Goal: Task Accomplishment & Management: Manage account settings

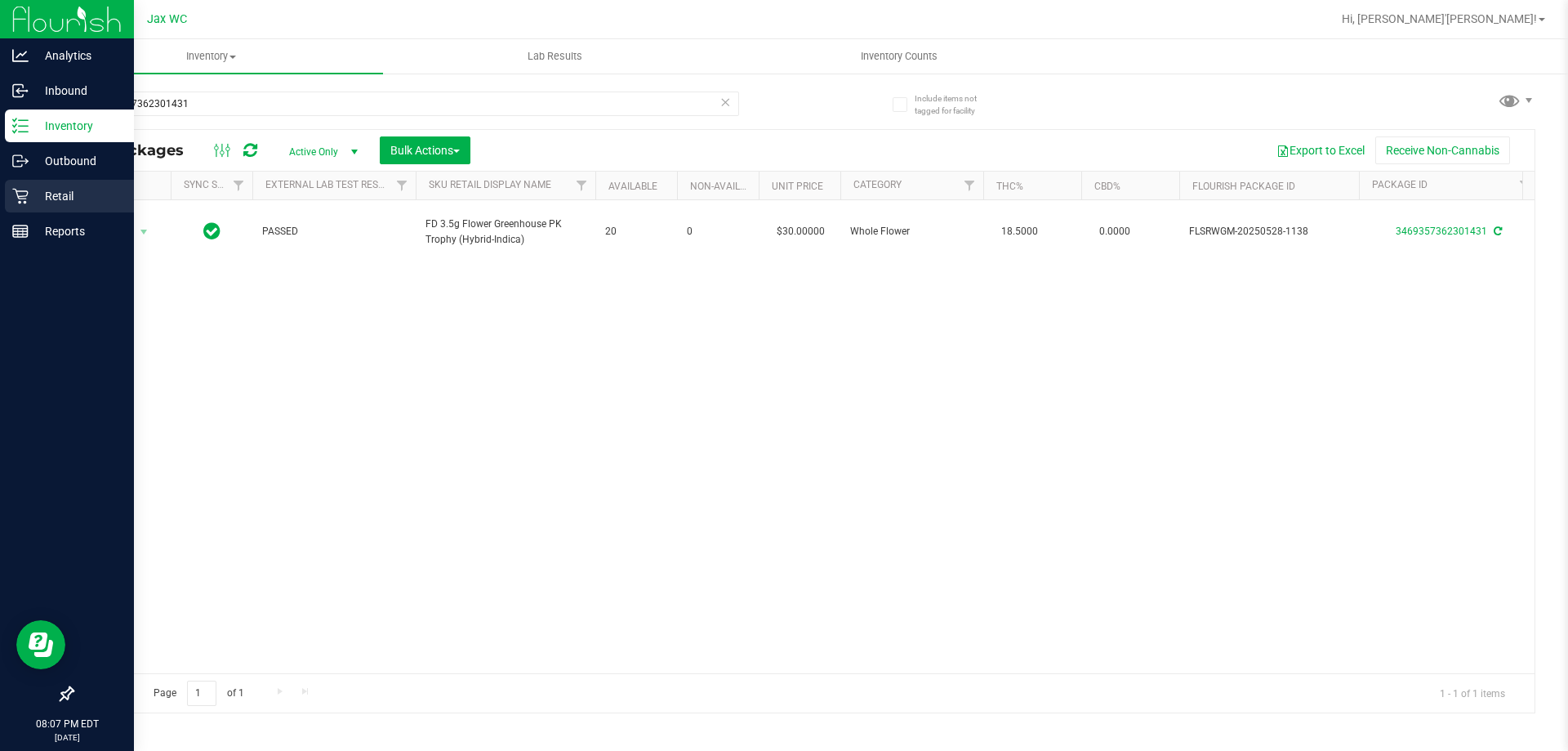
click at [71, 192] on p "Retail" at bounding box center [78, 196] width 98 height 19
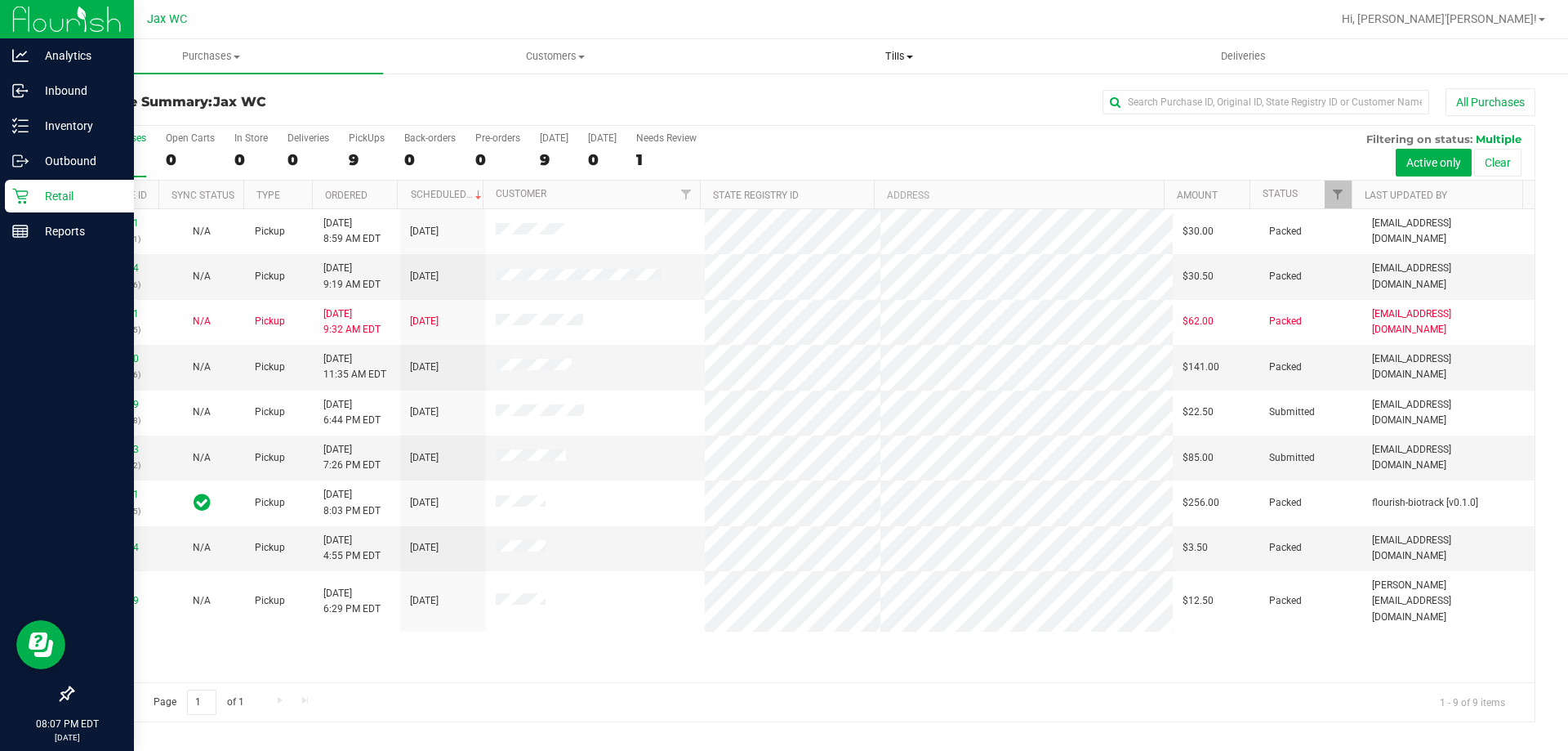
drag, startPoint x: 886, startPoint y: 63, endPoint x: 868, endPoint y: 63, distance: 18.0
click at [886, 63] on span "Tills" at bounding box center [899, 56] width 342 height 14
click at [778, 95] on span "Manage tills" at bounding box center [782, 98] width 110 height 14
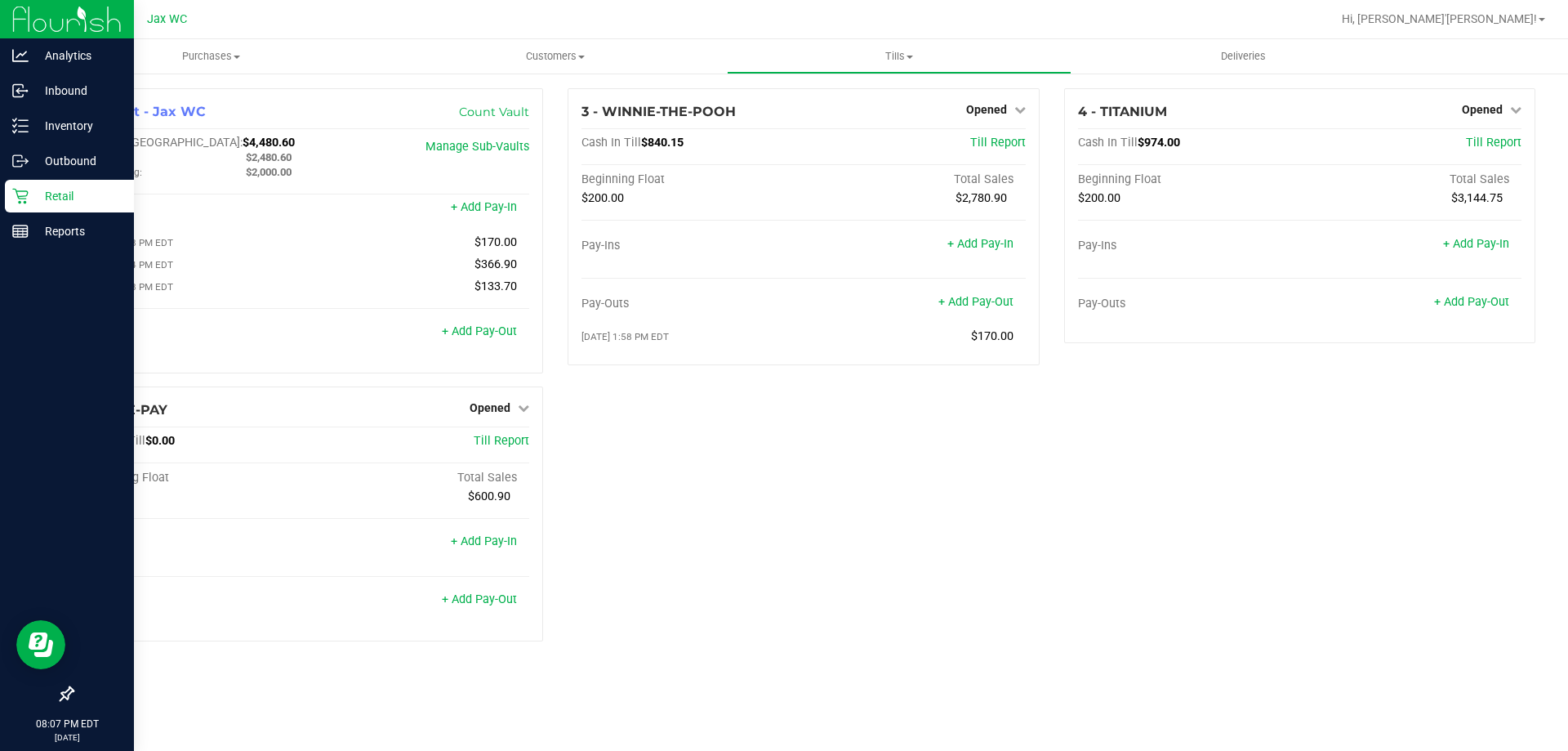
click at [58, 189] on p "Retail" at bounding box center [78, 196] width 98 height 19
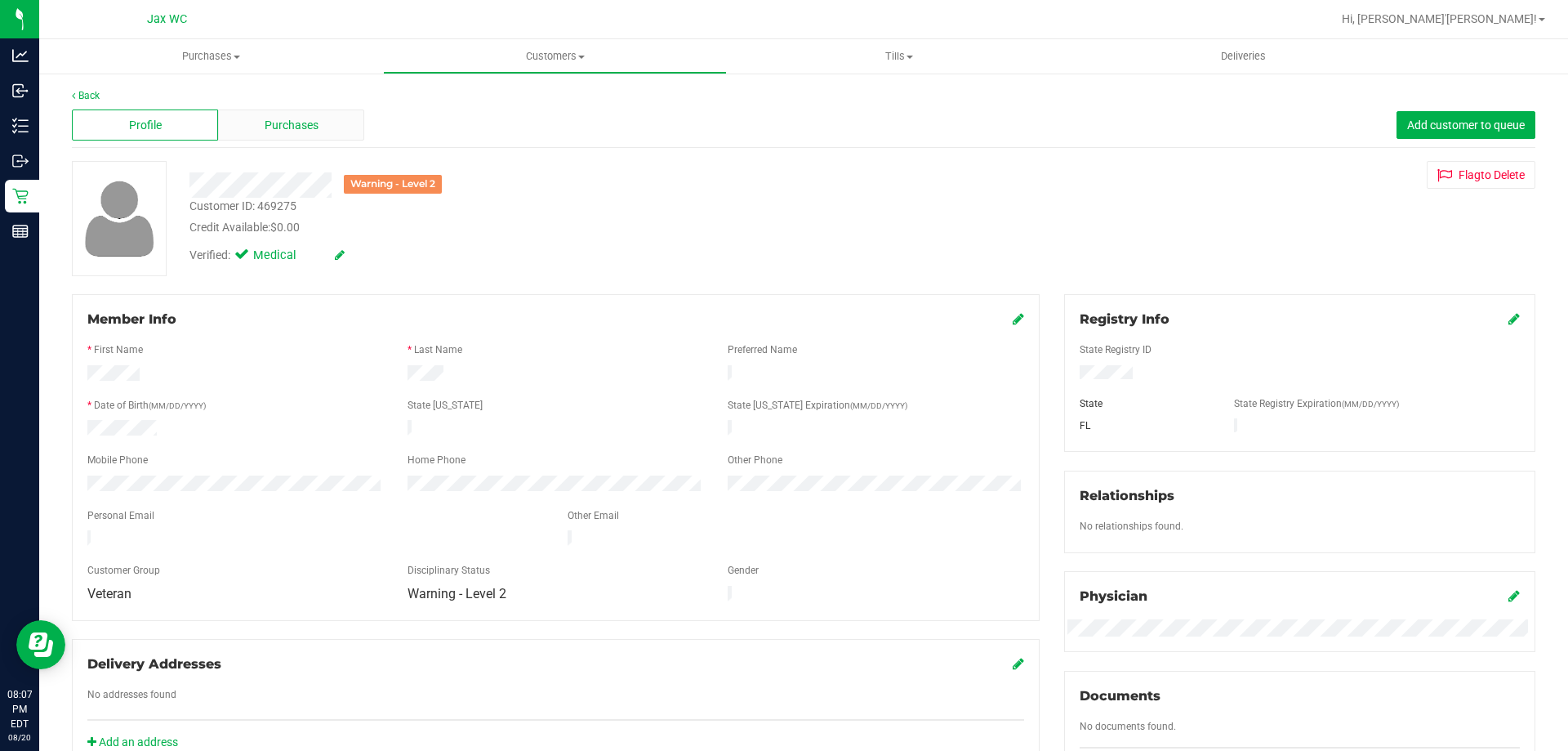
click at [325, 122] on div "Purchases" at bounding box center [291, 124] width 146 height 31
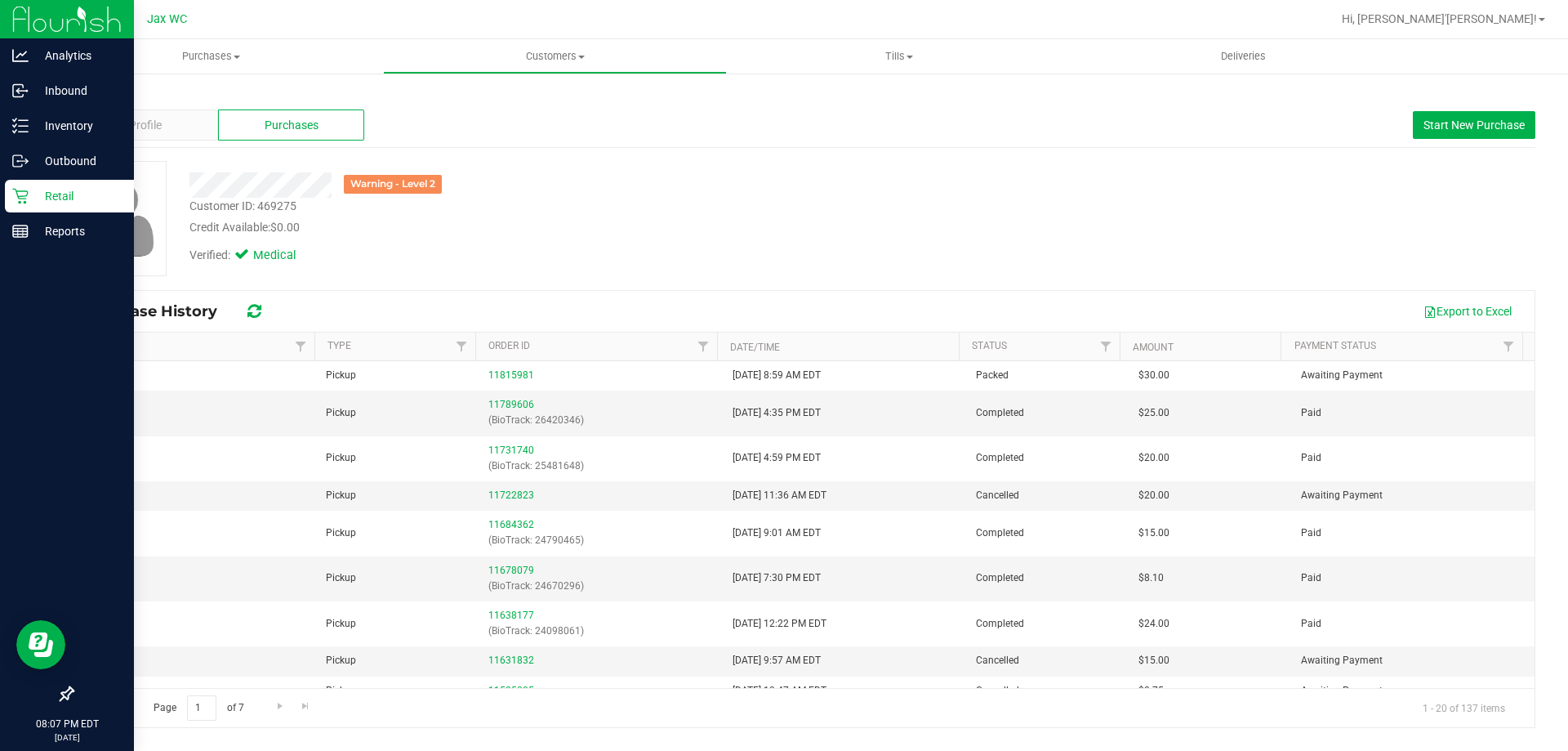
click at [32, 193] on p "Retail" at bounding box center [78, 196] width 98 height 19
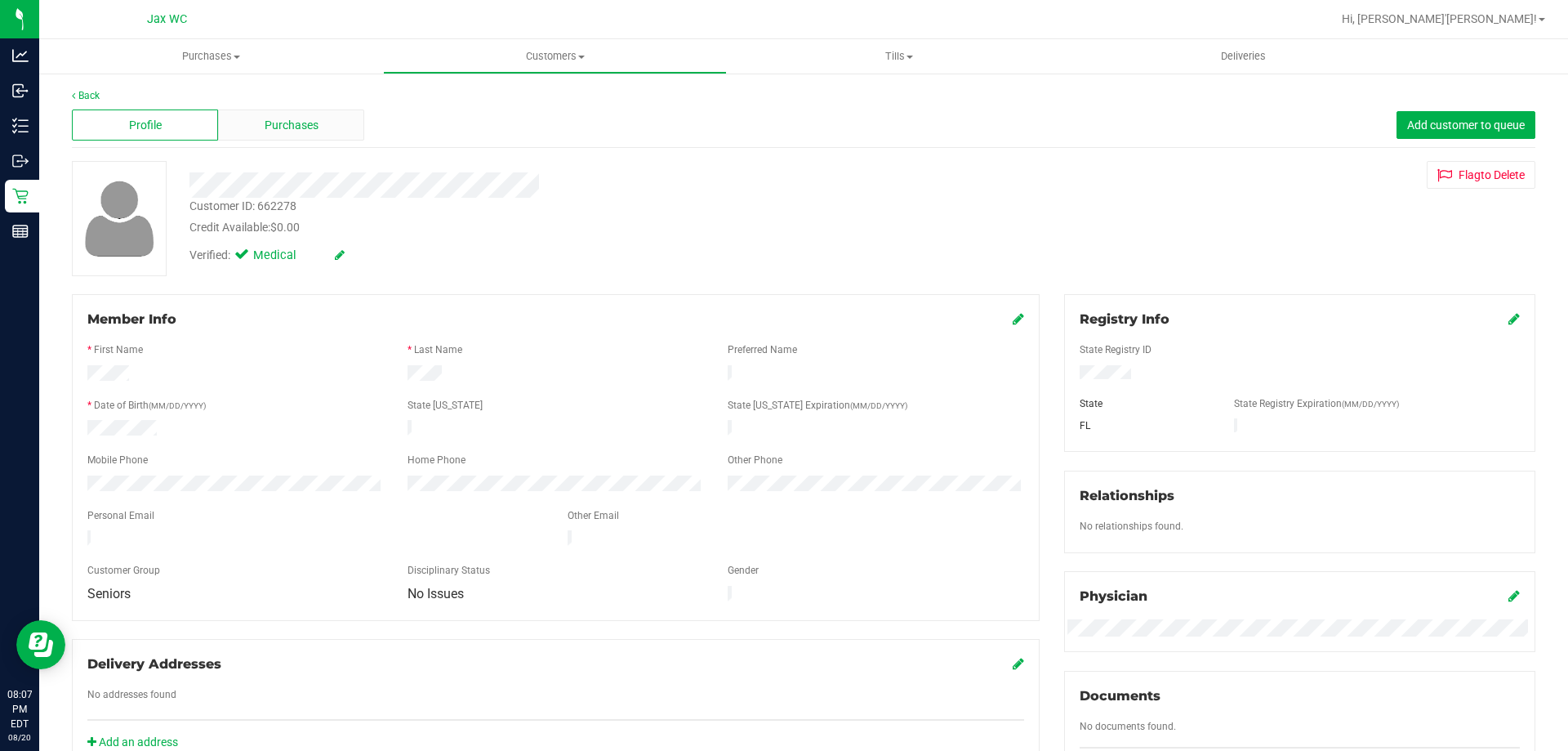
click at [259, 121] on div "Purchases" at bounding box center [291, 124] width 146 height 31
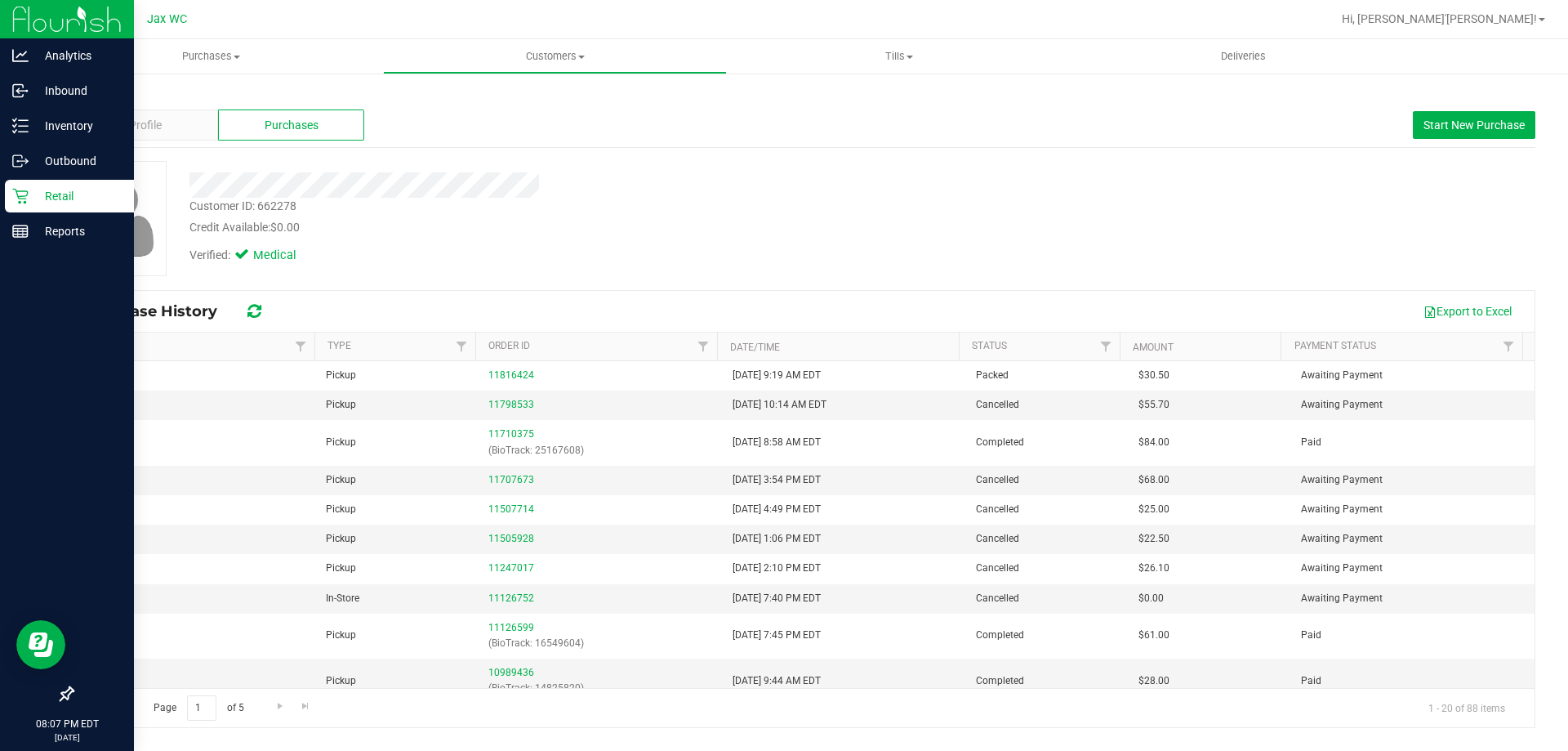
click at [36, 185] on div "Retail" at bounding box center [69, 196] width 129 height 33
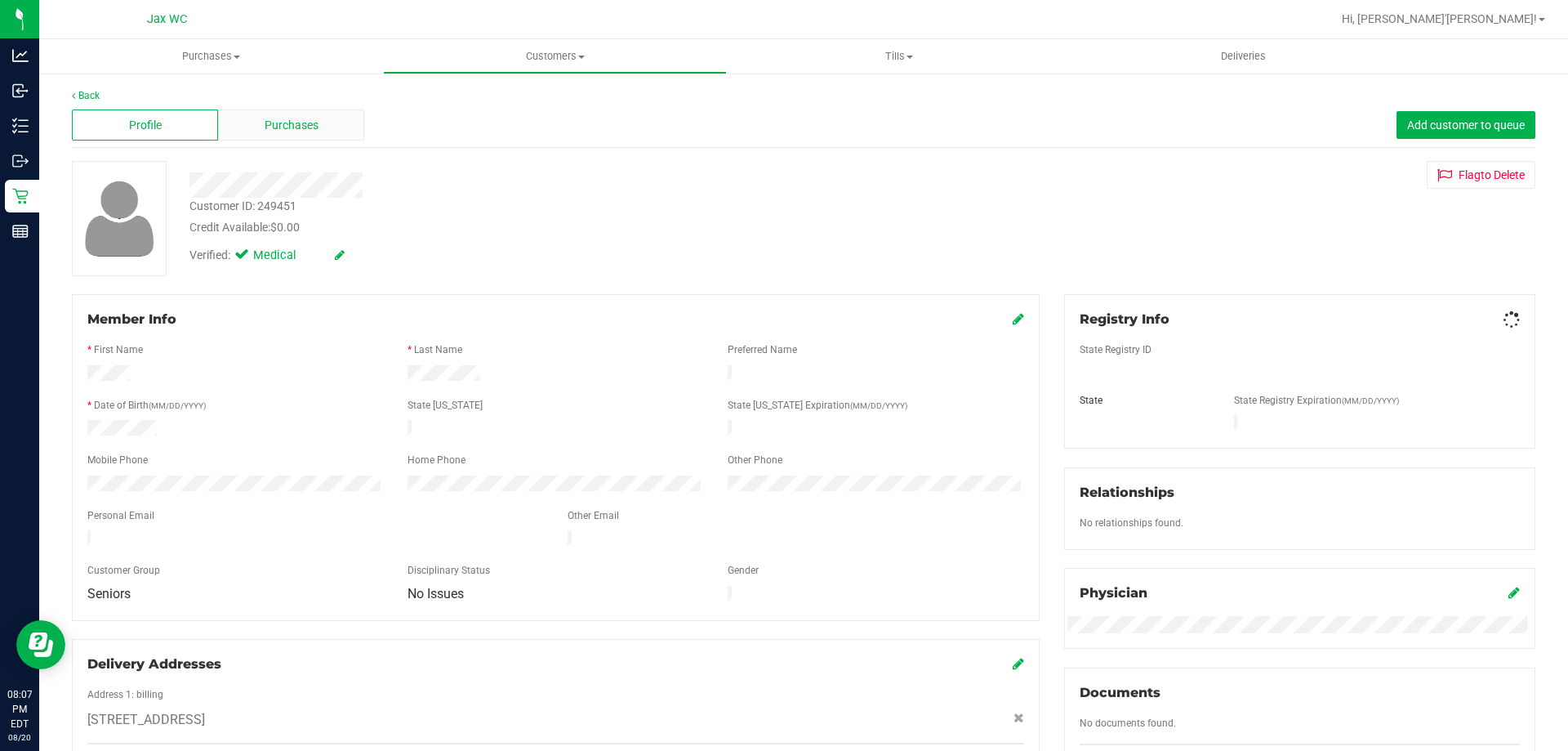
click at [325, 127] on div "Purchases" at bounding box center [291, 124] width 146 height 31
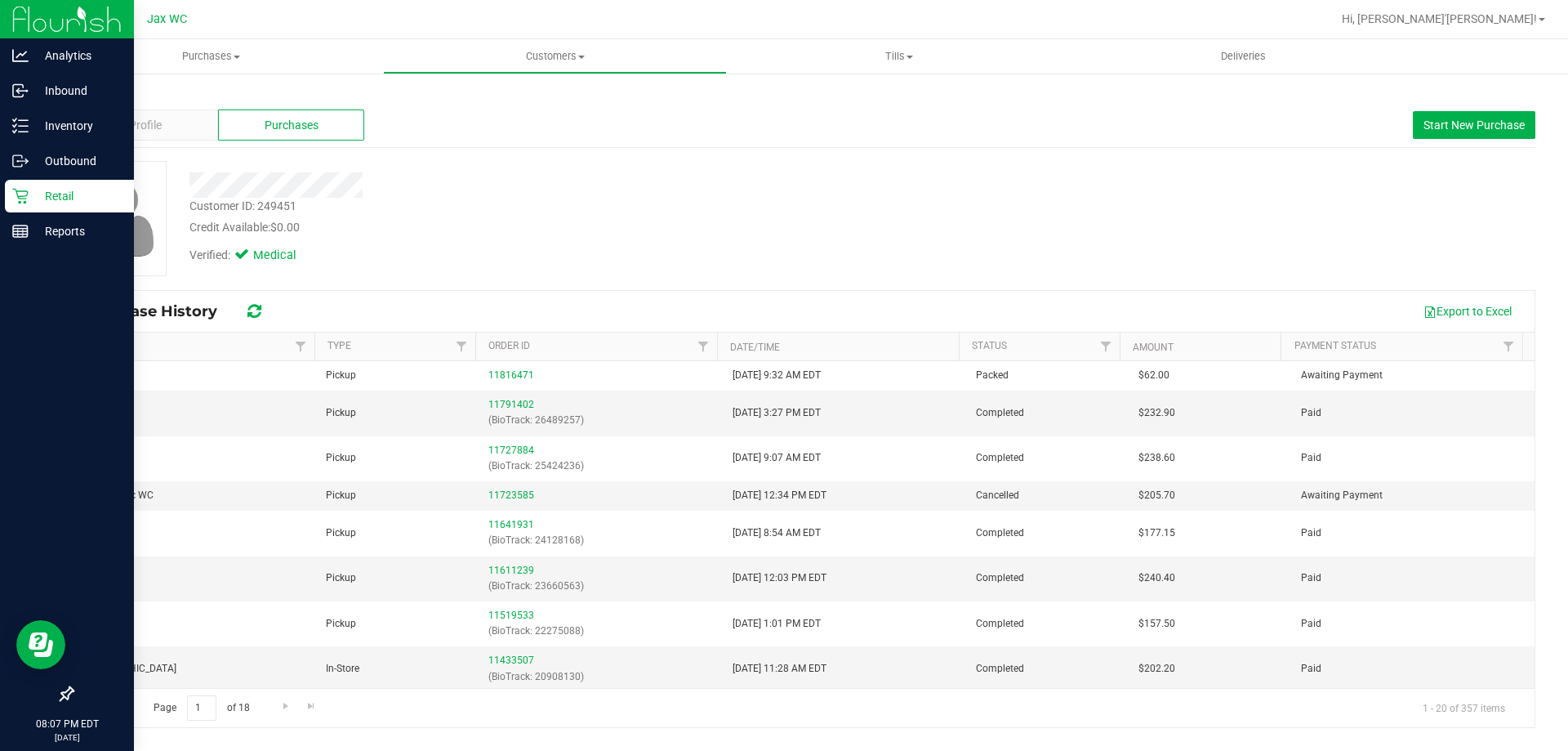
click at [42, 197] on p "Retail" at bounding box center [78, 196] width 98 height 19
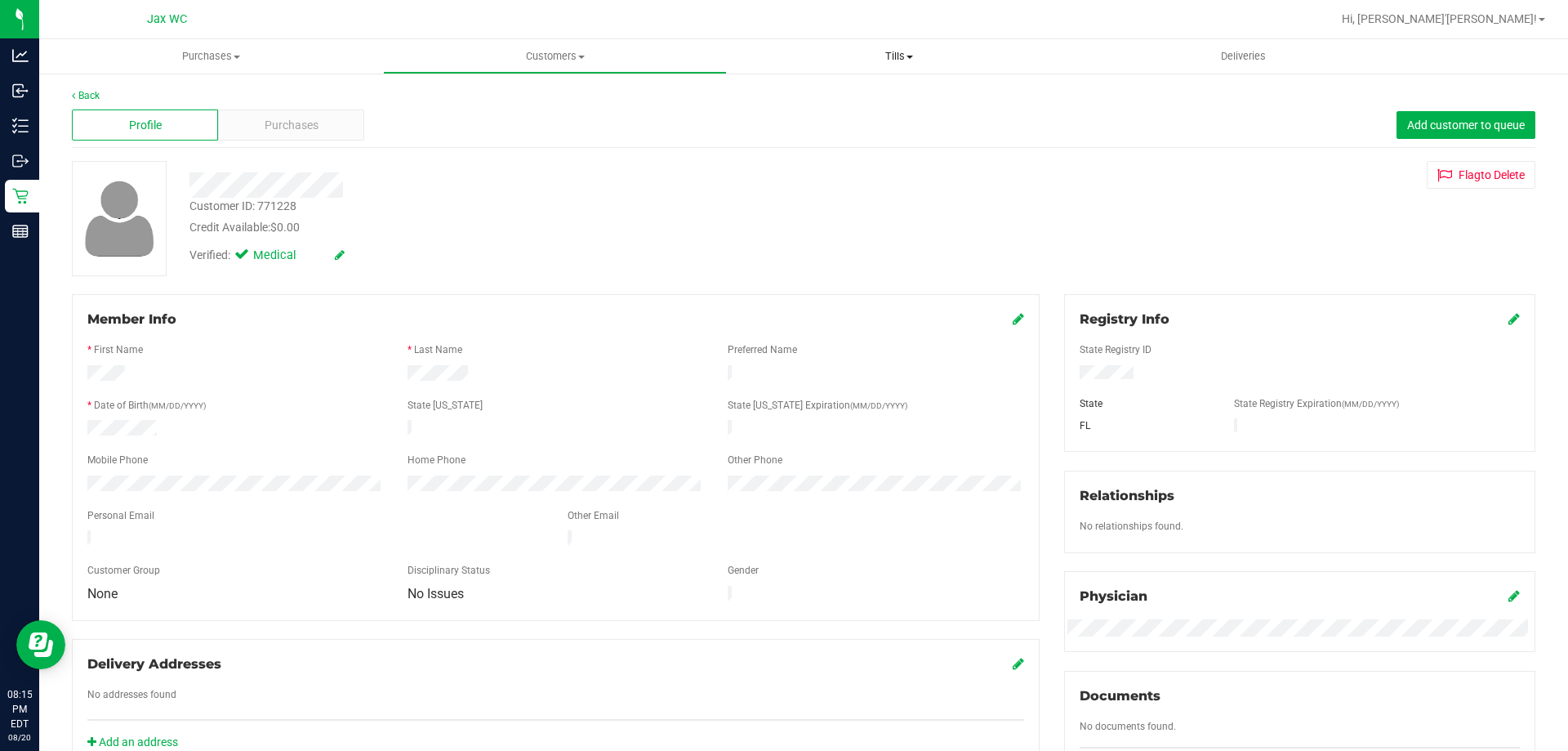
click at [886, 52] on span "Tills" at bounding box center [899, 56] width 342 height 14
click at [765, 99] on span "Manage tills" at bounding box center [782, 98] width 110 height 14
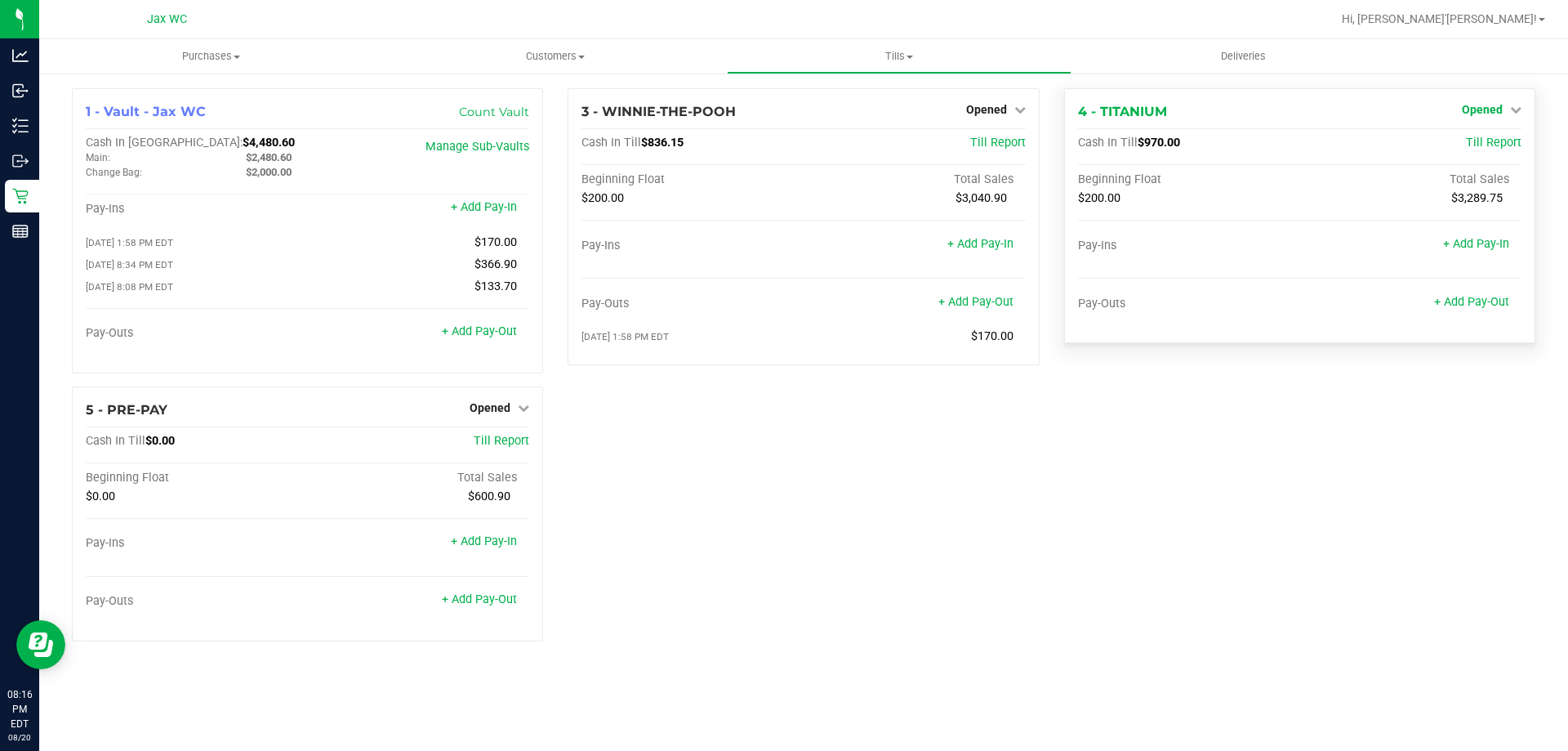
click at [1496, 114] on span "Opened" at bounding box center [1482, 109] width 41 height 13
click at [1487, 138] on link "Close Till" at bounding box center [1484, 143] width 44 height 13
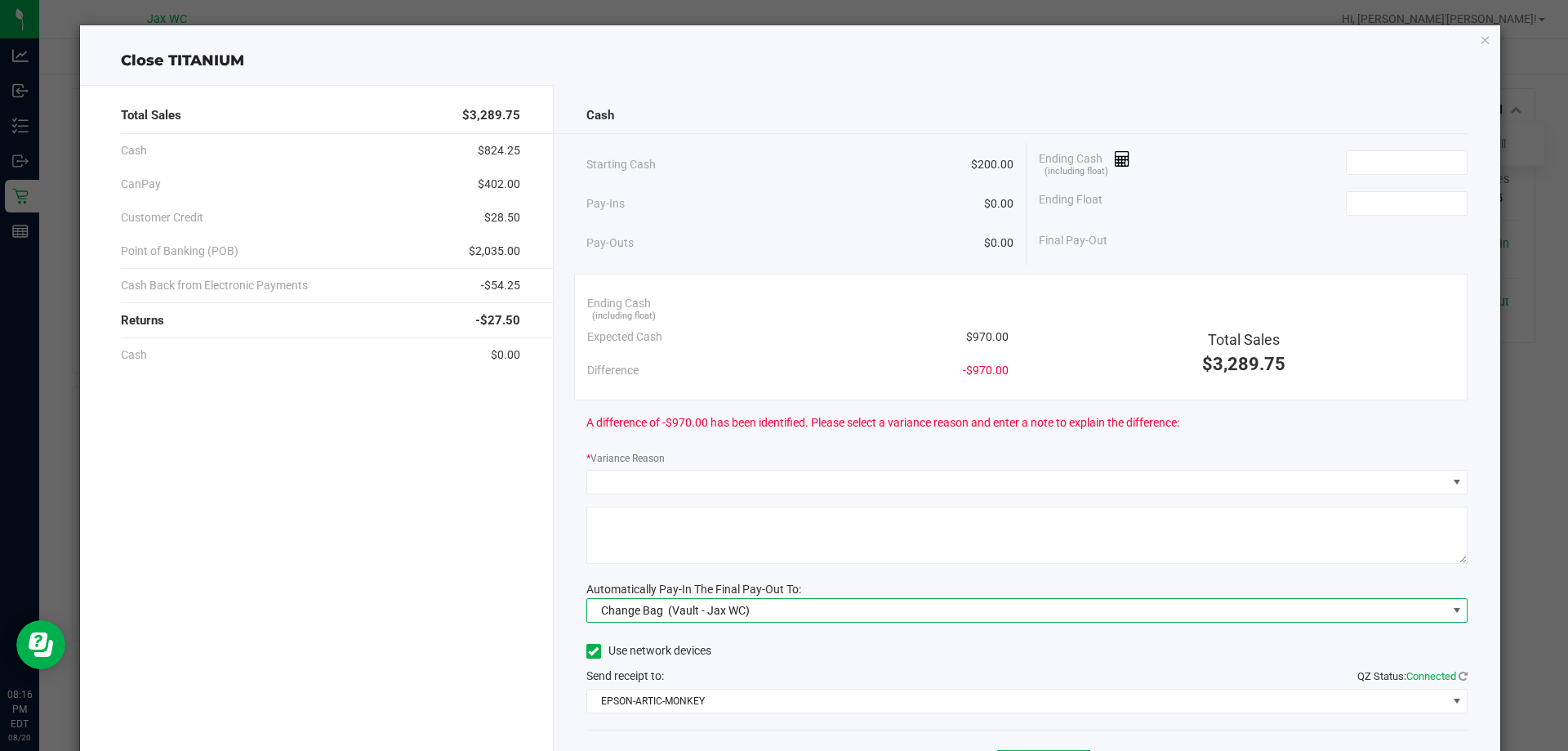
click at [819, 604] on span "Change Bag (Vault - Jax WC)" at bounding box center [1018, 610] width 860 height 23
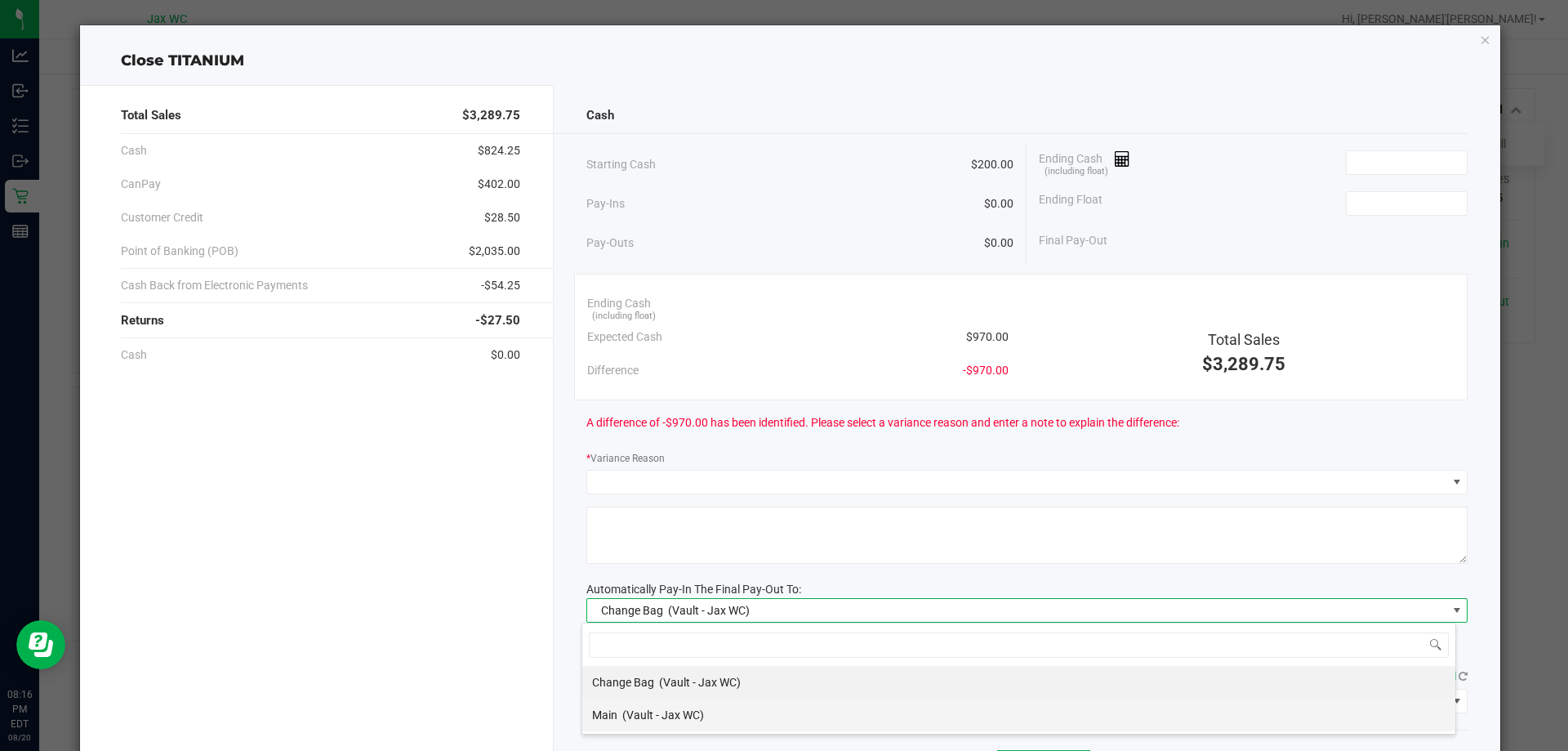
click at [698, 715] on span "(Vault - Jax WC)" at bounding box center [663, 714] width 81 height 13
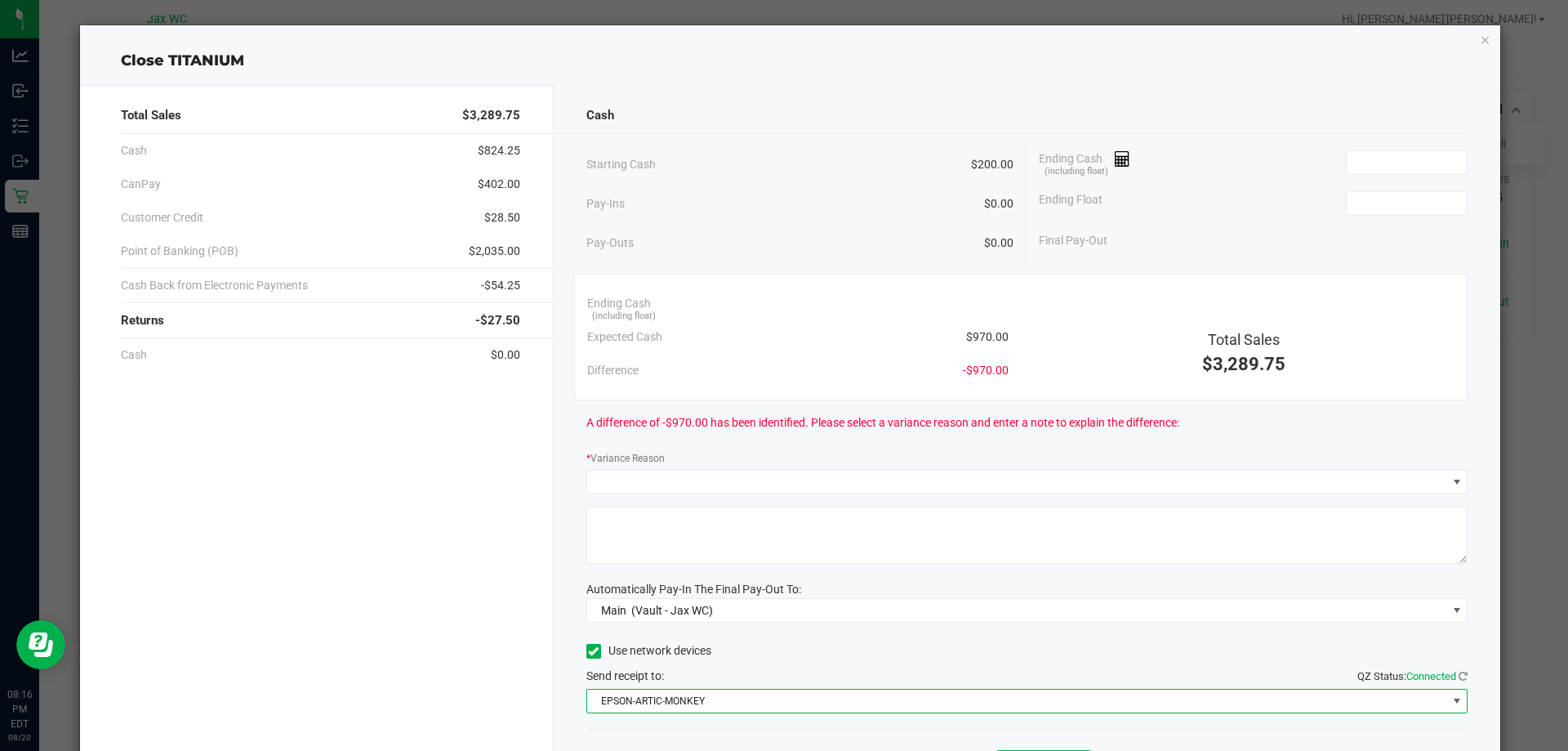
click at [677, 704] on span "EPSON-ARTIC-MONKEY" at bounding box center [1018, 700] width 860 height 23
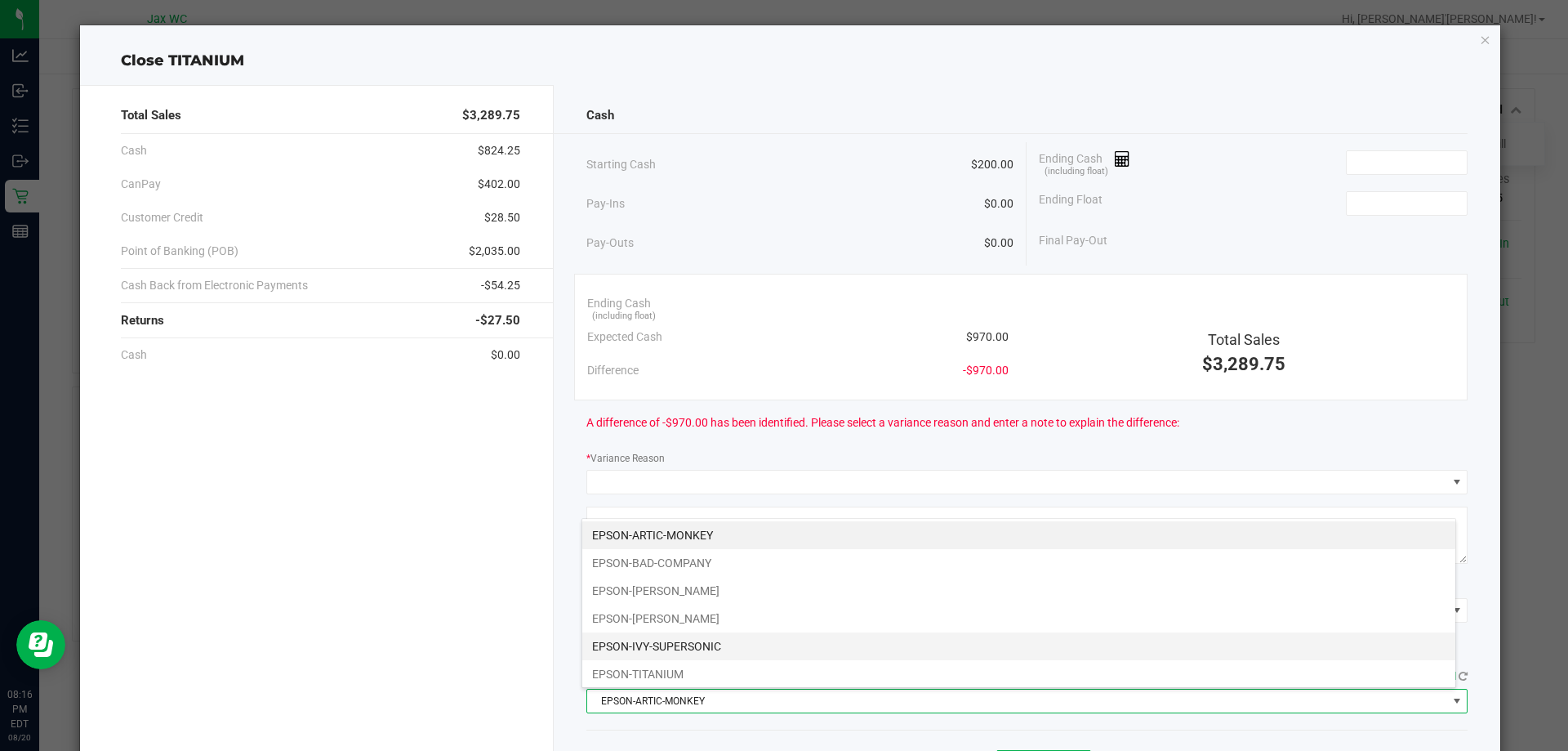
click at [661, 640] on li "EPSON-IVY-SUPERSONIC" at bounding box center [1019, 646] width 873 height 28
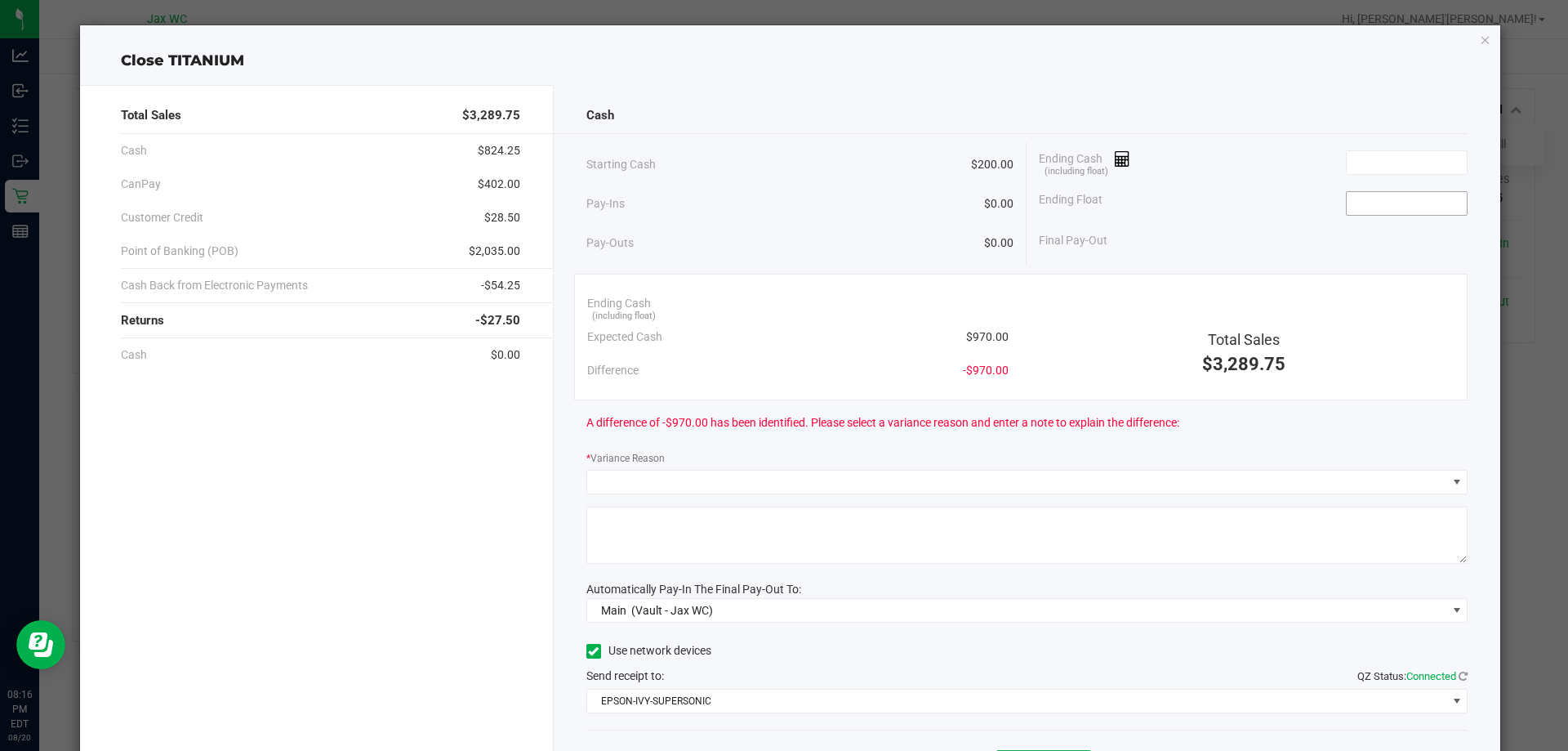
drag, startPoint x: 1402, startPoint y: 180, endPoint x: 1382, endPoint y: 191, distance: 22.8
click at [1402, 182] on div "Ending Cash (including float) Ending Float Final Pay-Out" at bounding box center [1247, 200] width 441 height 115
drag, startPoint x: 1370, startPoint y: 149, endPoint x: 1366, endPoint y: 157, distance: 8.9
click at [1369, 148] on div "Ending Cash (including float)" at bounding box center [1253, 163] width 428 height 41
click at [1366, 157] on input at bounding box center [1407, 162] width 120 height 23
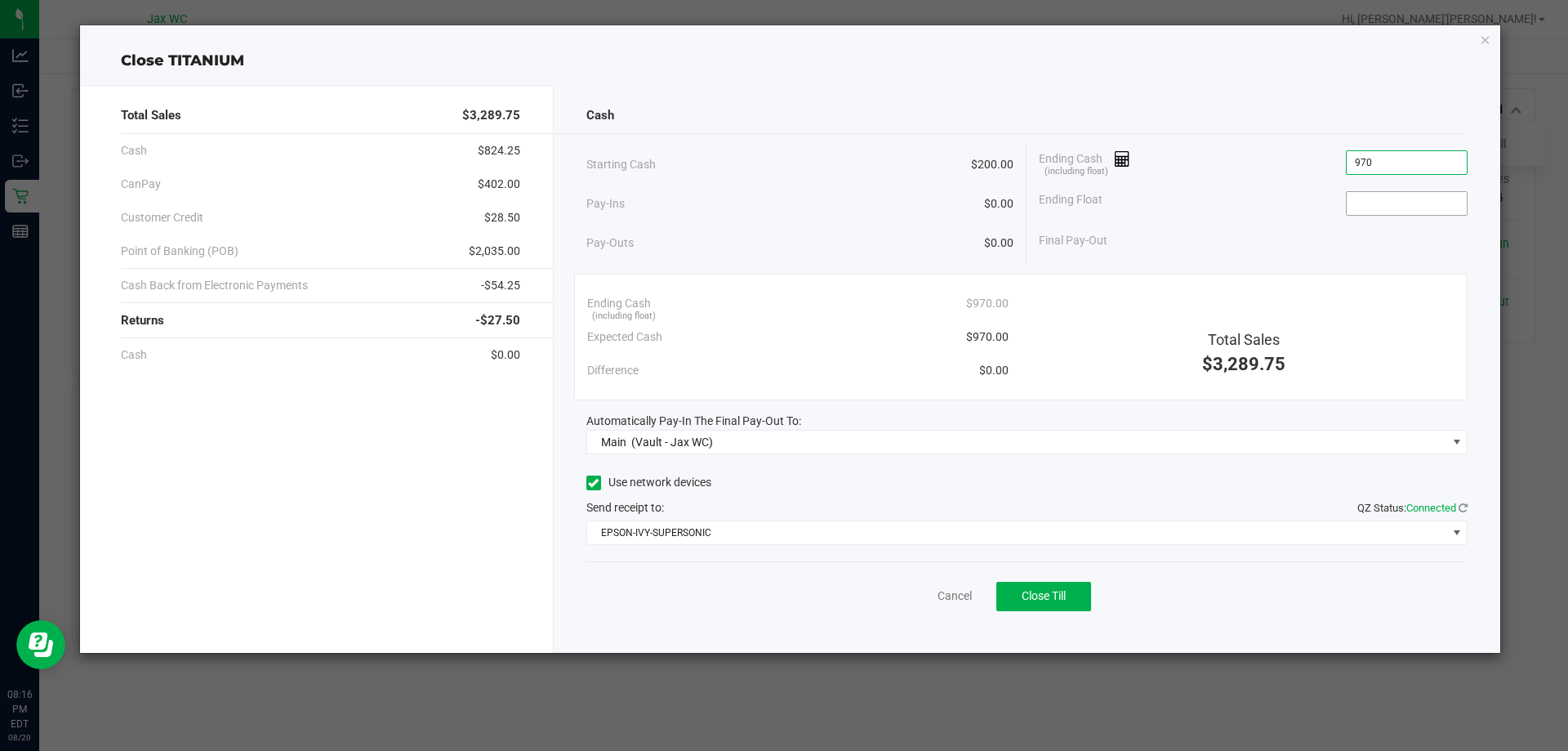
type input "$970.00"
click at [1425, 198] on input at bounding box center [1407, 203] width 120 height 23
type input "$200.00"
click at [1242, 120] on div "Cash" at bounding box center [1028, 115] width 882 height 35
click at [1041, 587] on button "Close Till" at bounding box center [1044, 596] width 95 height 30
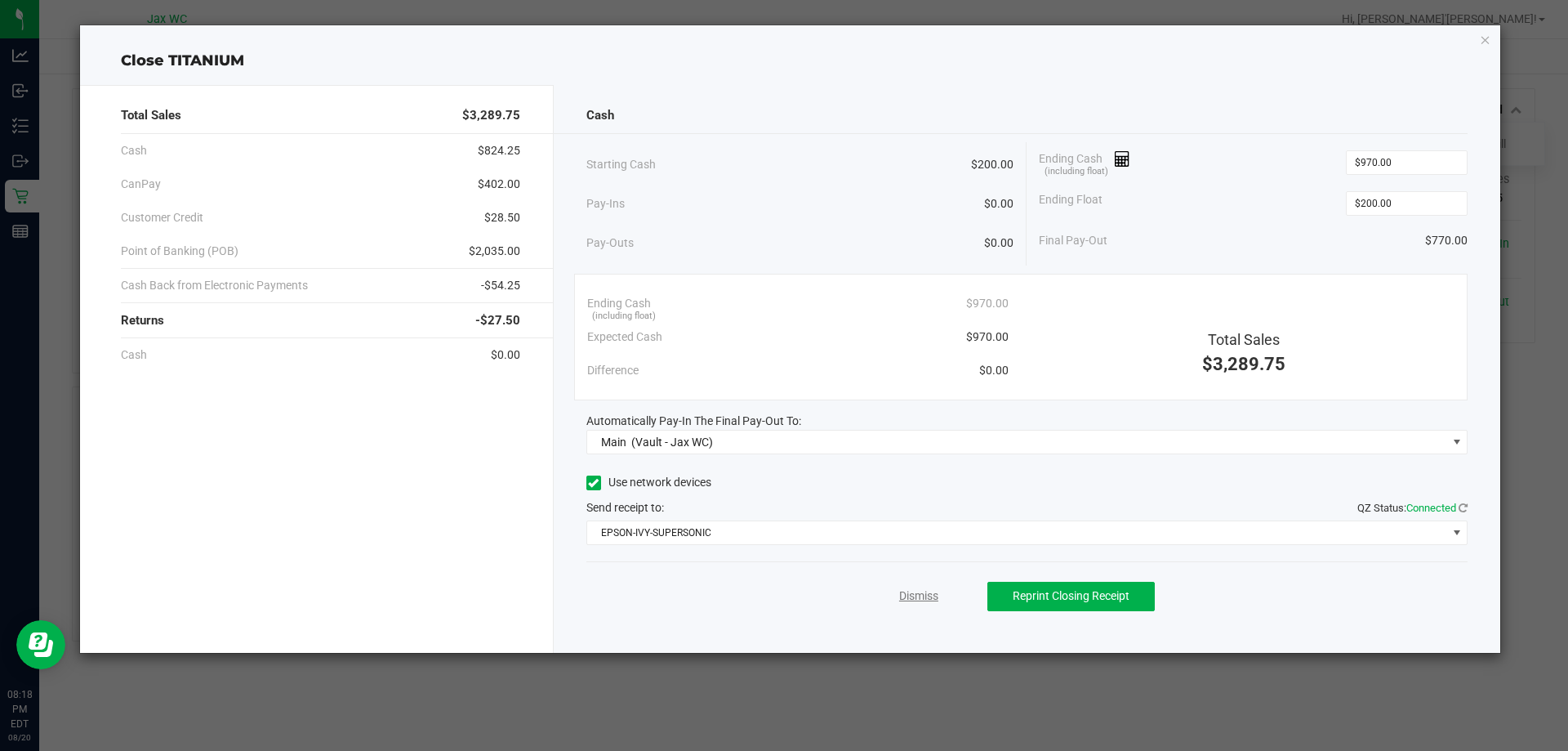
click at [925, 596] on link "Dismiss" at bounding box center [919, 596] width 39 height 17
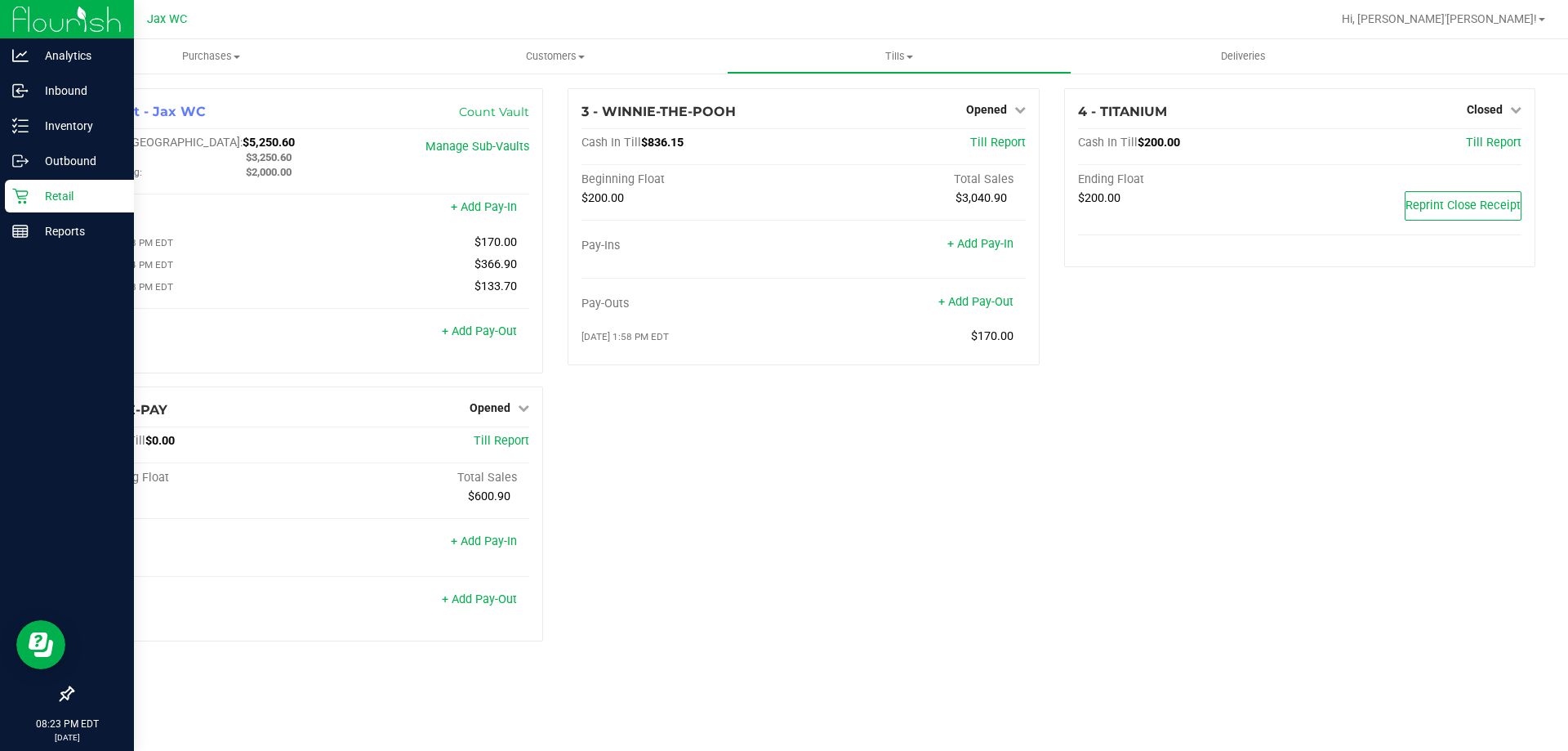
click at [17, 198] on icon at bounding box center [19, 196] width 16 height 16
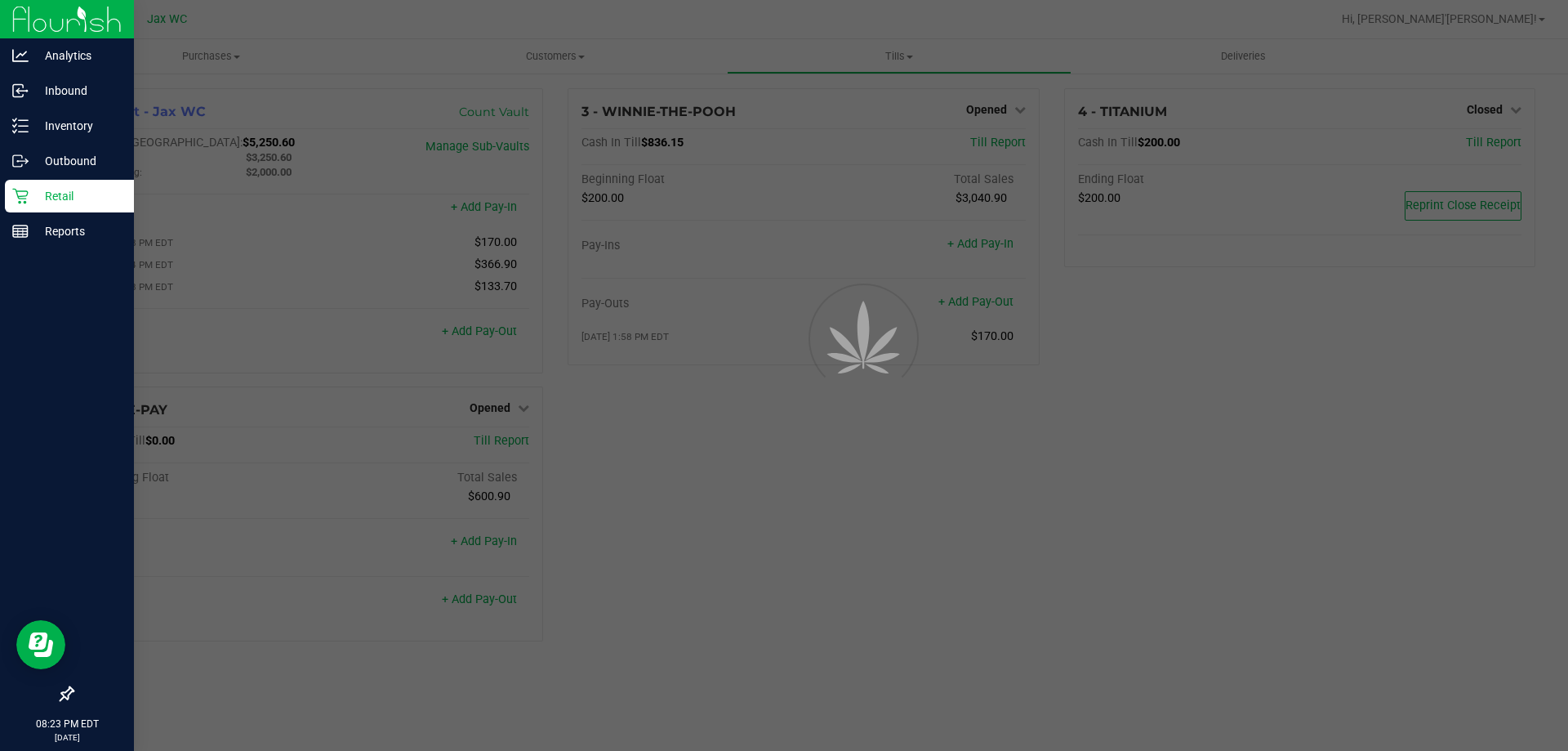
click at [17, 198] on icon at bounding box center [19, 196] width 16 height 16
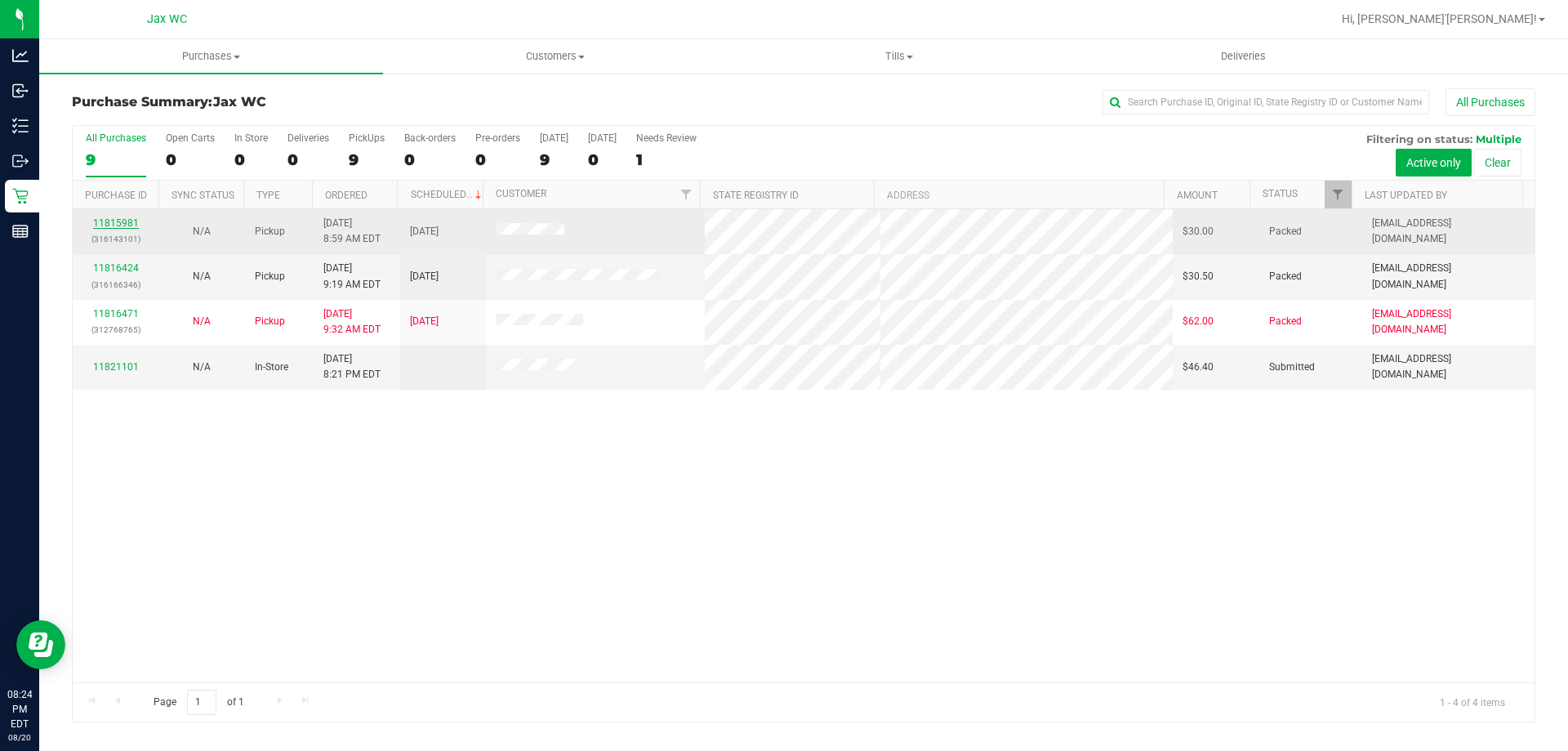
click at [104, 223] on link "11815981" at bounding box center [116, 224] width 46 height 12
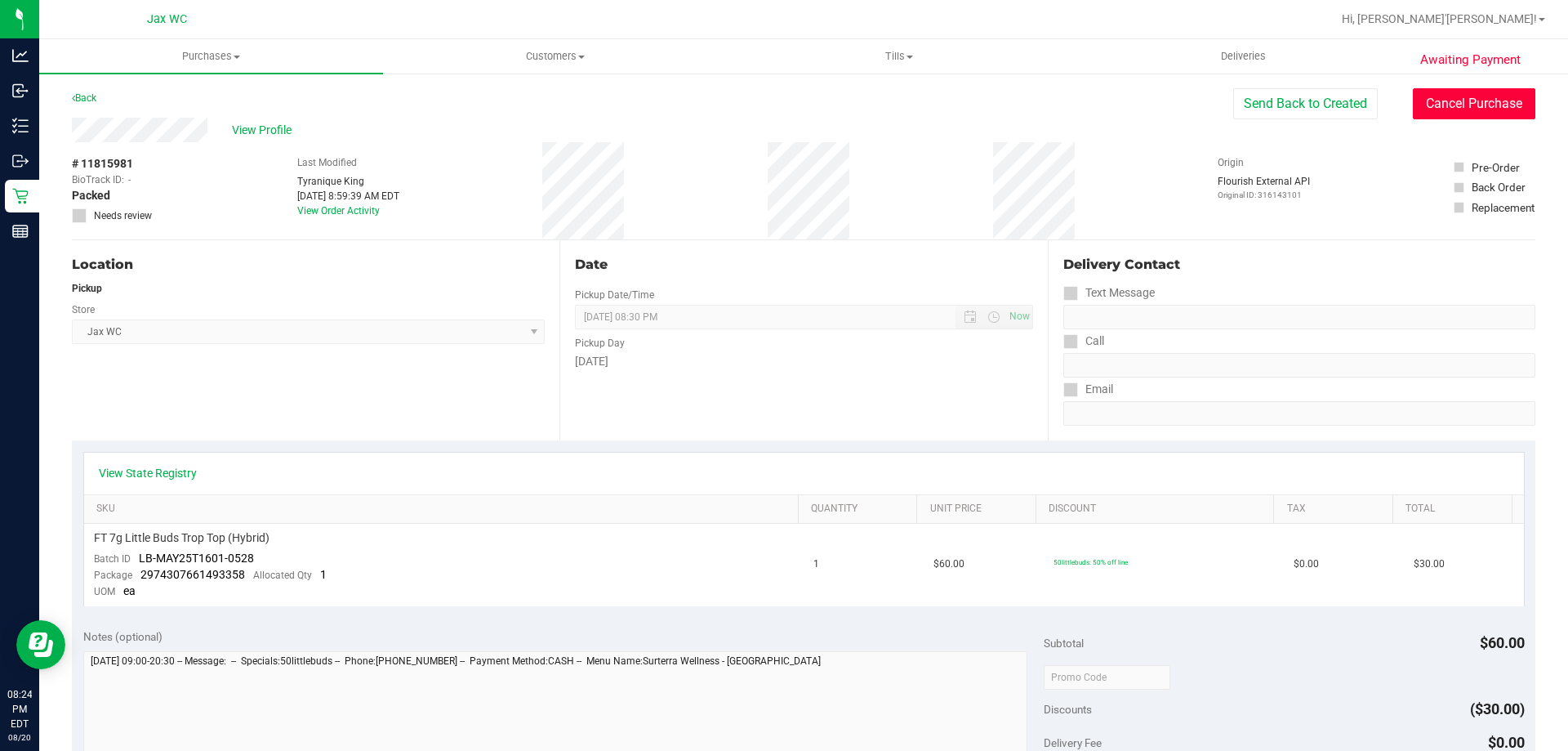
click at [1433, 106] on button "Cancel Purchase" at bounding box center [1474, 103] width 123 height 31
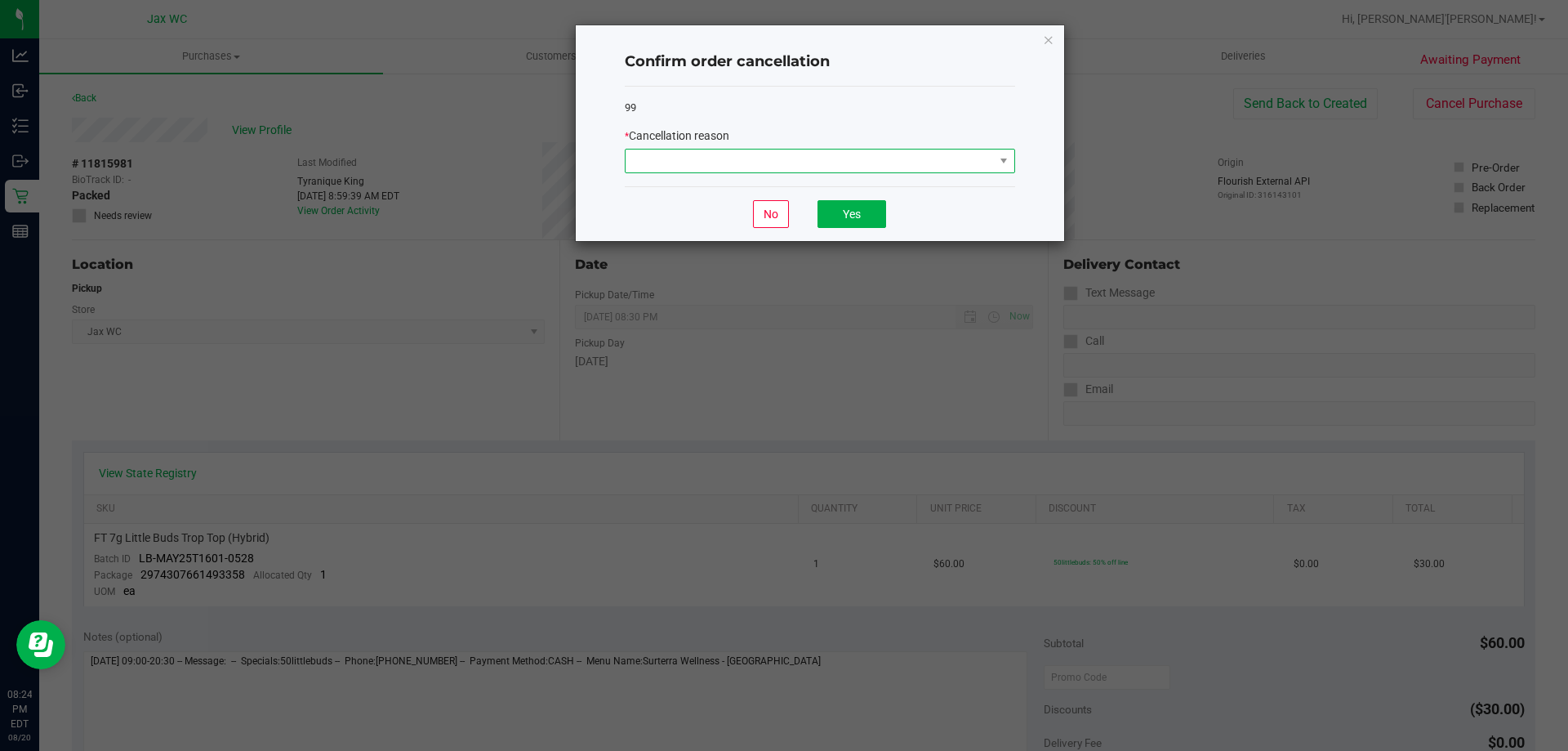
click at [833, 161] on span at bounding box center [809, 161] width 368 height 23
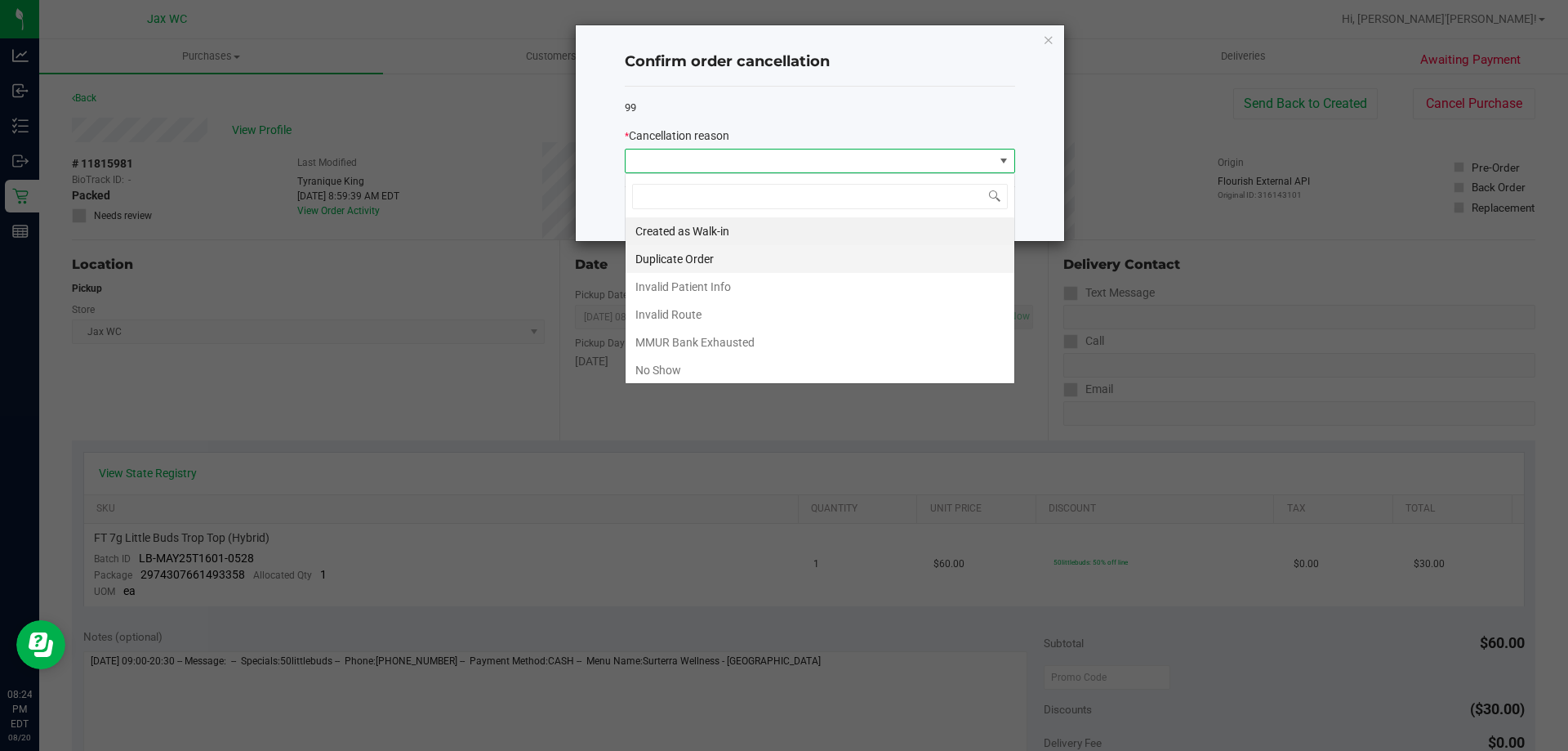
scroll to position [25, 390]
drag, startPoint x: 659, startPoint y: 371, endPoint x: 918, endPoint y: 233, distance: 293.5
click at [660, 370] on li "No Show" at bounding box center [820, 370] width 389 height 28
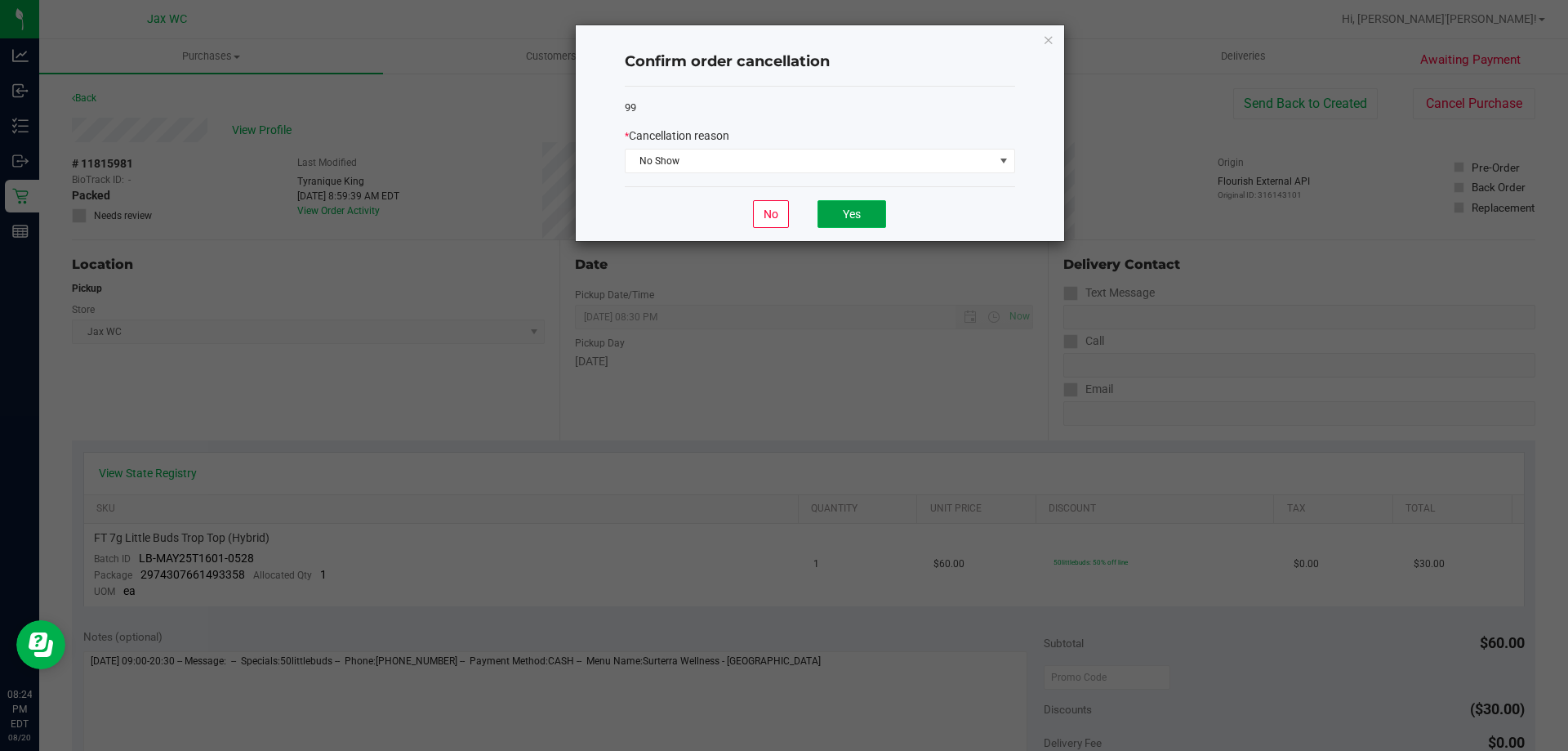
click at [860, 227] on button "Yes" at bounding box center [852, 213] width 69 height 28
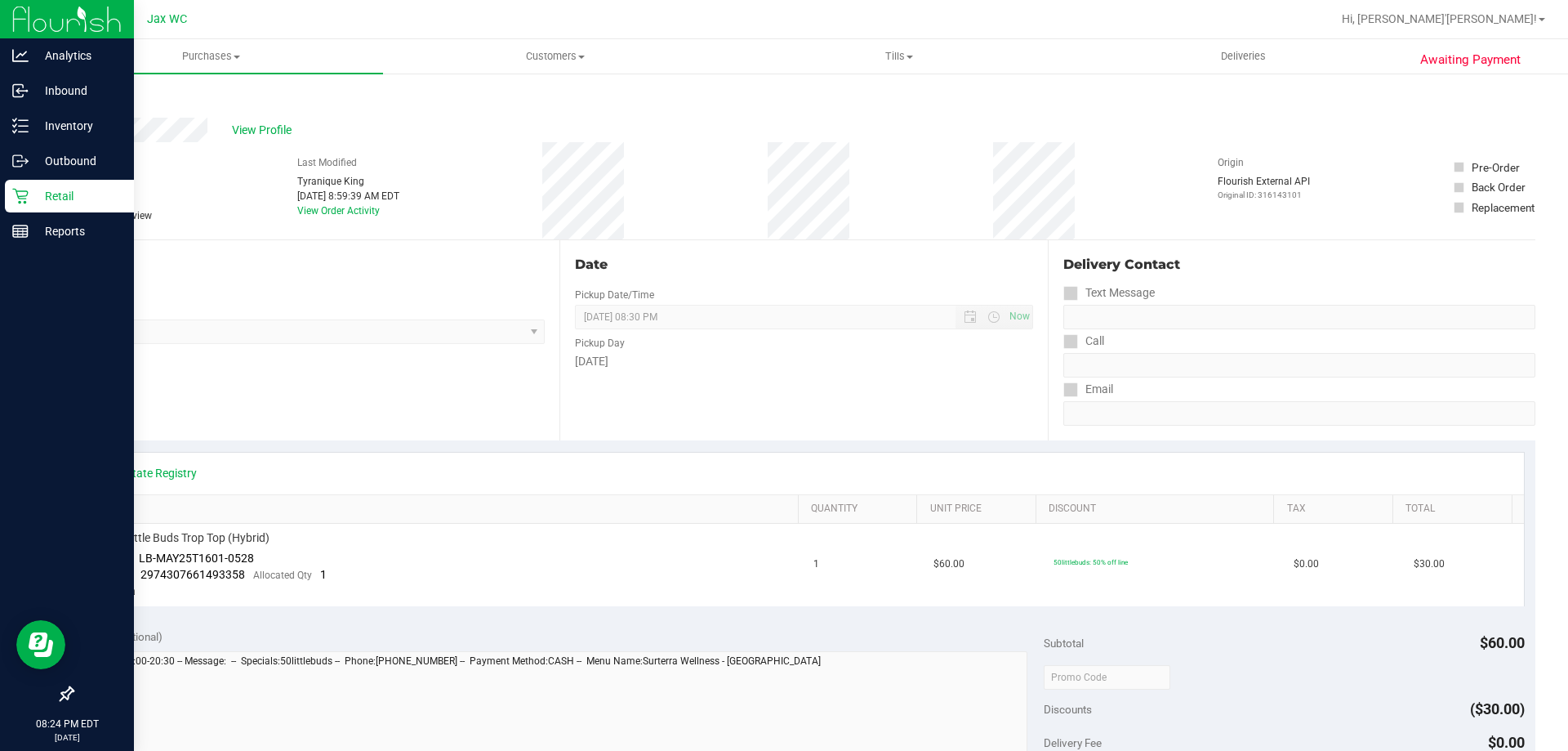
click at [52, 205] on p "Retail" at bounding box center [78, 196] width 98 height 19
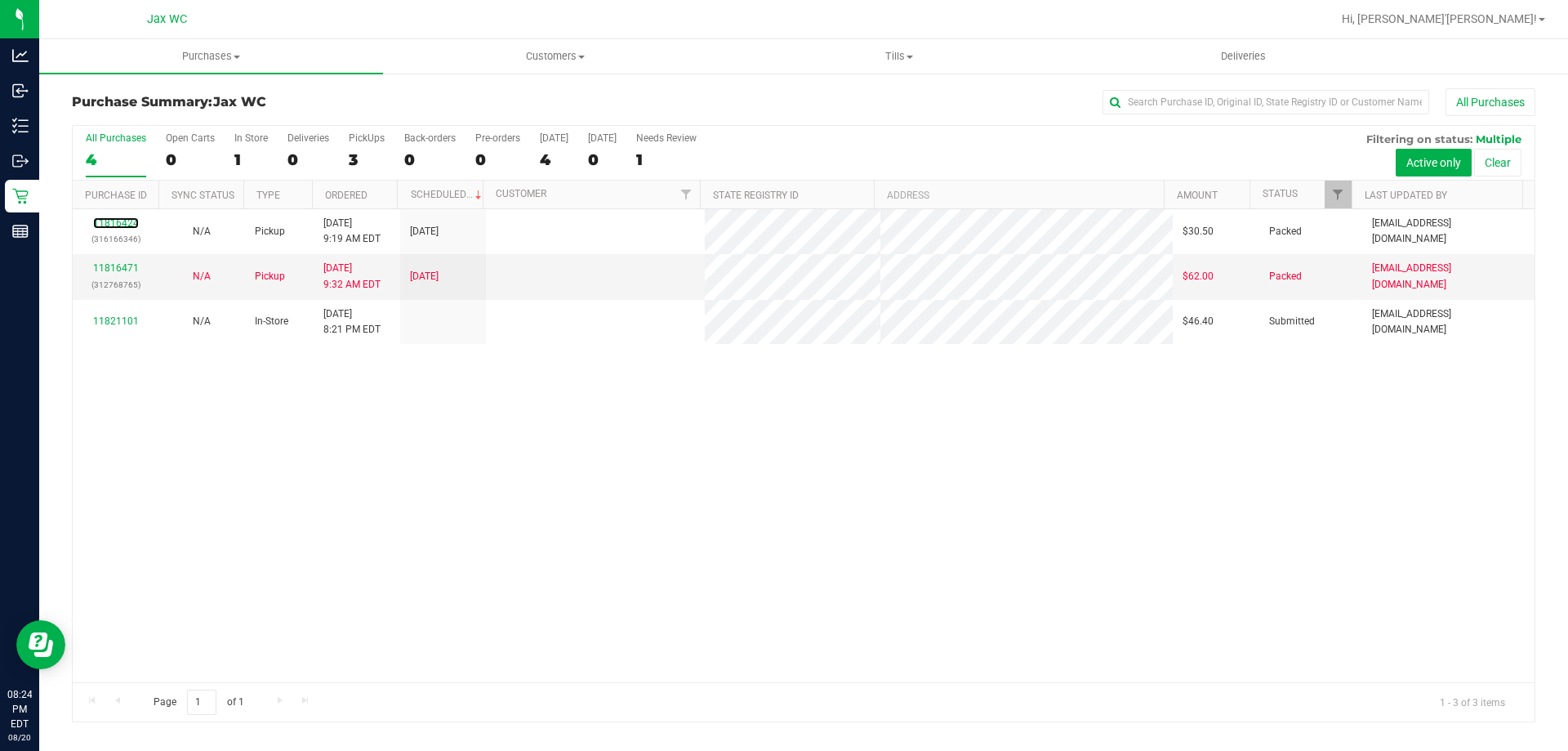
click at [113, 224] on link "11816424" at bounding box center [116, 224] width 46 height 12
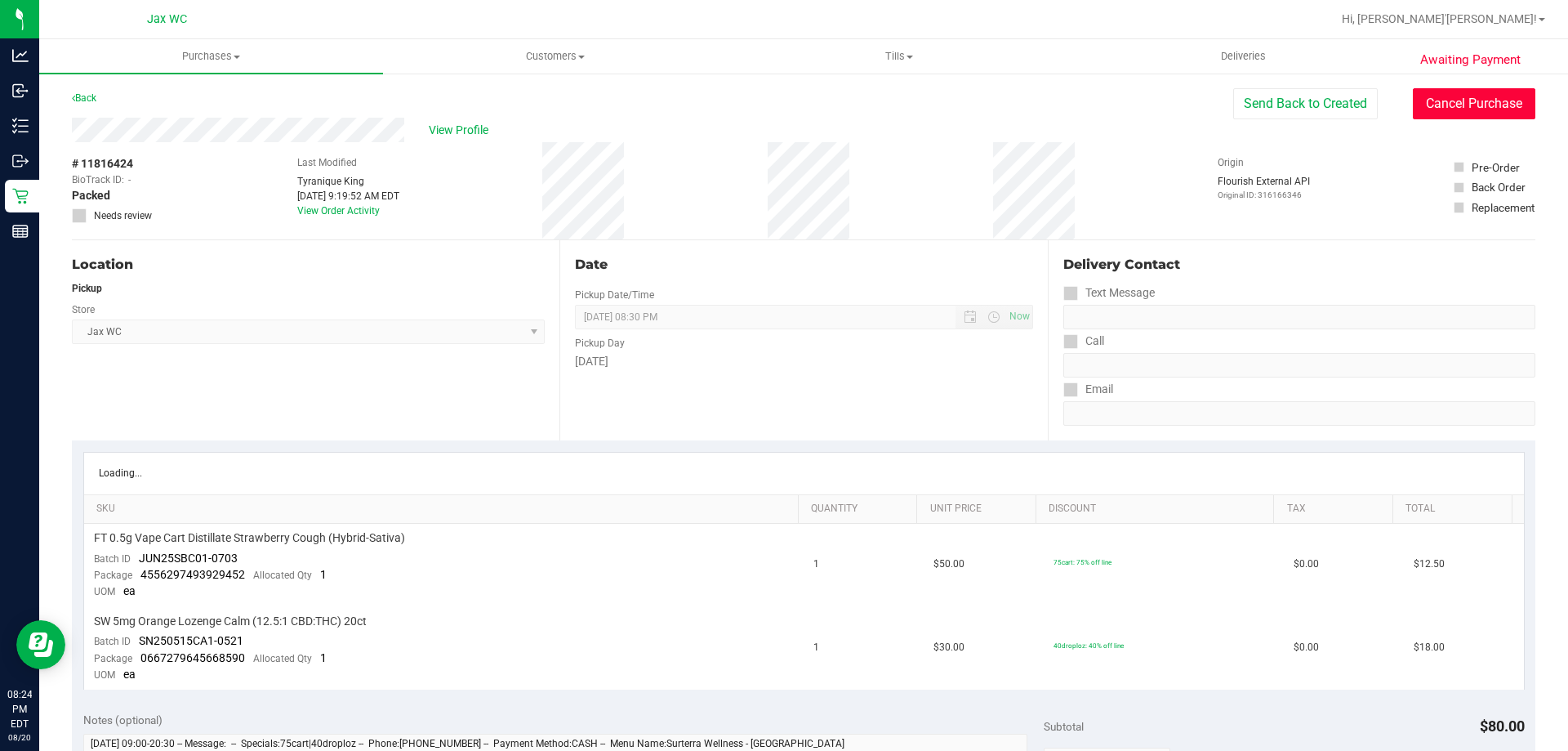
click at [1444, 97] on button "Cancel Purchase" at bounding box center [1474, 103] width 123 height 31
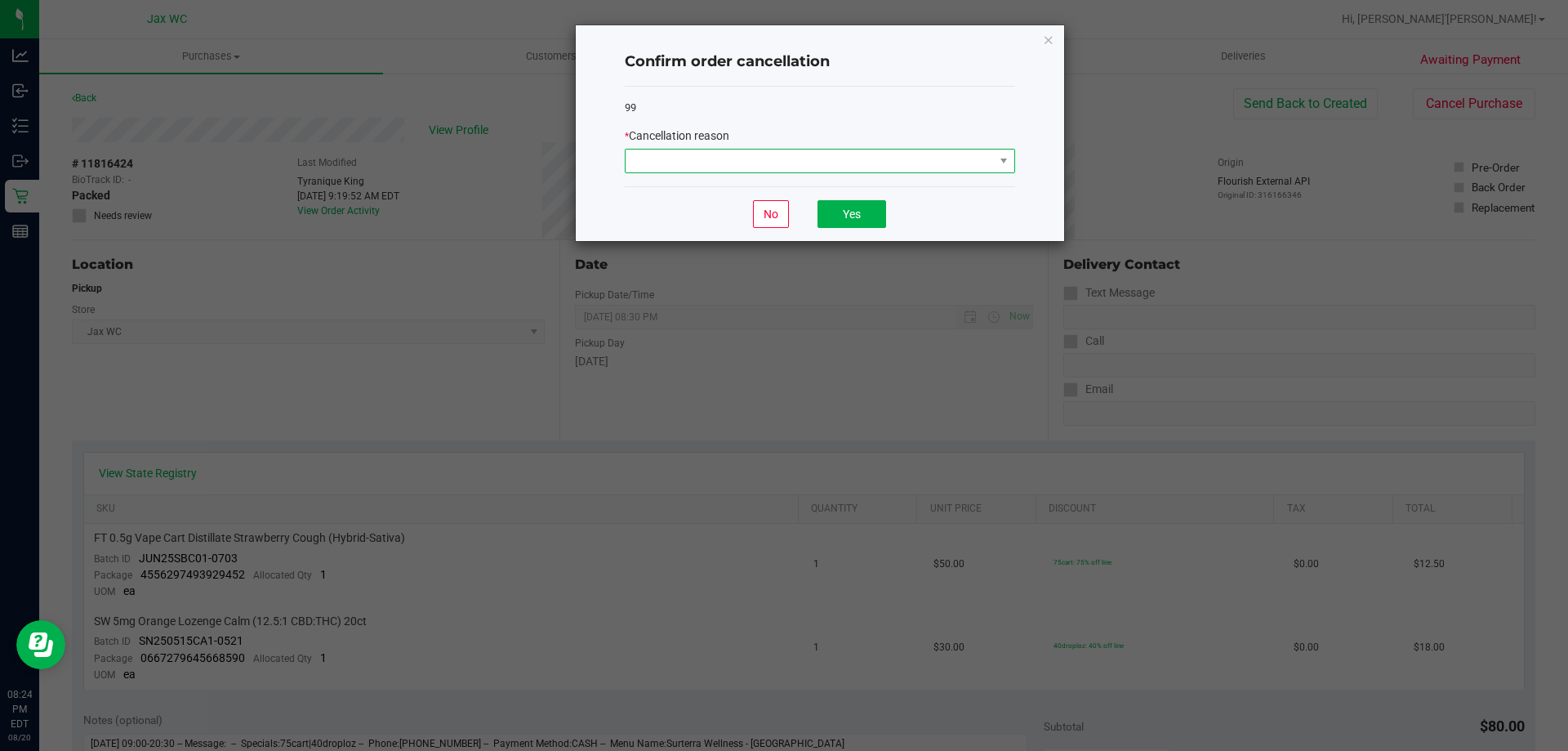
click at [721, 164] on span at bounding box center [809, 161] width 368 height 23
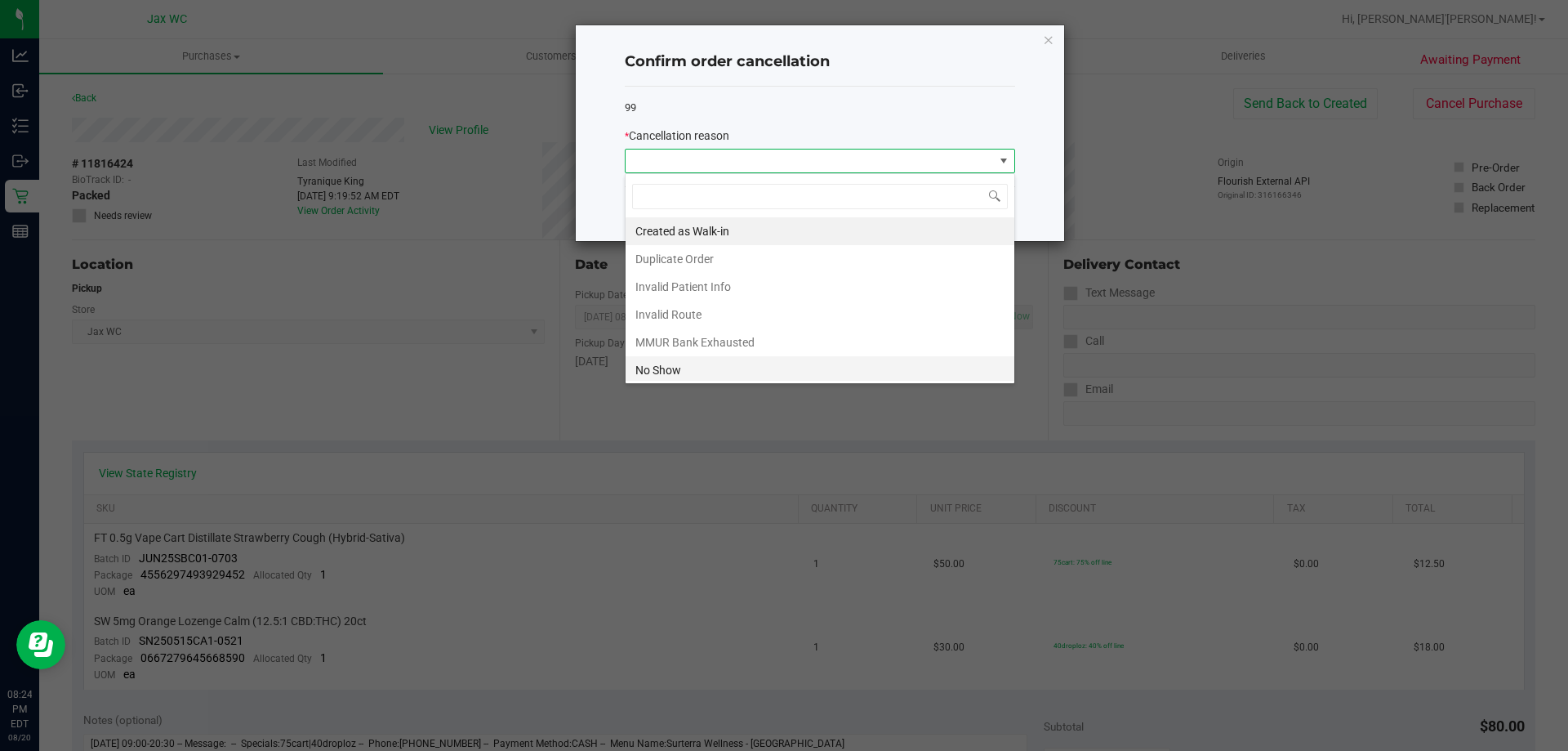
scroll to position [25, 390]
click at [689, 370] on li "No Show" at bounding box center [820, 370] width 389 height 28
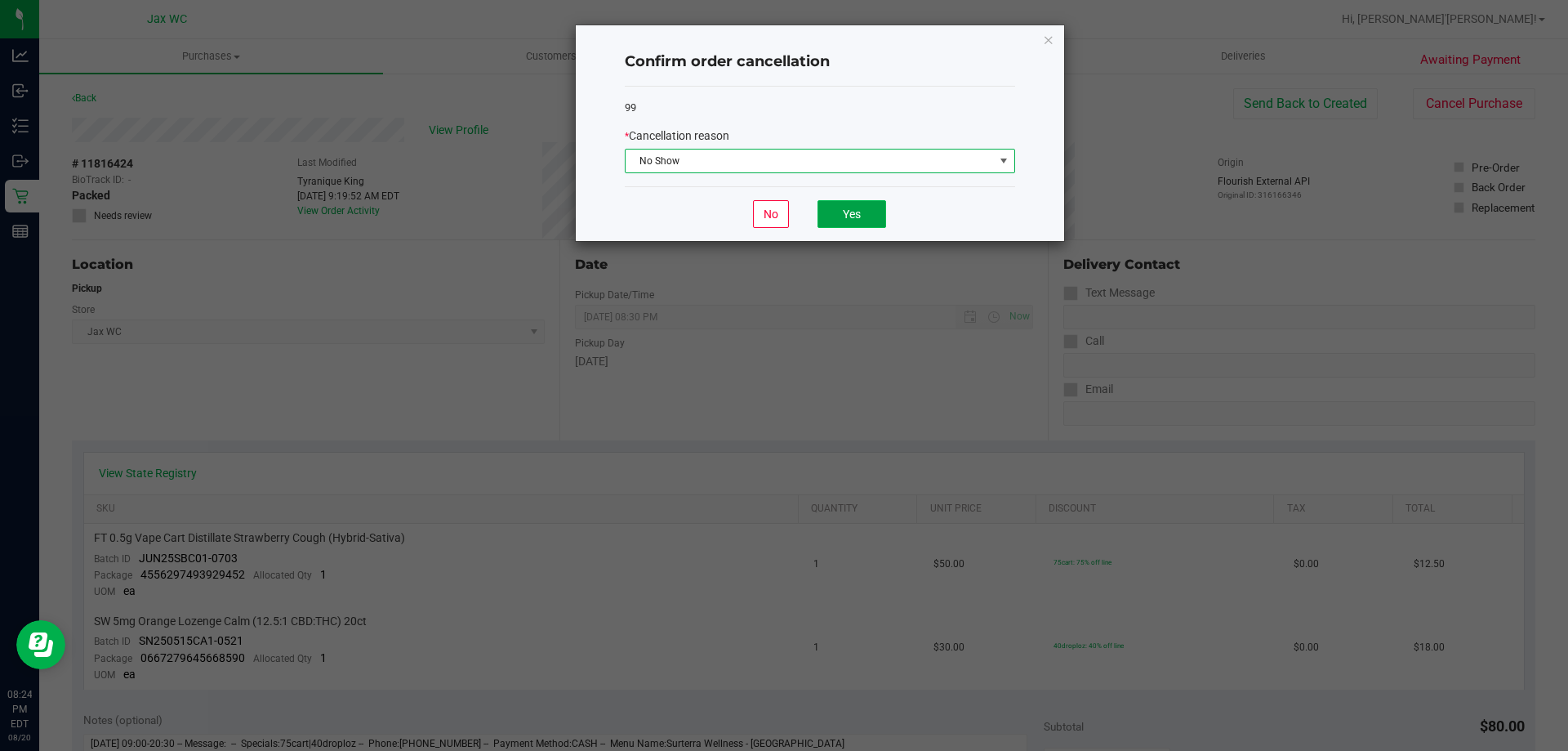
click at [833, 224] on button "Yes" at bounding box center [852, 213] width 69 height 28
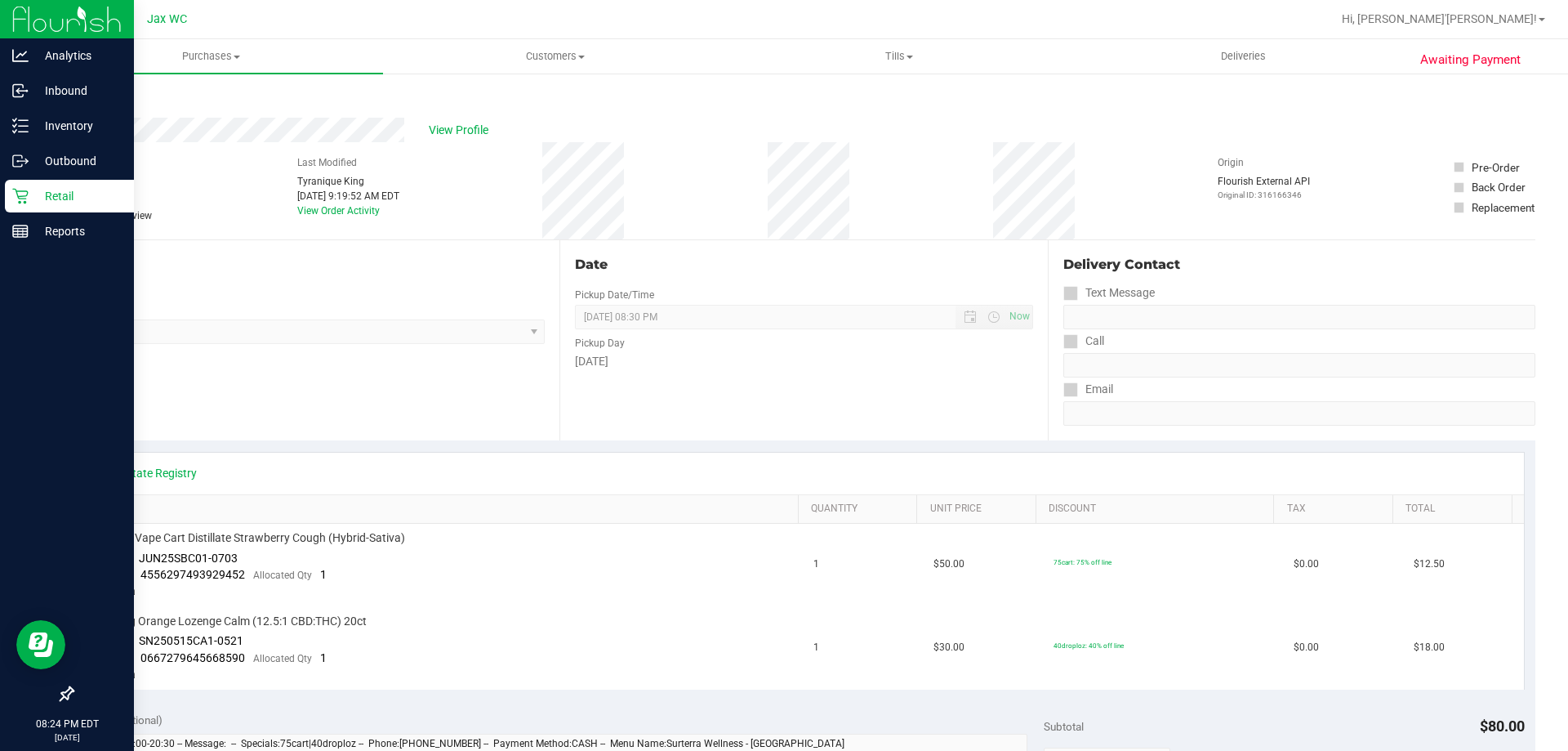
click at [23, 191] on icon at bounding box center [19, 196] width 16 height 16
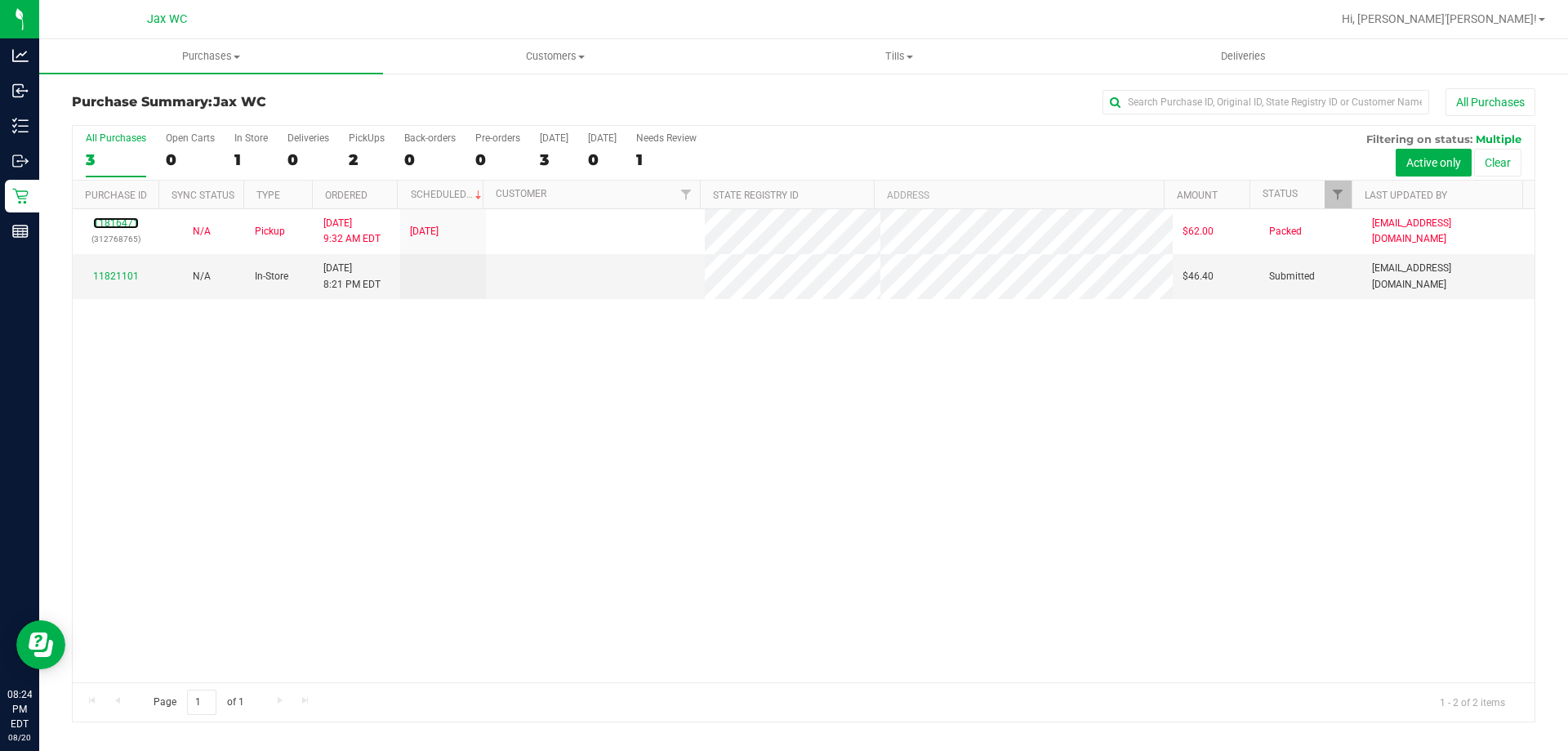
click at [116, 222] on link "11816471" at bounding box center [116, 224] width 46 height 12
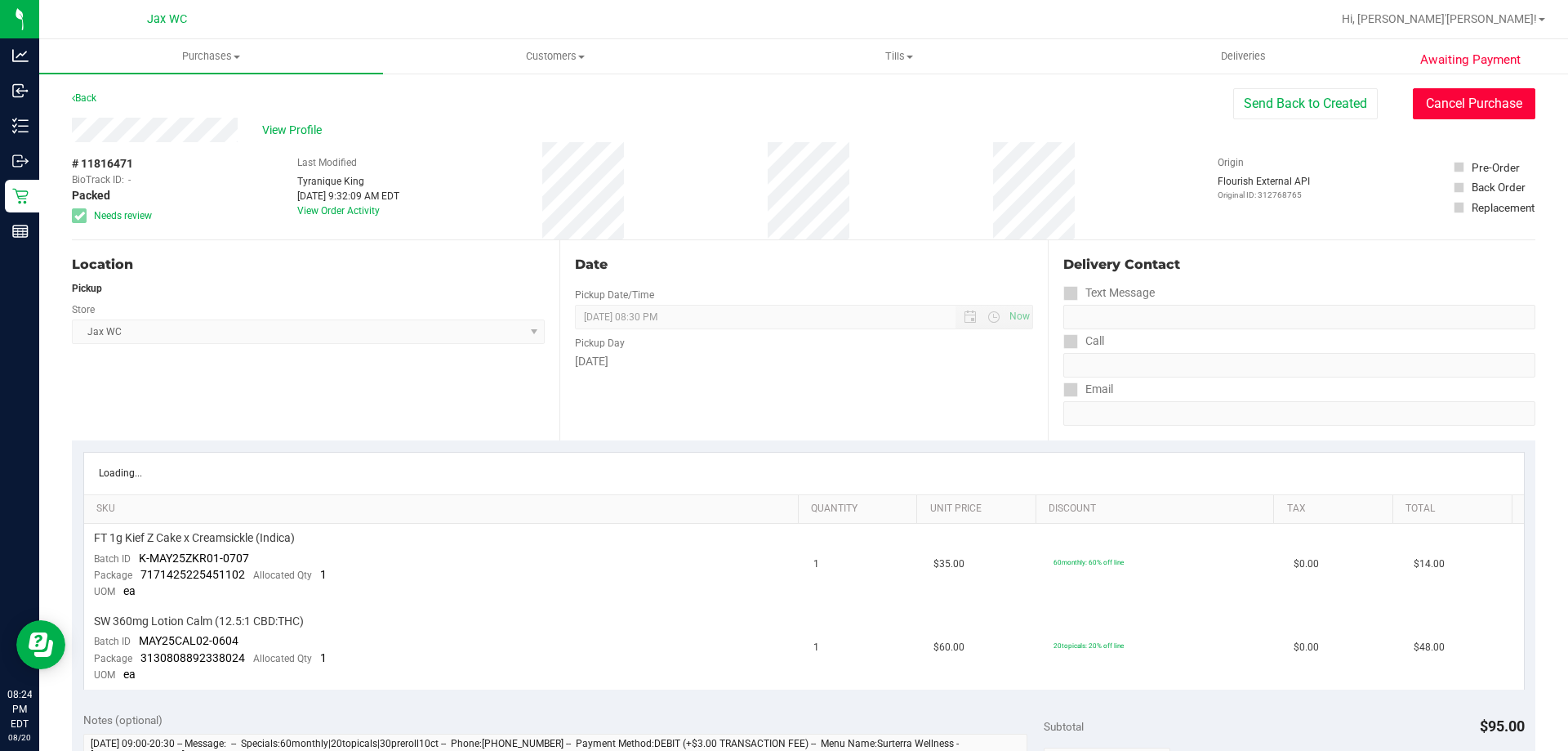
click at [1467, 94] on button "Cancel Purchase" at bounding box center [1474, 103] width 123 height 31
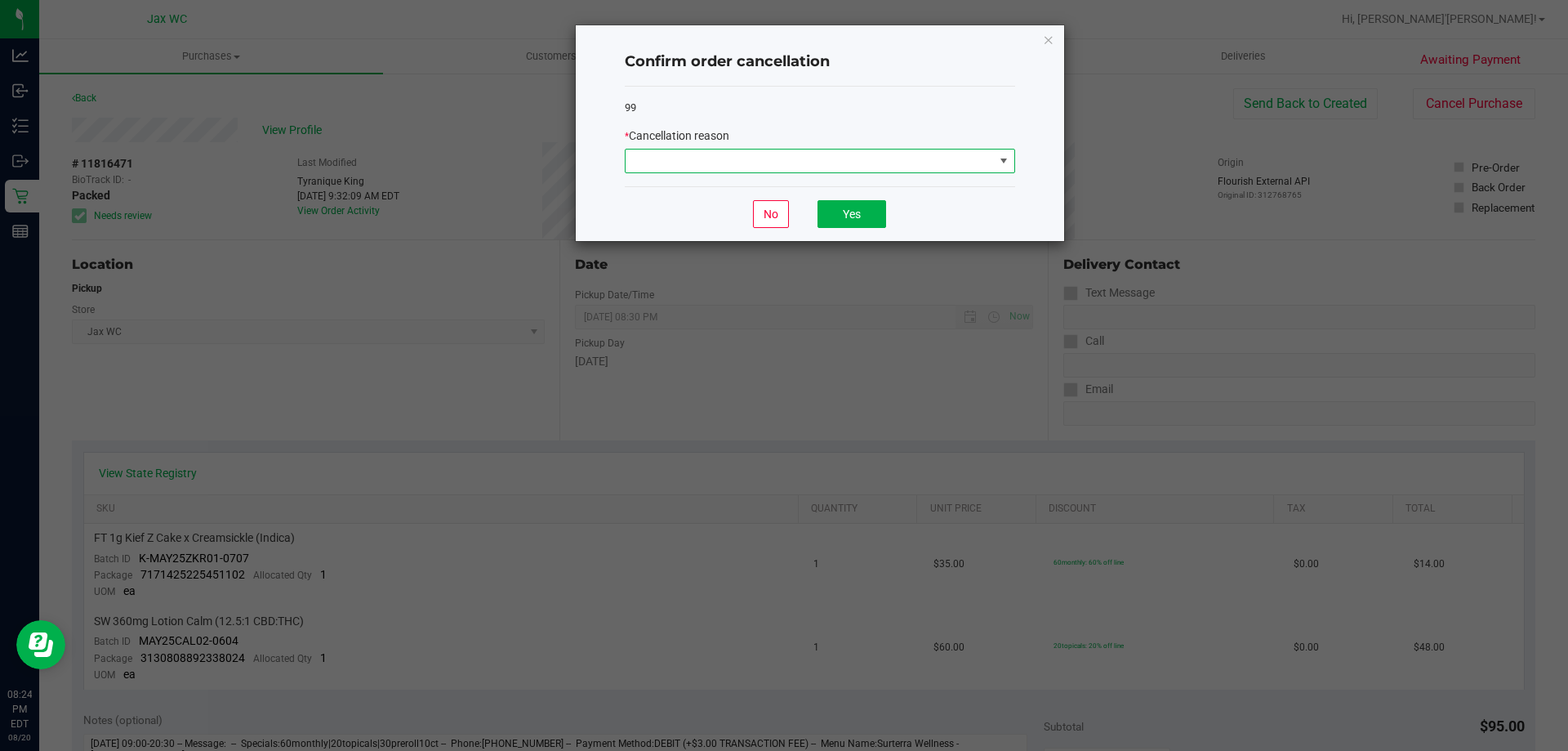
click at [859, 168] on span at bounding box center [809, 161] width 368 height 23
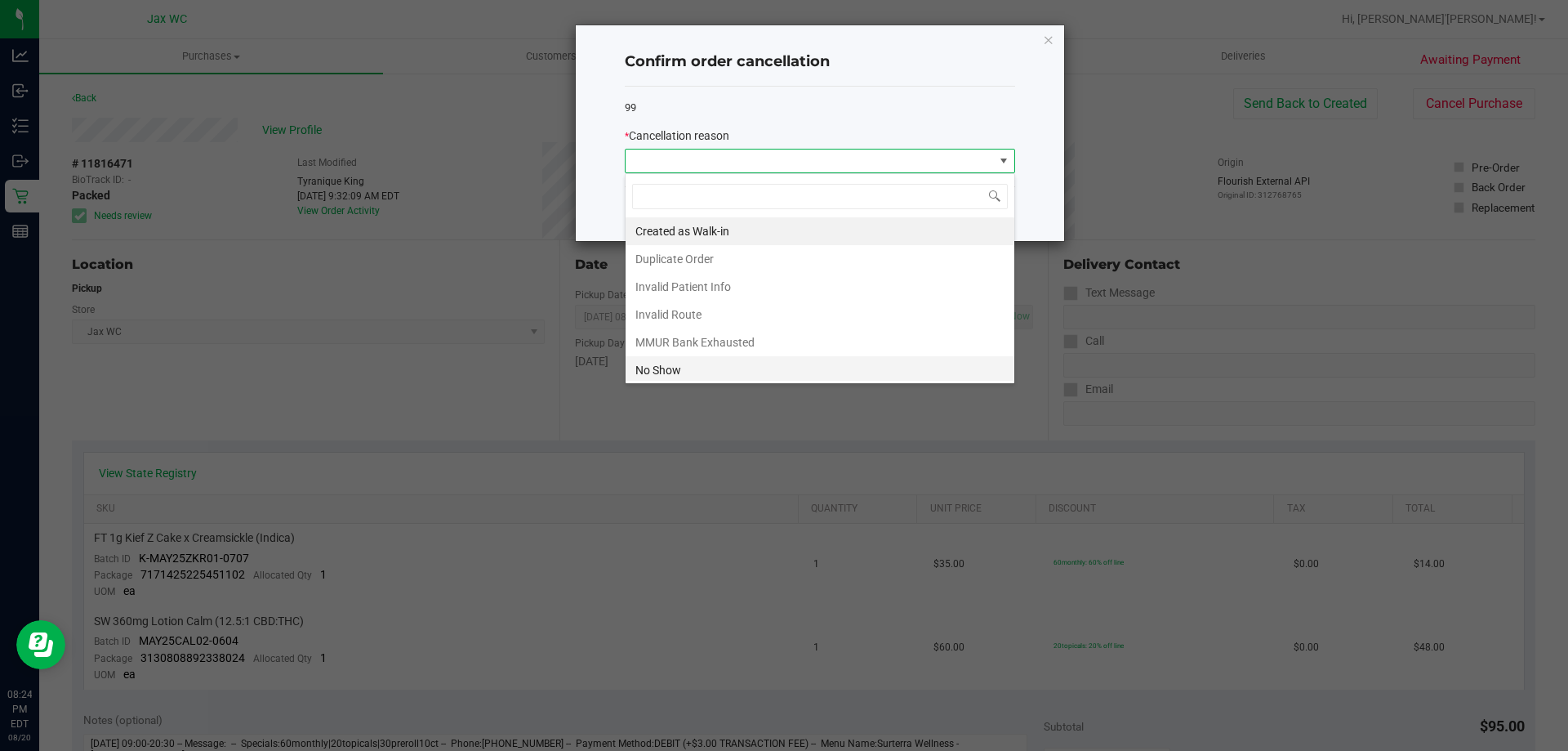
scroll to position [25, 390]
click at [699, 370] on li "No Show" at bounding box center [820, 370] width 389 height 28
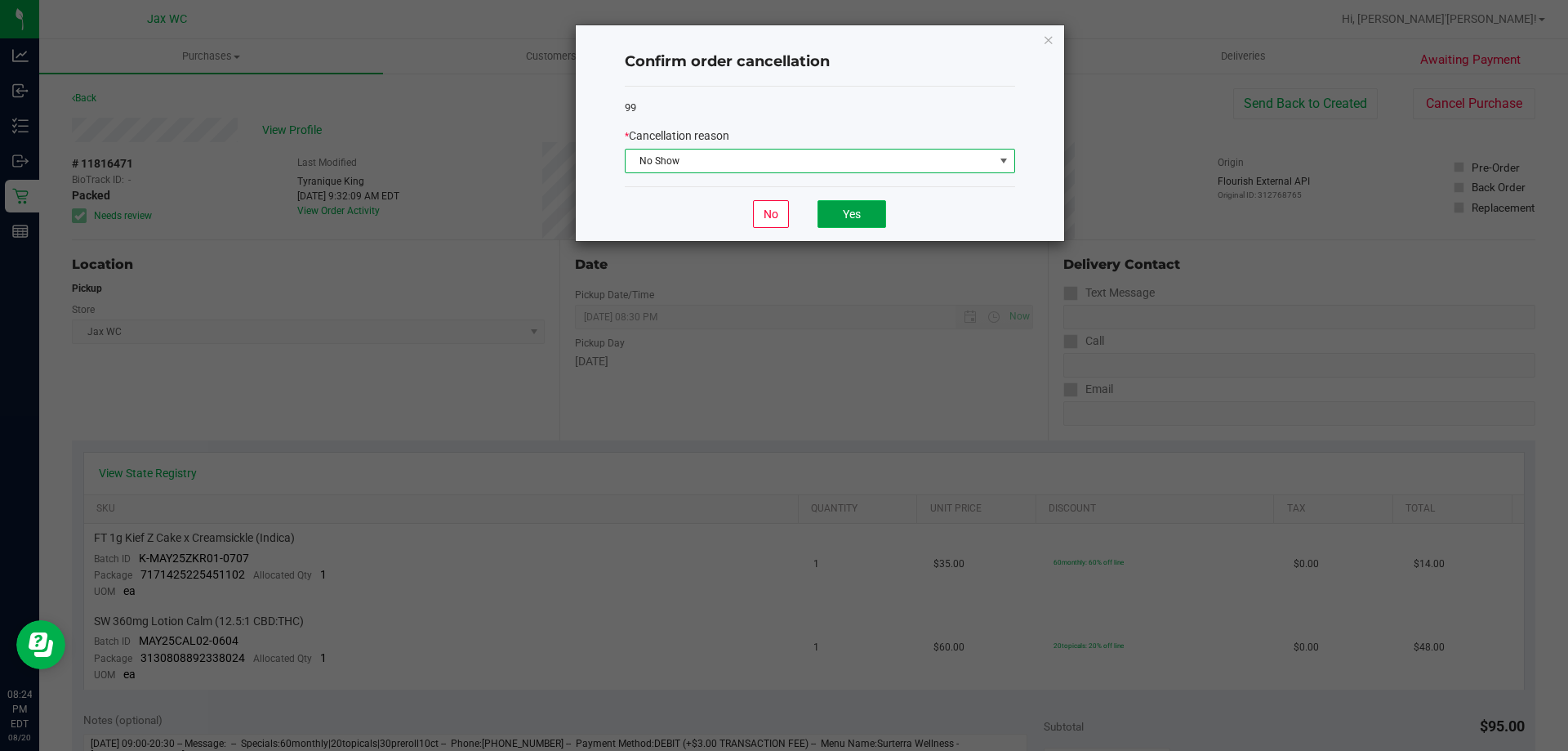
click at [853, 222] on button "Yes" at bounding box center [852, 213] width 69 height 28
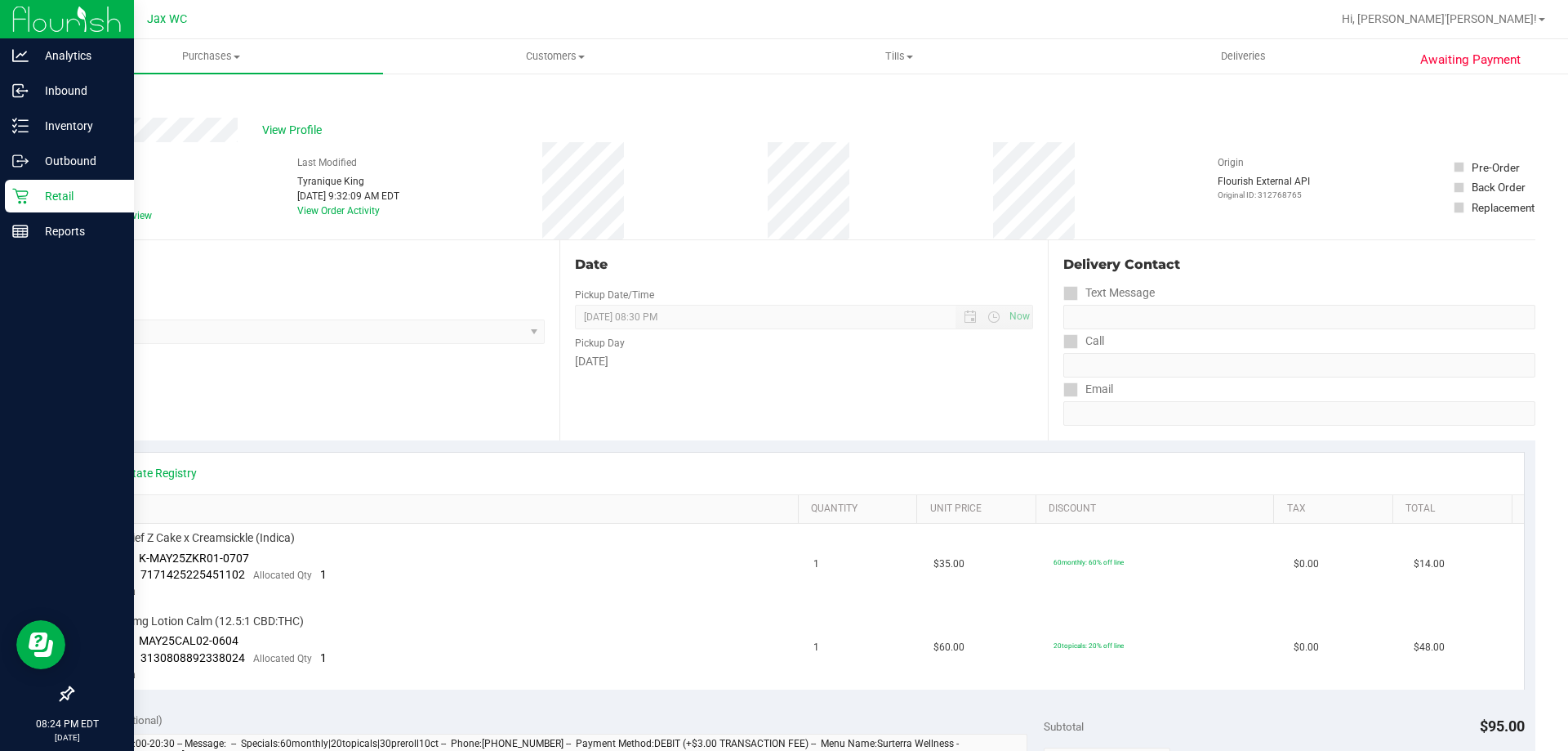
click at [17, 194] on icon at bounding box center [19, 196] width 15 height 15
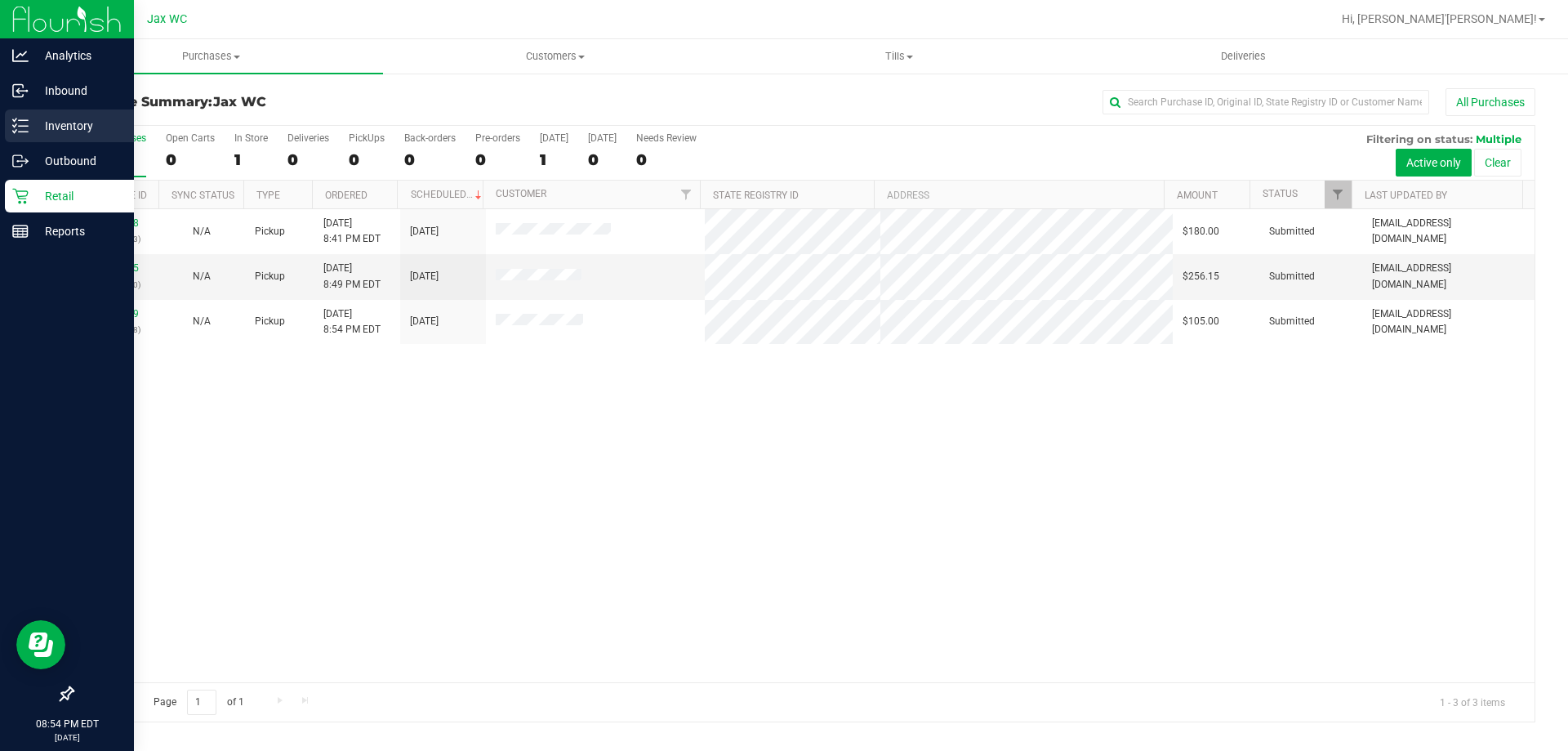
click at [35, 128] on p "Inventory" at bounding box center [78, 125] width 98 height 19
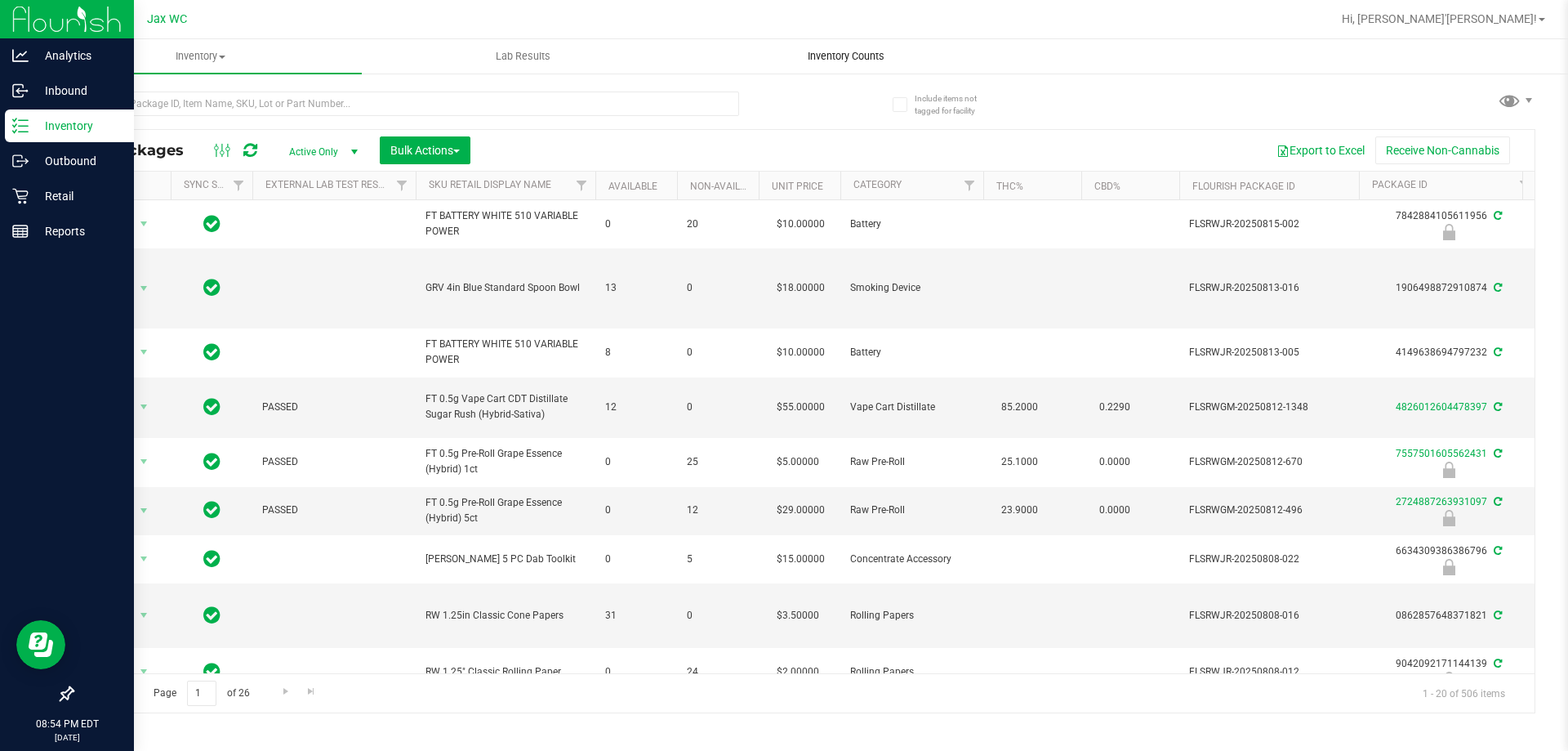
click at [843, 47] on uib-tab-heading "Inventory Counts" at bounding box center [845, 56] width 321 height 33
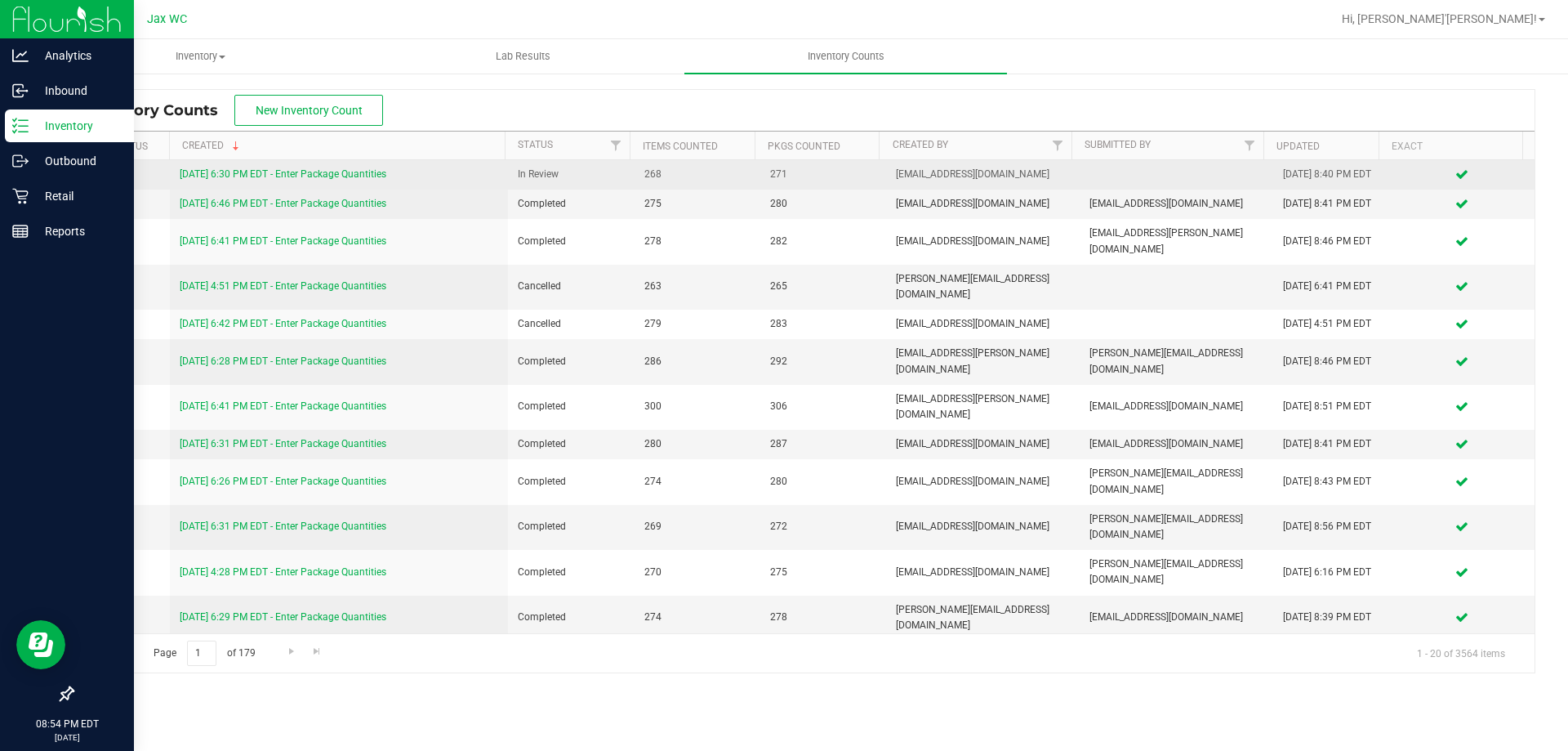
click at [334, 167] on div "[DATE] 6:30 PM EDT - Enter Package Quantities" at bounding box center [339, 174] width 319 height 15
click at [335, 174] on link "[DATE] 6:30 PM EDT - Enter Package Quantities" at bounding box center [283, 174] width 207 height 12
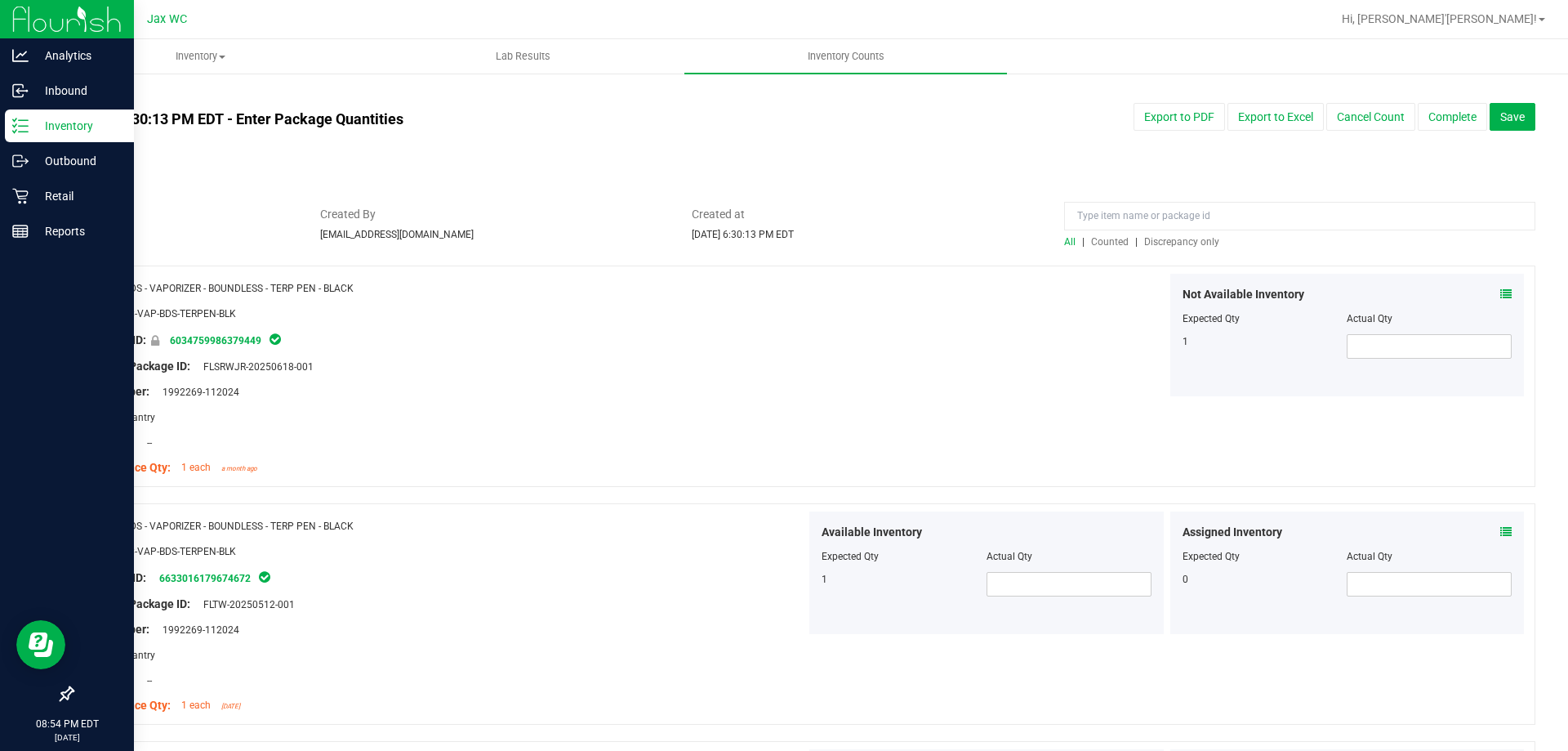
click at [1194, 243] on span "Discrepancy only" at bounding box center [1181, 242] width 75 height 12
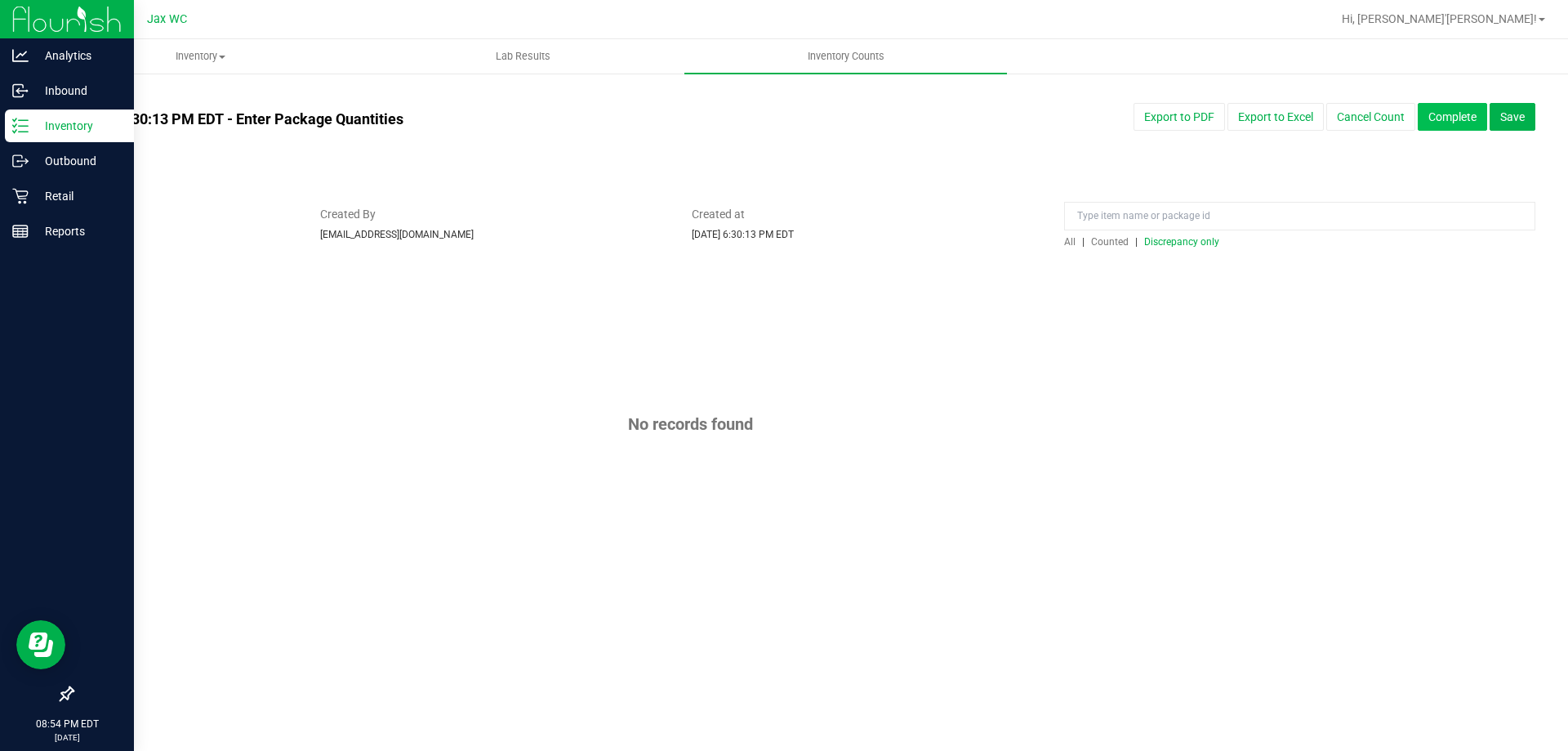
click at [1443, 119] on button "Complete" at bounding box center [1453, 117] width 69 height 28
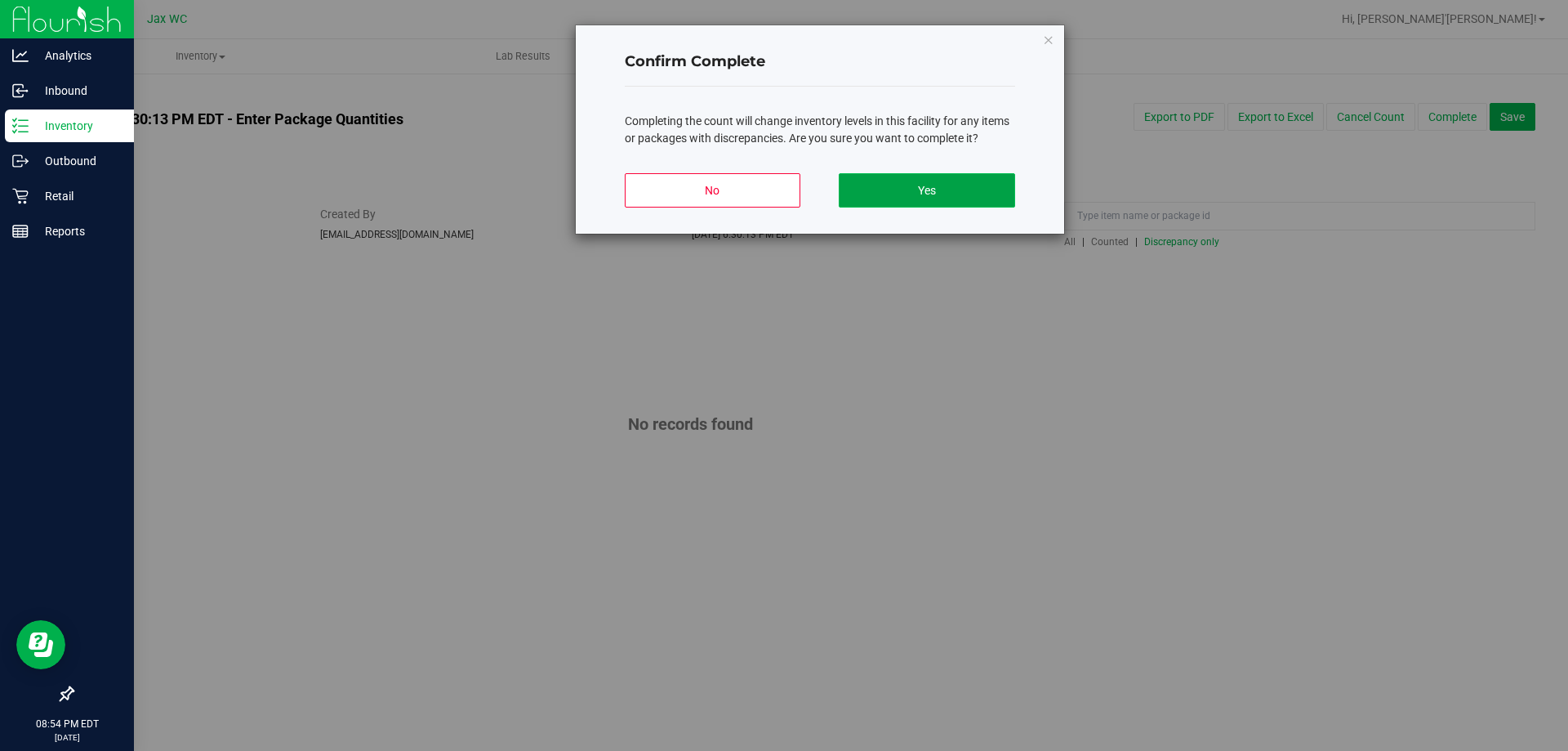
click at [968, 190] on button "Yes" at bounding box center [926, 191] width 175 height 35
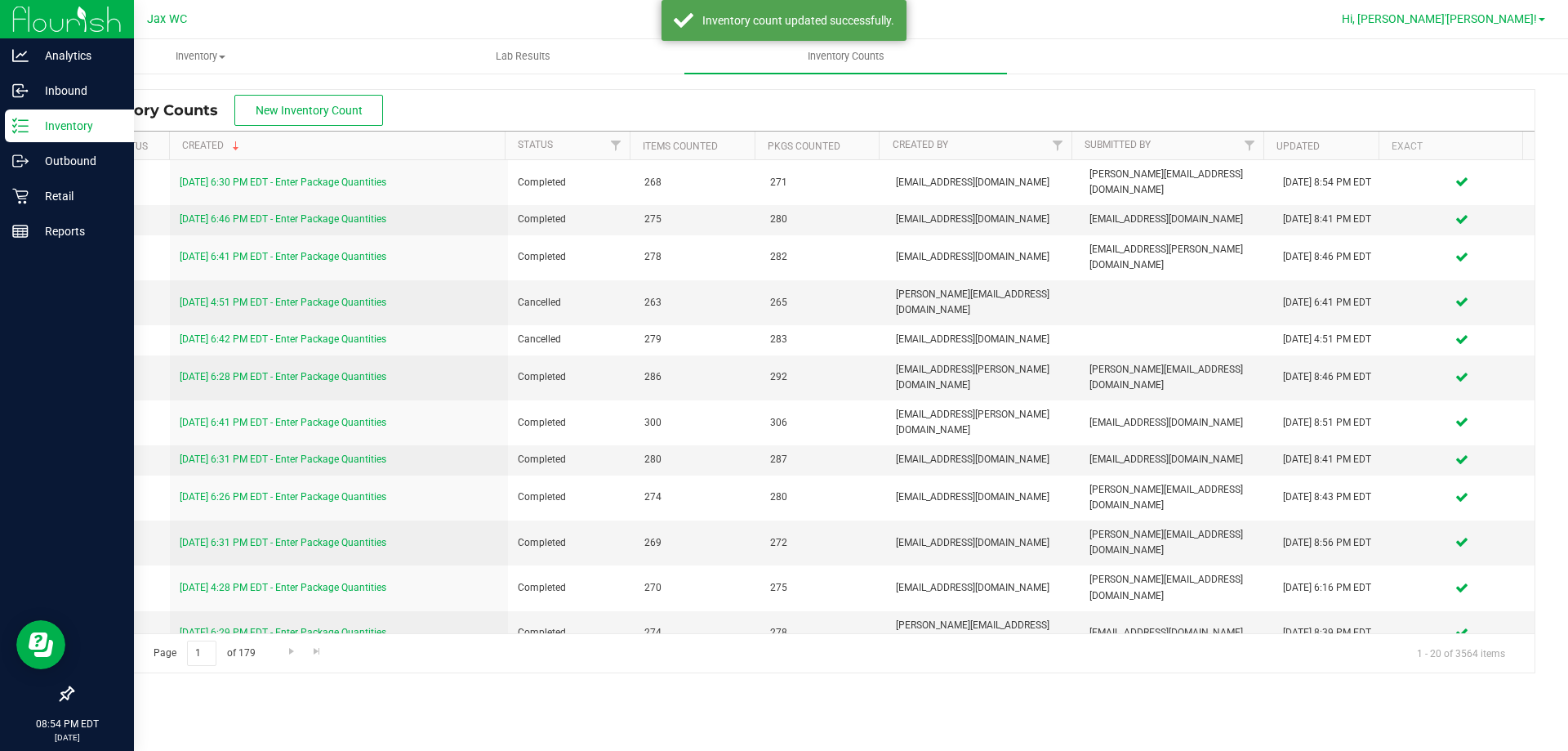
click at [1521, 19] on span "Hi, [PERSON_NAME]'[PERSON_NAME]!" at bounding box center [1439, 18] width 196 height 13
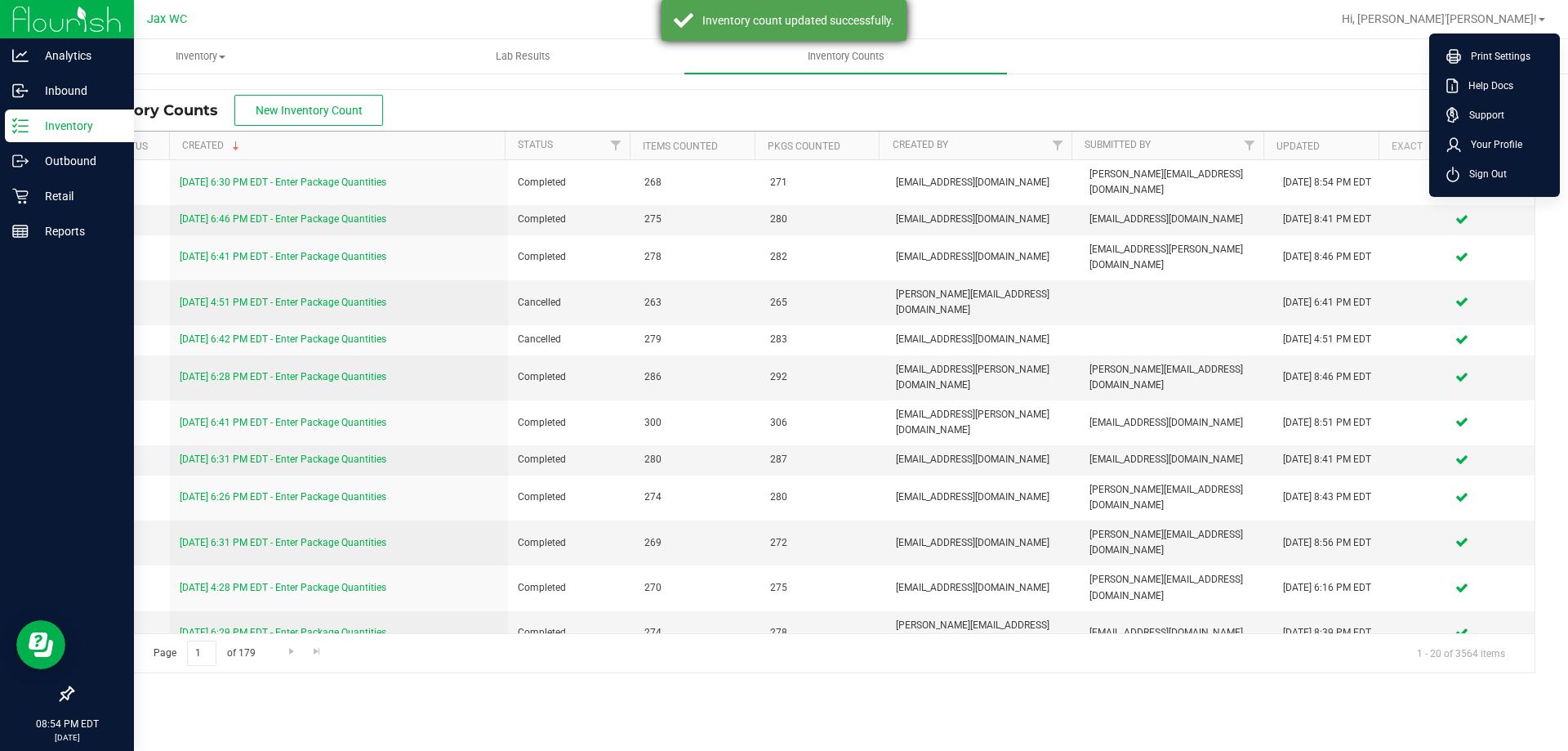
drag, startPoint x: 1493, startPoint y: 168, endPoint x: 838, endPoint y: 12, distance: 673.3
click at [1491, 168] on span "Sign Out" at bounding box center [1483, 174] width 47 height 16
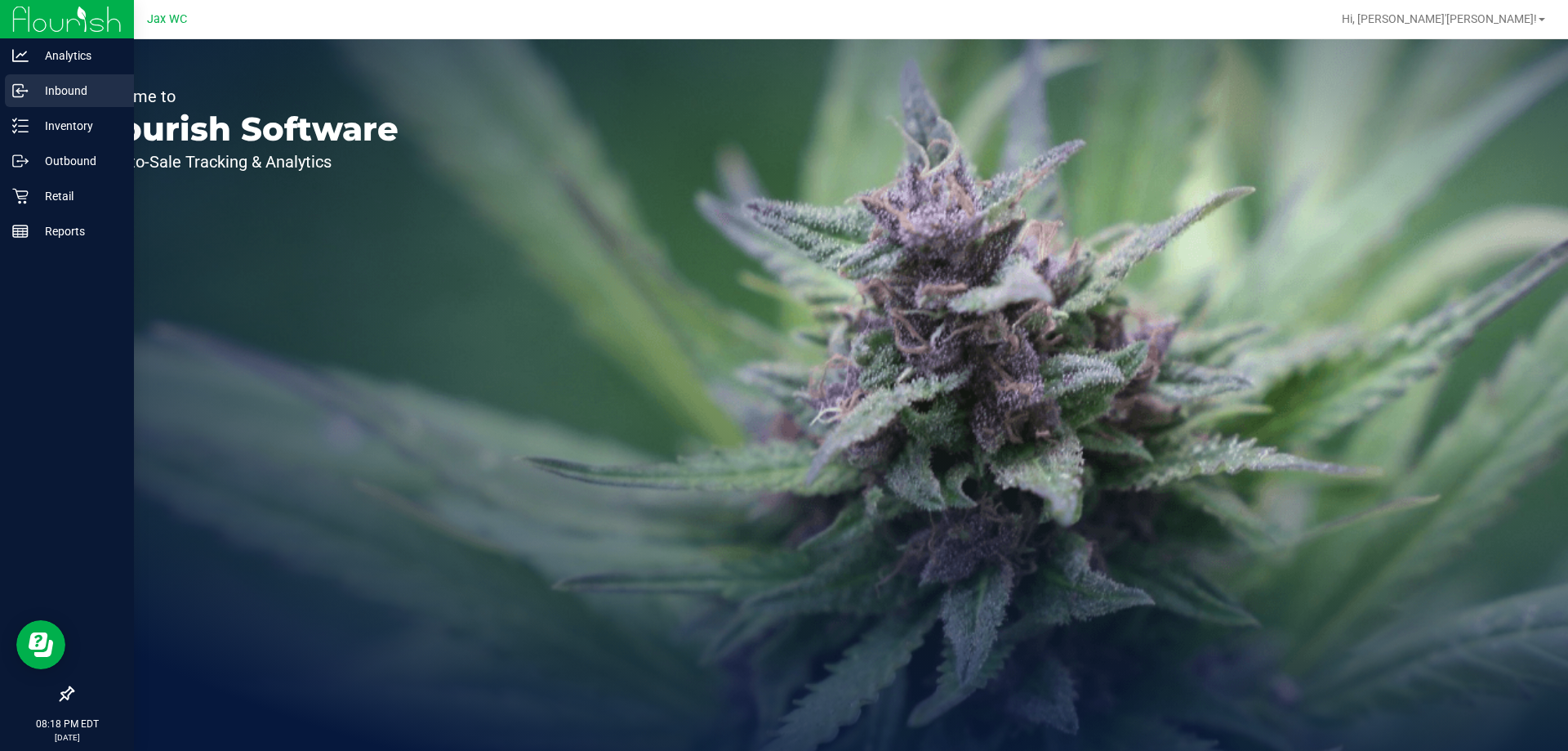
click at [40, 100] on p "Inbound" at bounding box center [78, 91] width 98 height 19
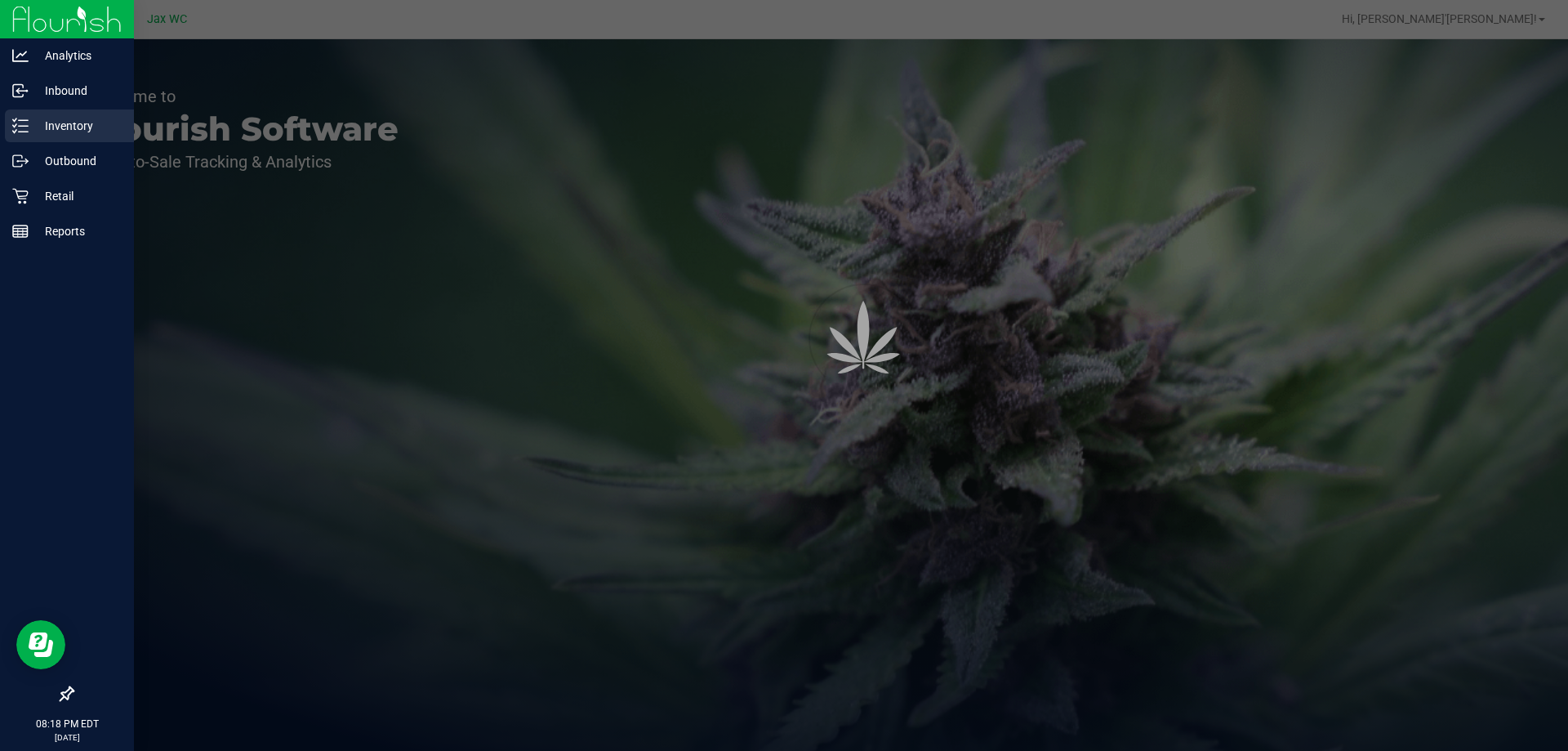
click at [46, 127] on p "Inventory" at bounding box center [78, 125] width 98 height 19
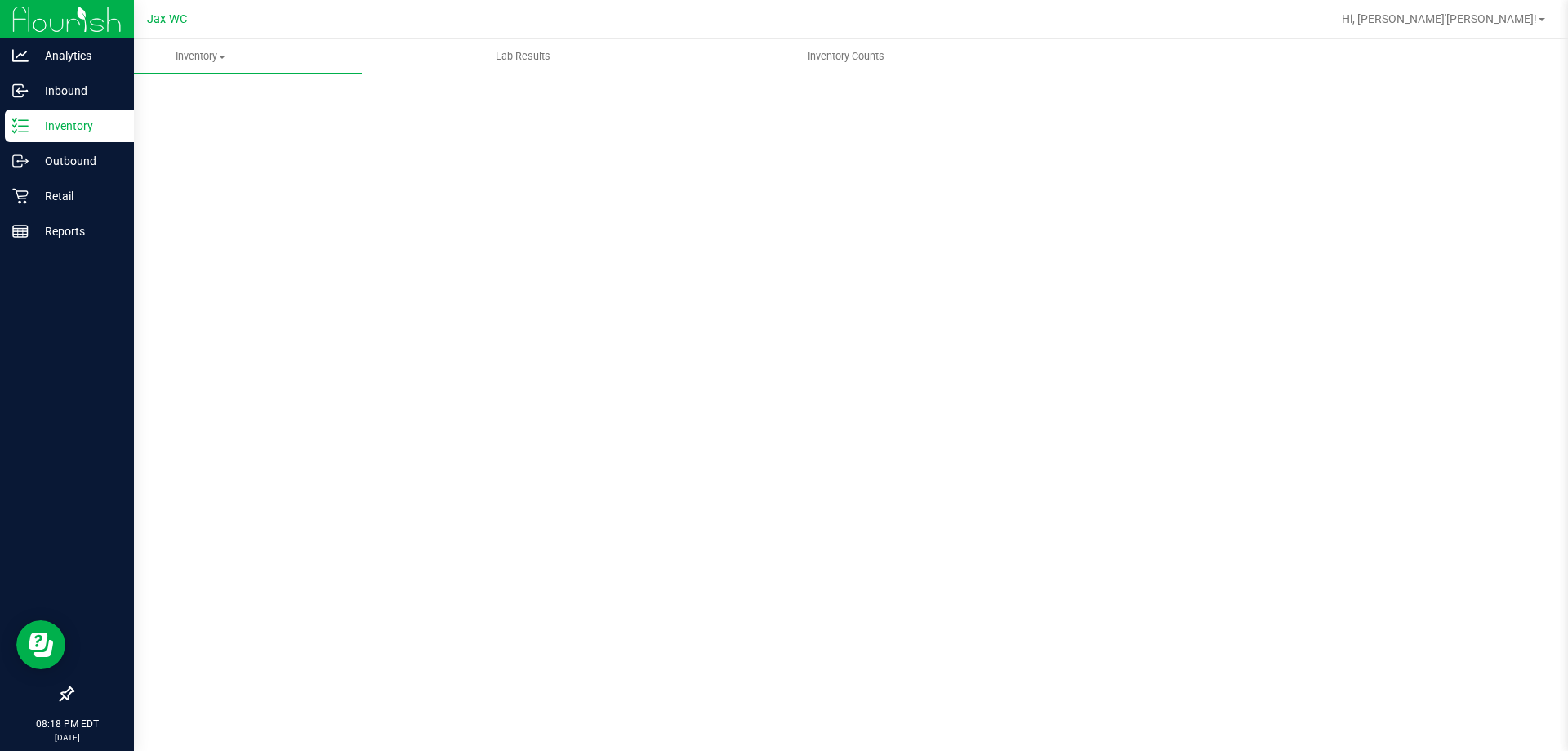
click at [46, 127] on p "Inventory" at bounding box center [78, 125] width 98 height 19
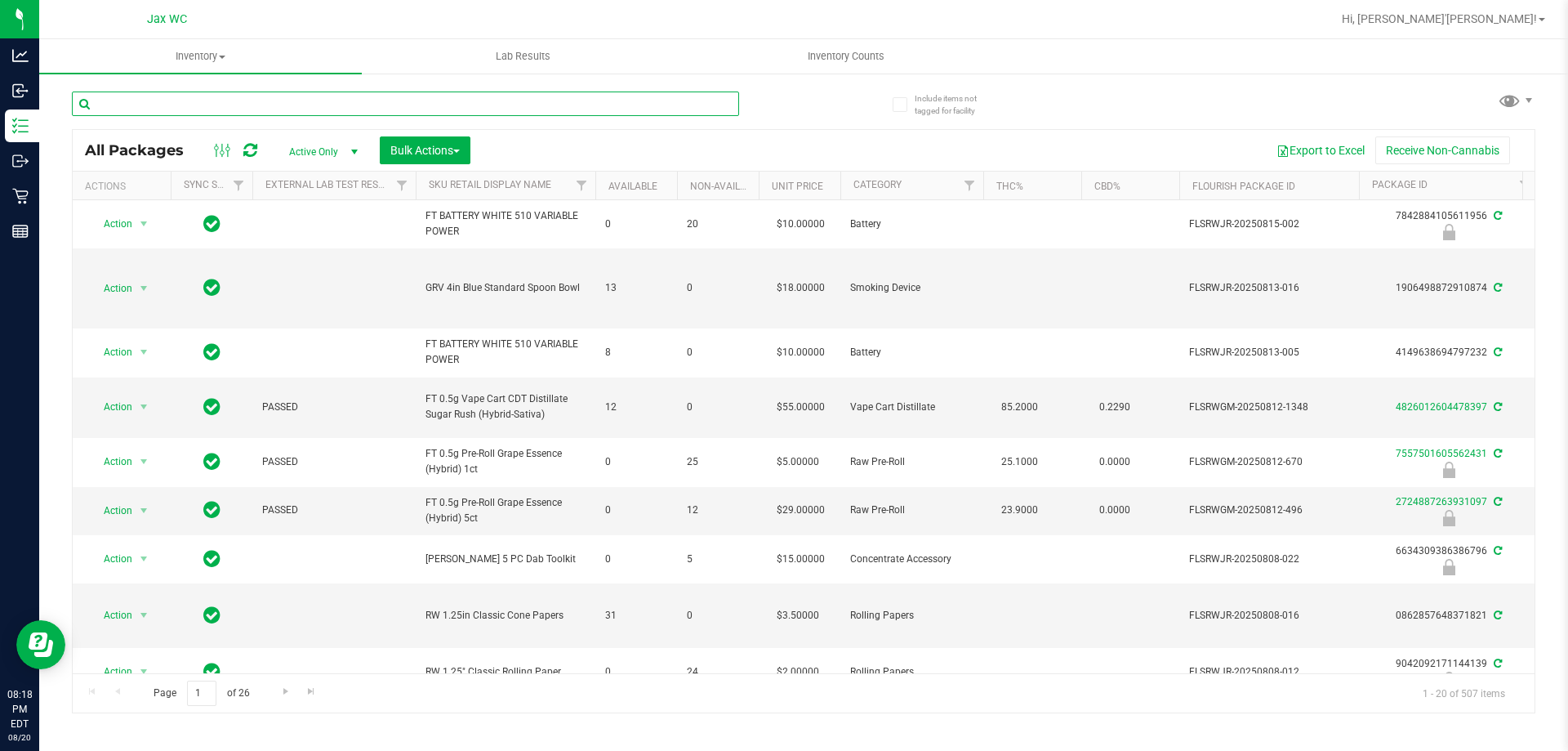
click at [282, 104] on input "text" at bounding box center [406, 103] width 667 height 25
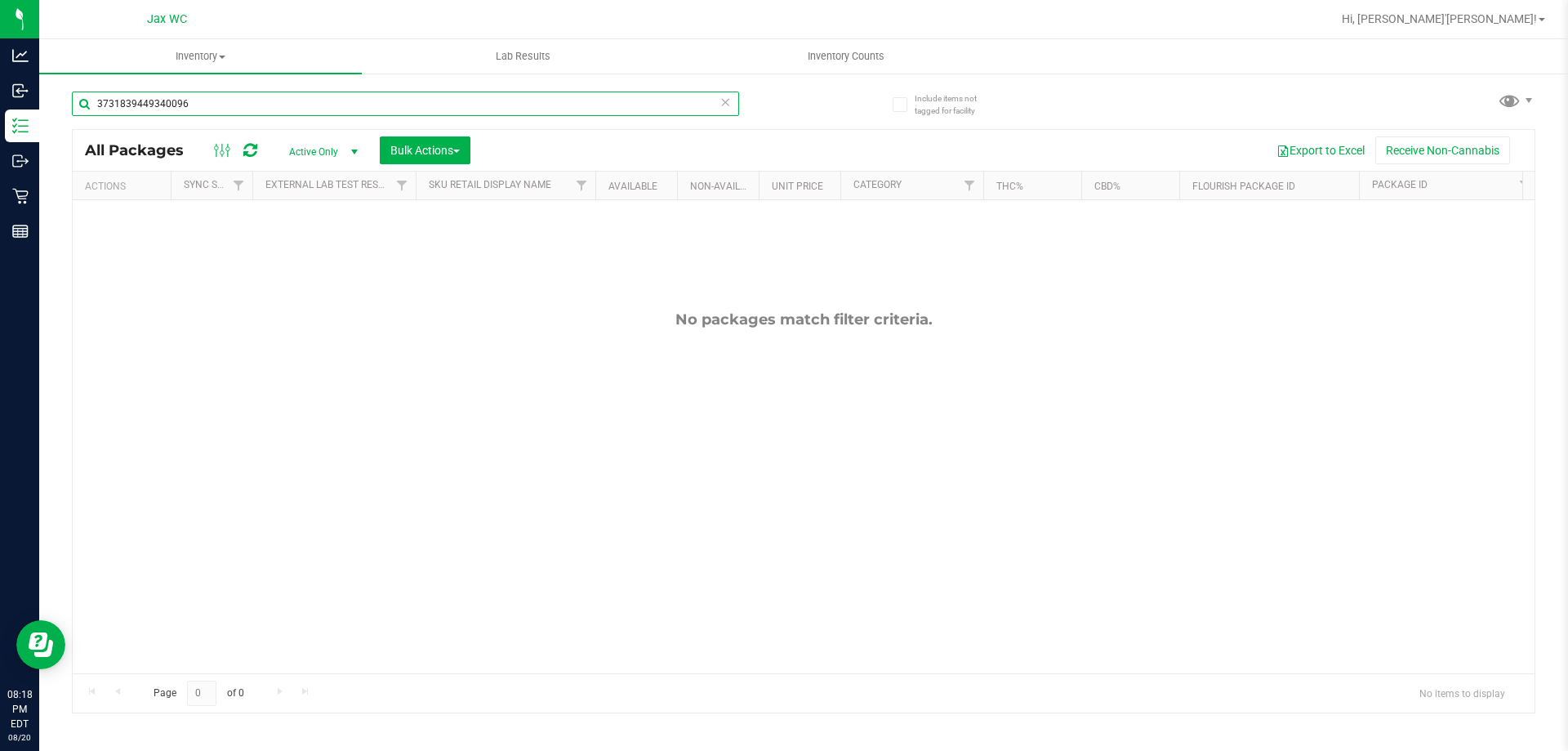
type input "3731839449340096"
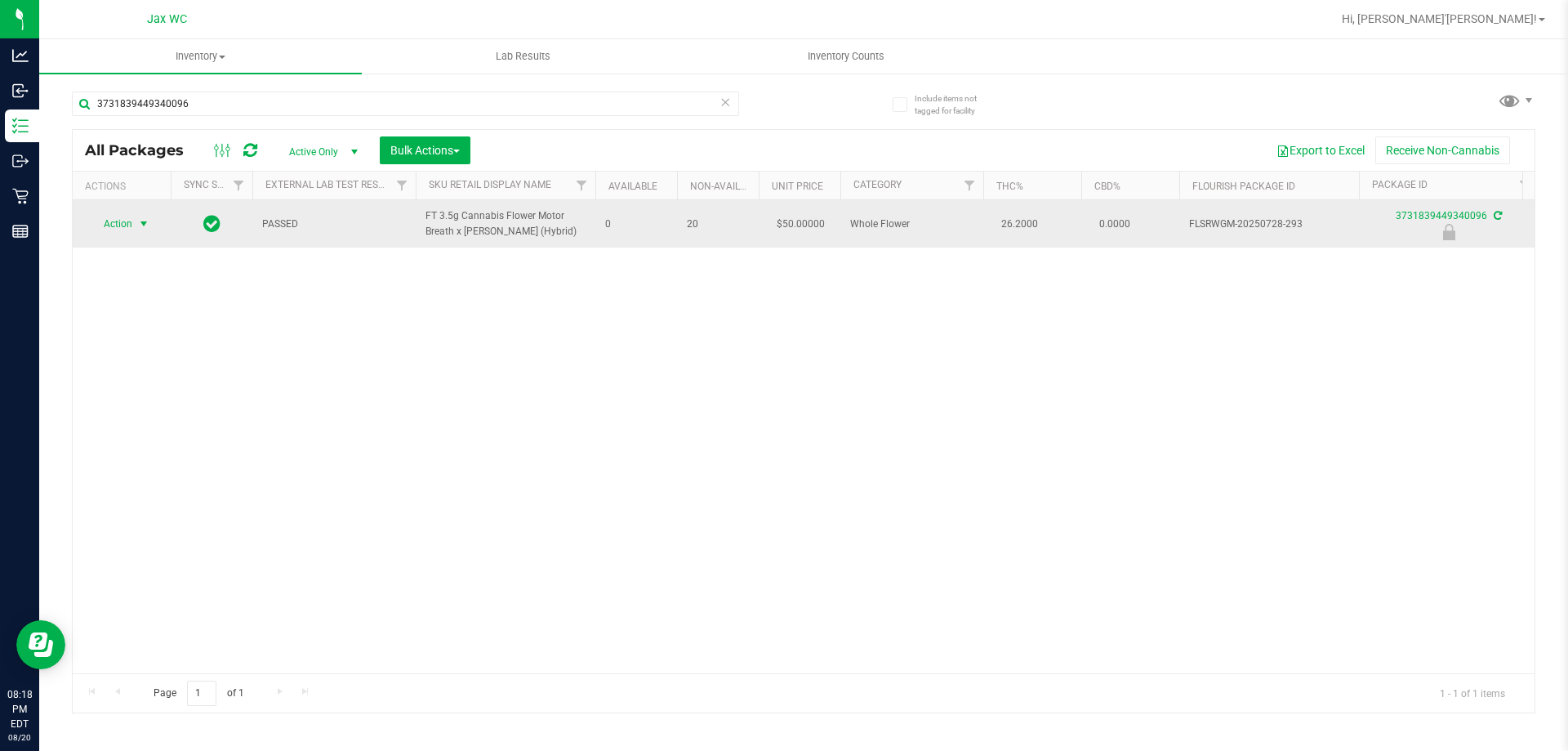
click at [127, 227] on span "Action" at bounding box center [111, 224] width 44 height 23
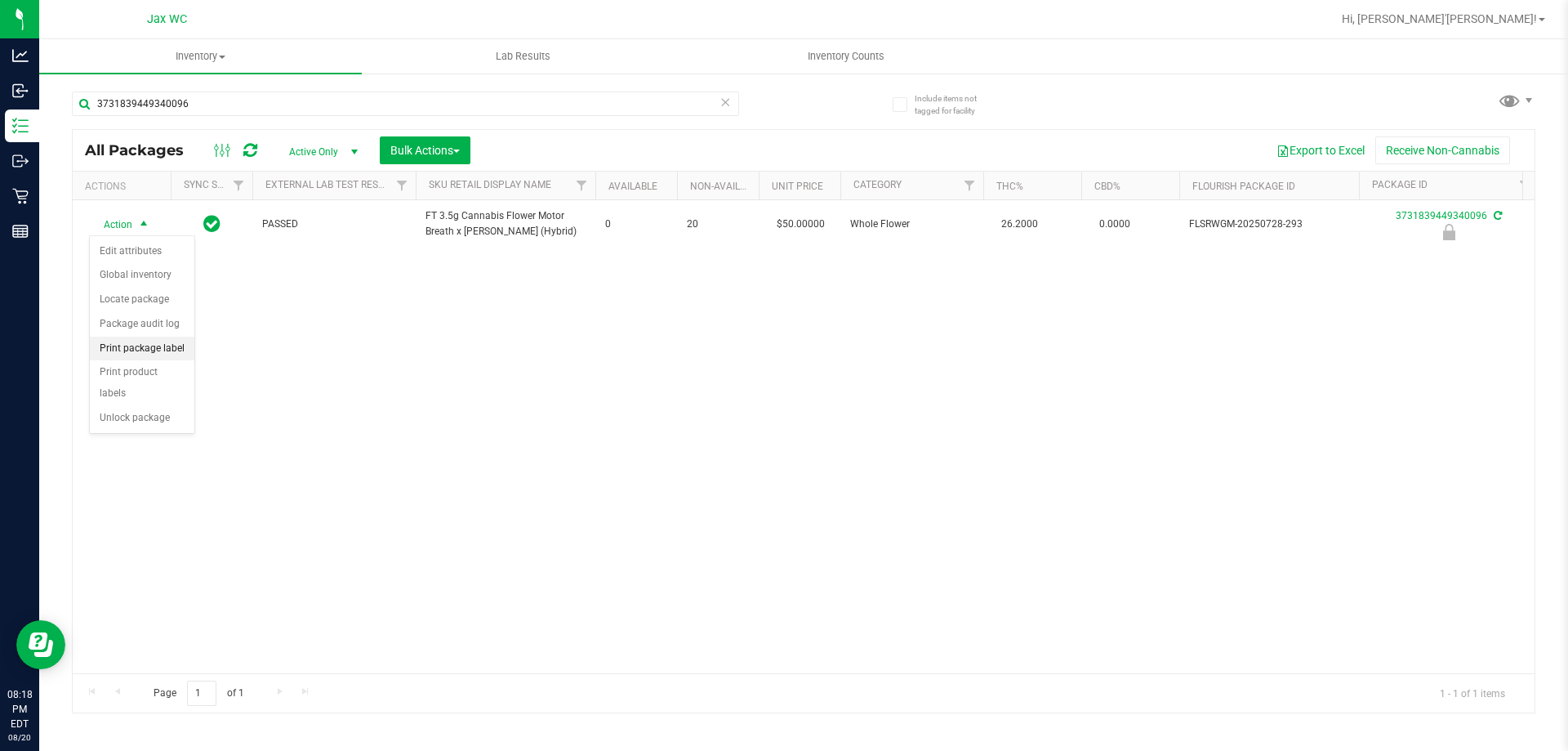
click at [155, 343] on li "Print package label" at bounding box center [141, 348] width 104 height 25
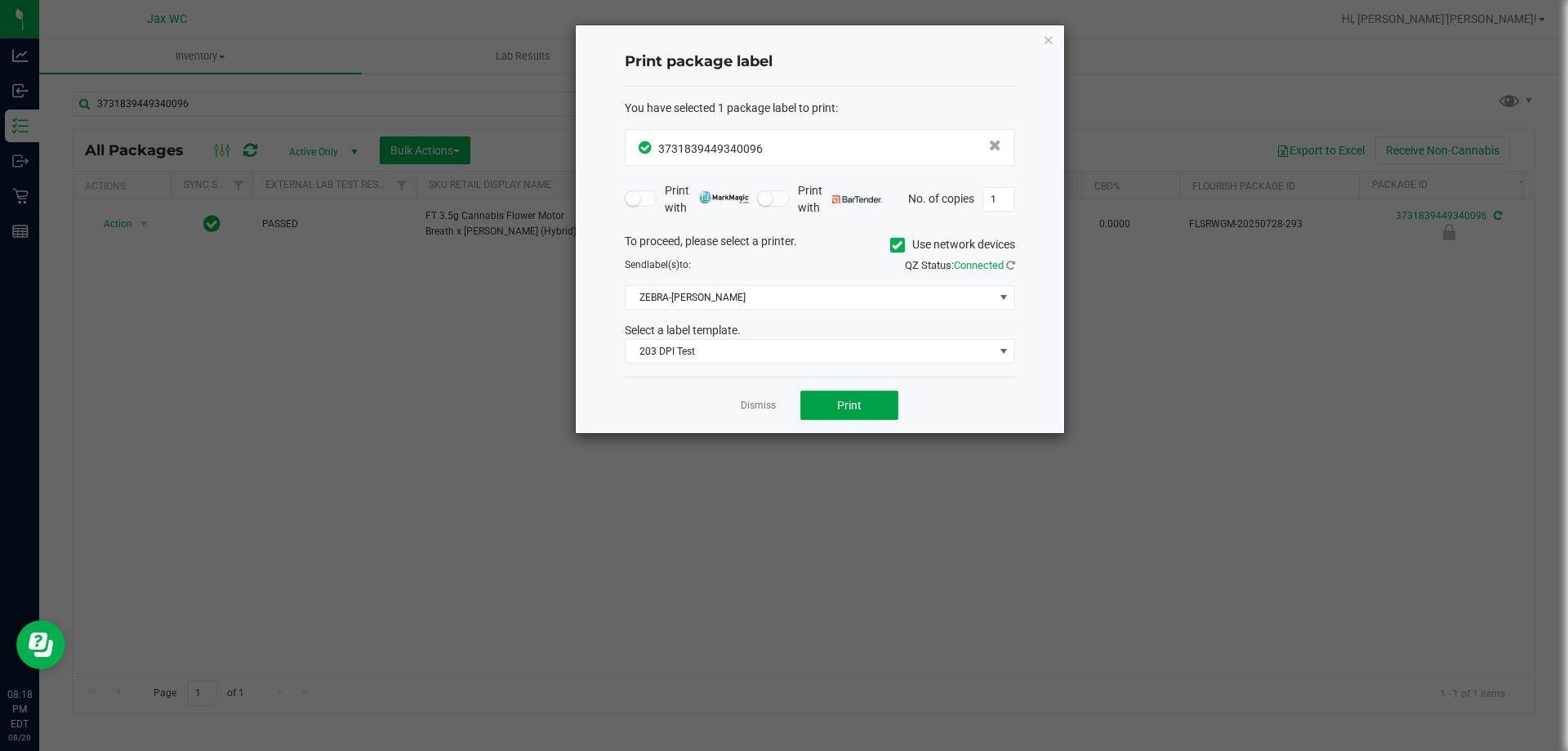
click at [820, 395] on button "Print" at bounding box center [849, 405] width 98 height 30
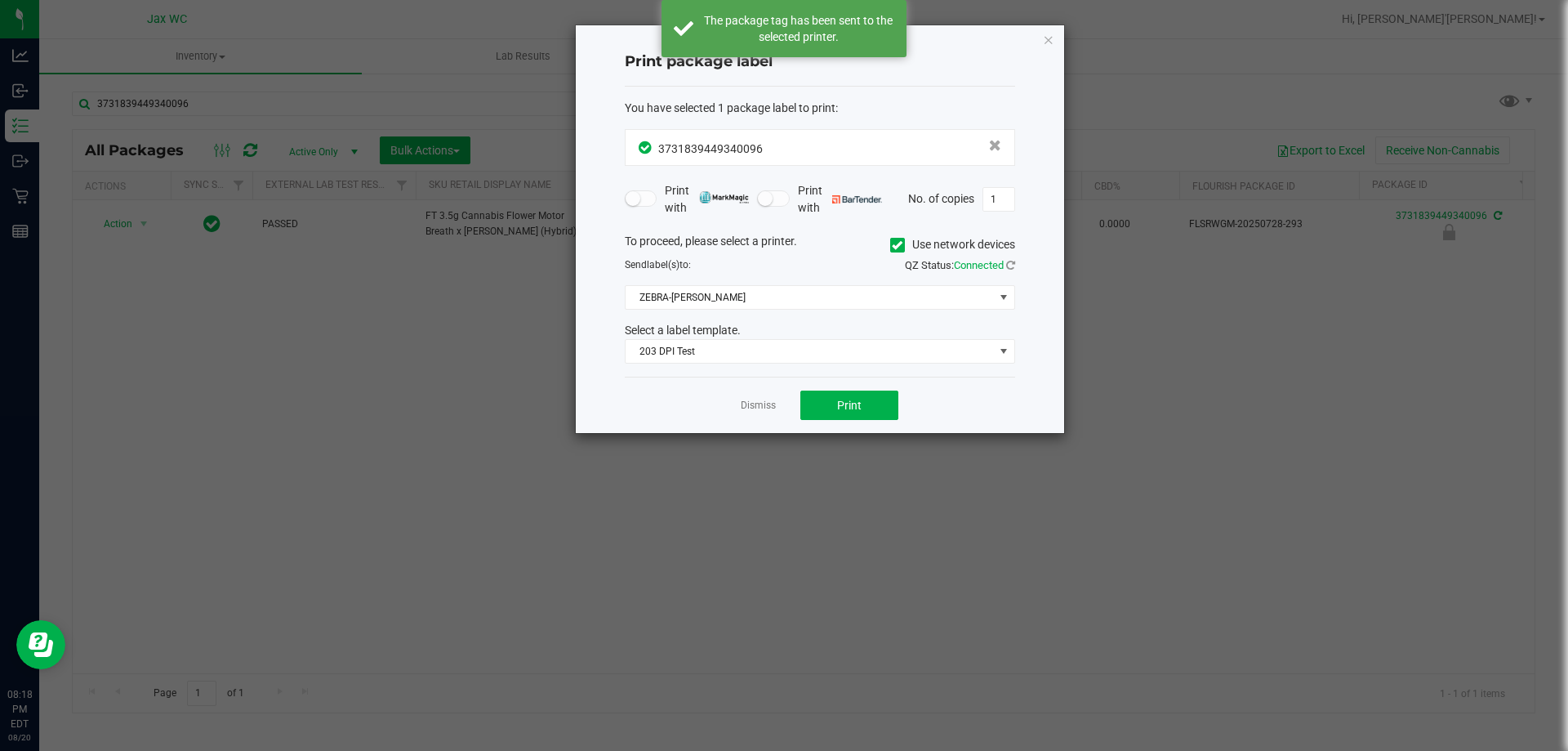
drag, startPoint x: 751, startPoint y: 406, endPoint x: 736, endPoint y: 400, distance: 16.2
click at [752, 406] on link "Dismiss" at bounding box center [758, 406] width 35 height 14
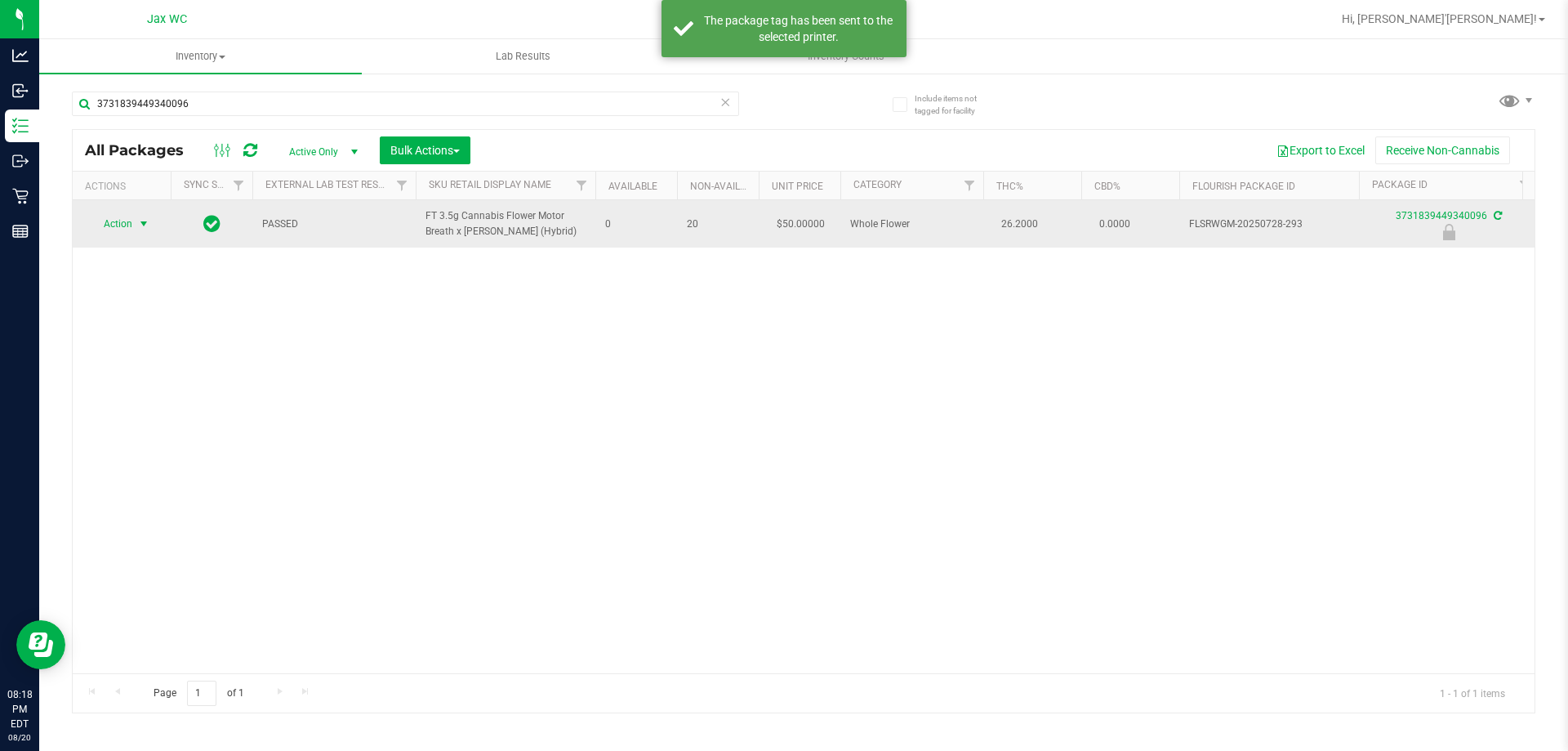
click at [135, 226] on span "select" at bounding box center [144, 224] width 20 height 23
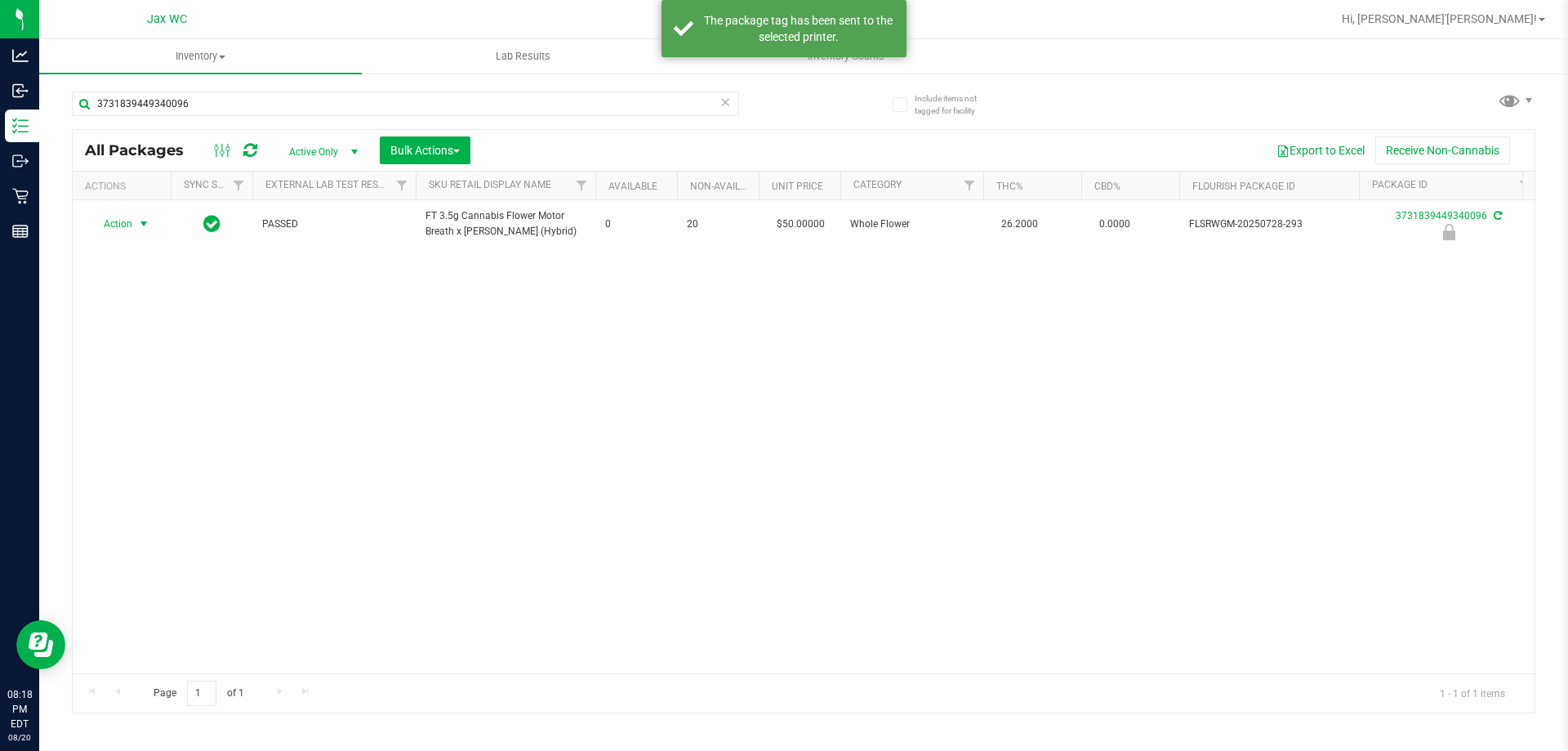
click at [125, 218] on span "Action" at bounding box center [111, 224] width 44 height 23
click at [174, 406] on li "Unlock package" at bounding box center [141, 417] width 104 height 25
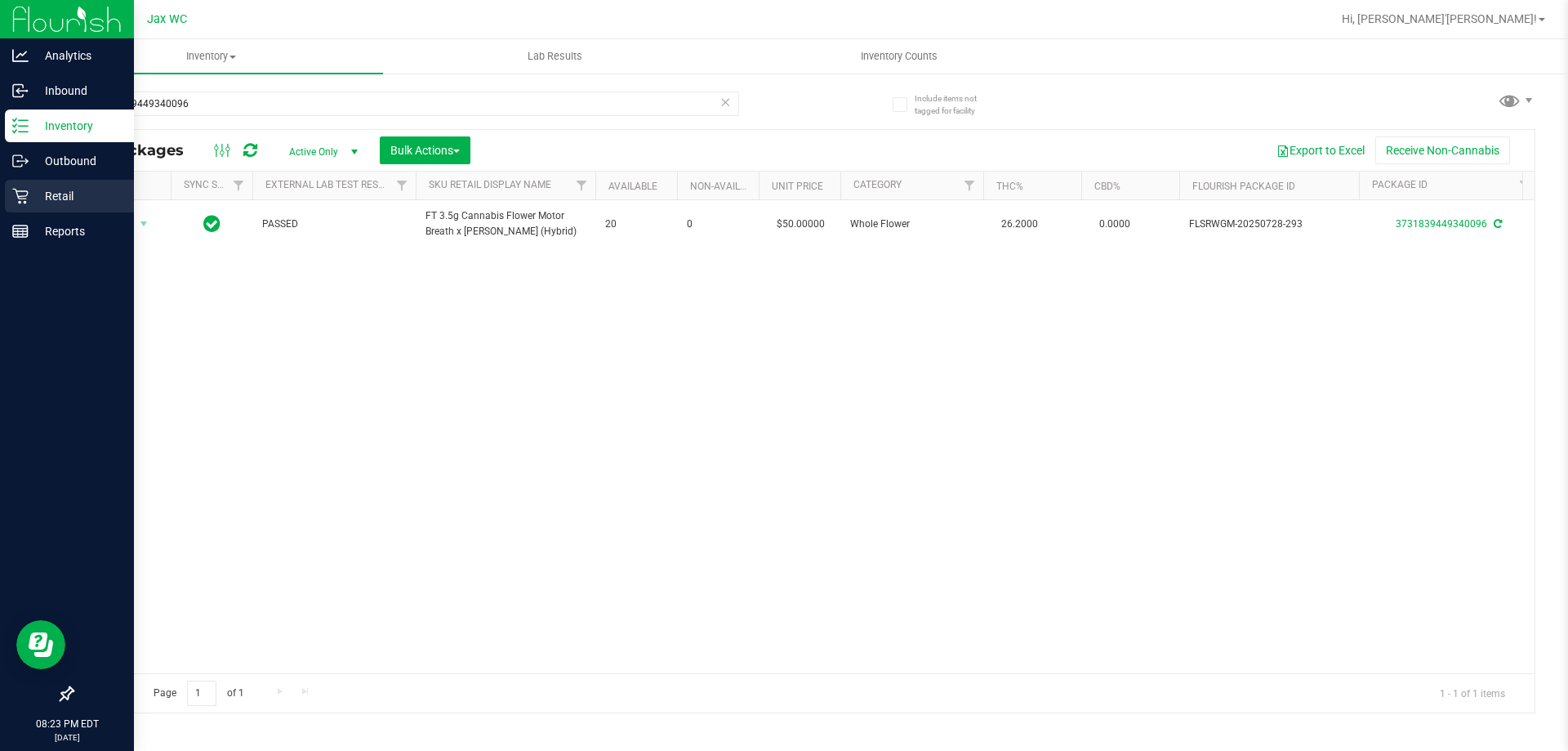
click at [52, 196] on p "Retail" at bounding box center [78, 196] width 98 height 19
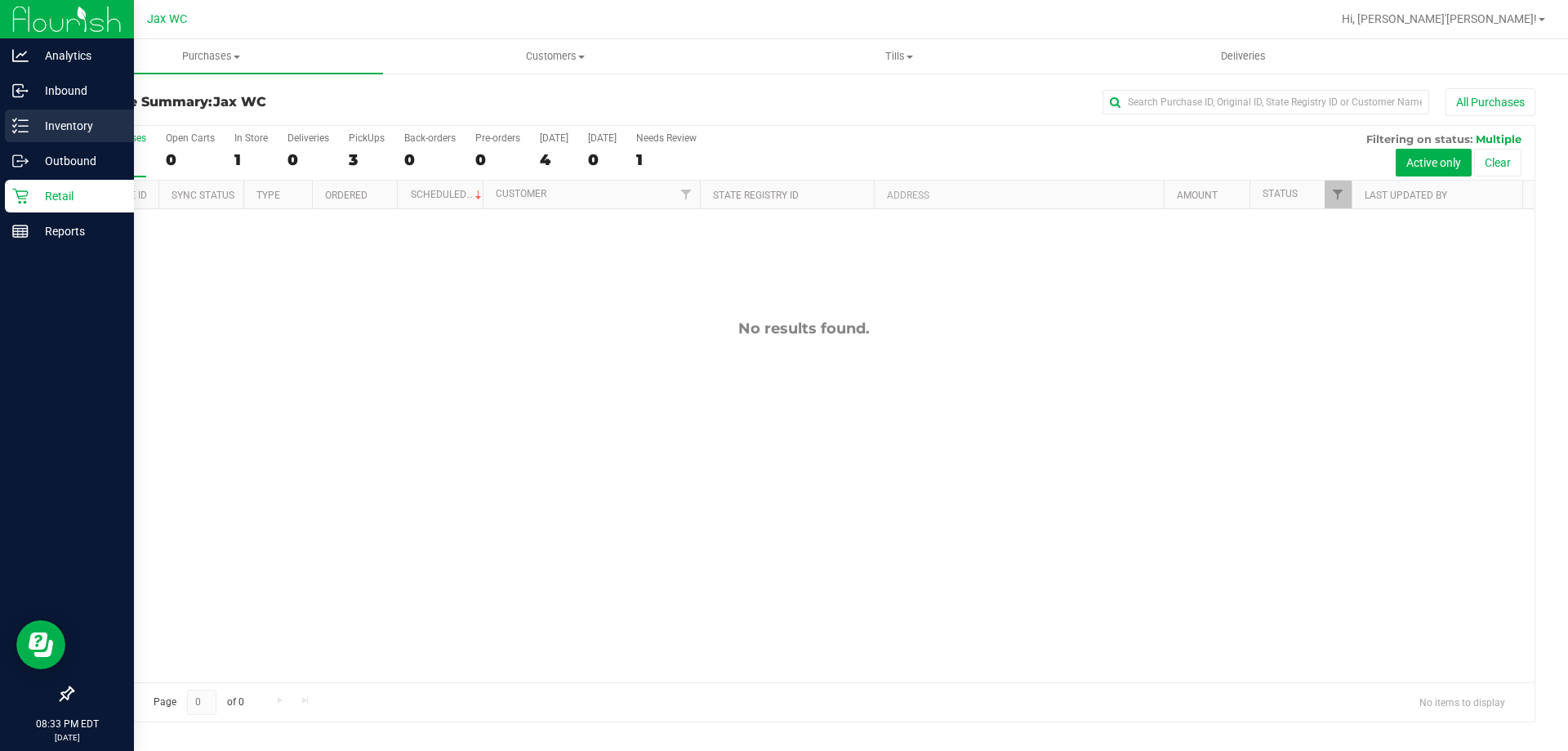
click at [33, 128] on p "Inventory" at bounding box center [78, 125] width 98 height 19
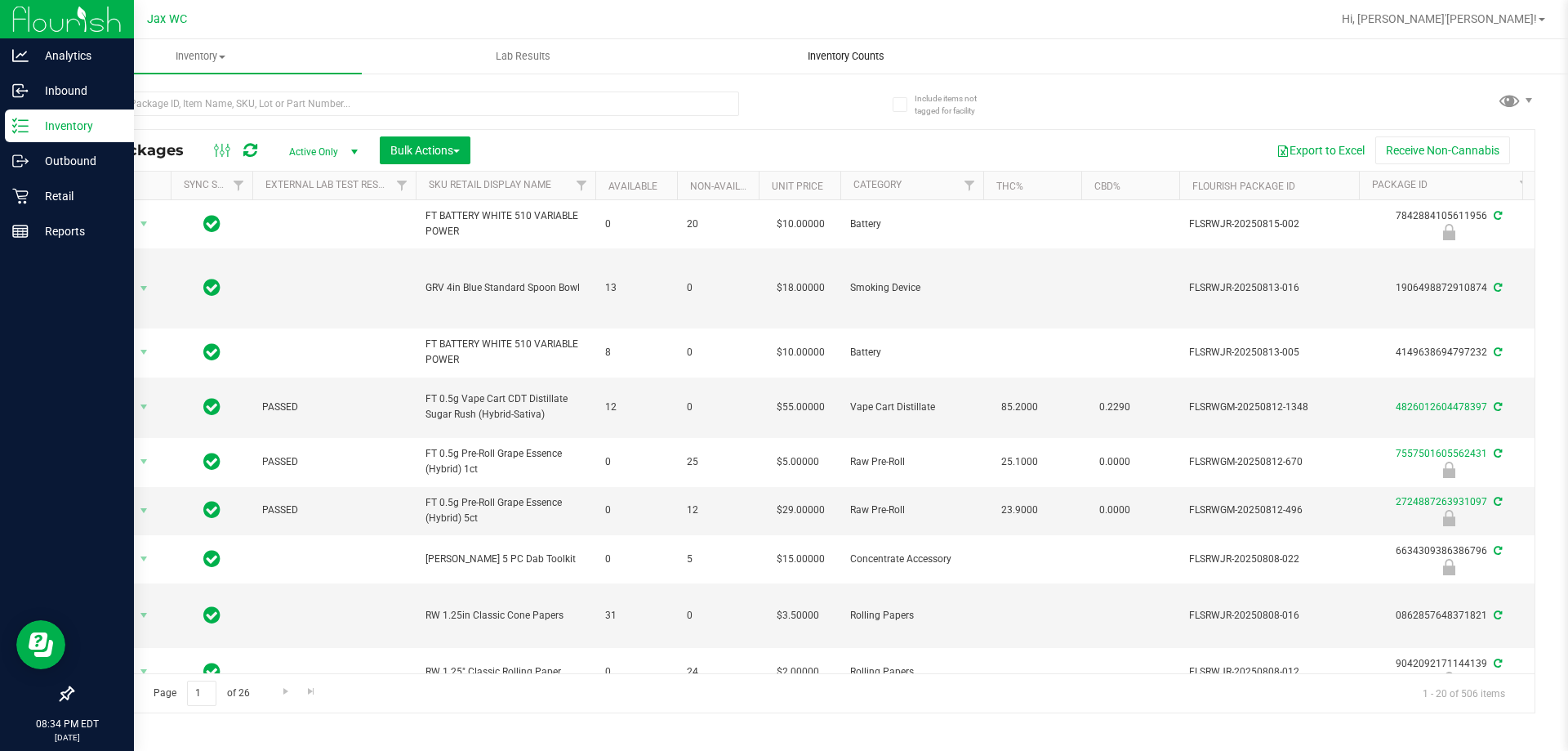
click at [836, 64] on uib-tab-heading "Inventory Counts" at bounding box center [845, 56] width 321 height 33
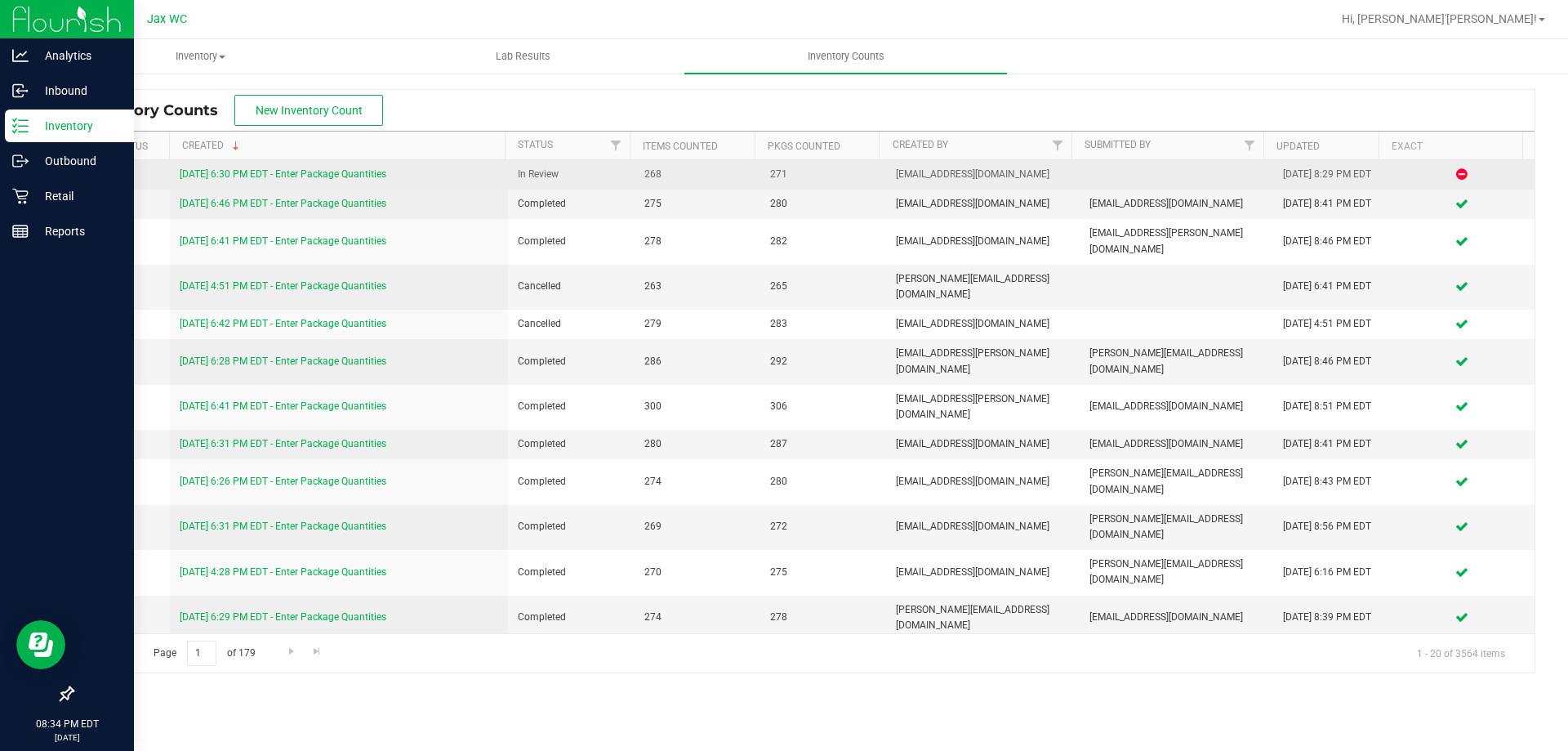
click at [352, 172] on link "[DATE] 6:30 PM EDT - Enter Package Quantities" at bounding box center [283, 174] width 207 height 12
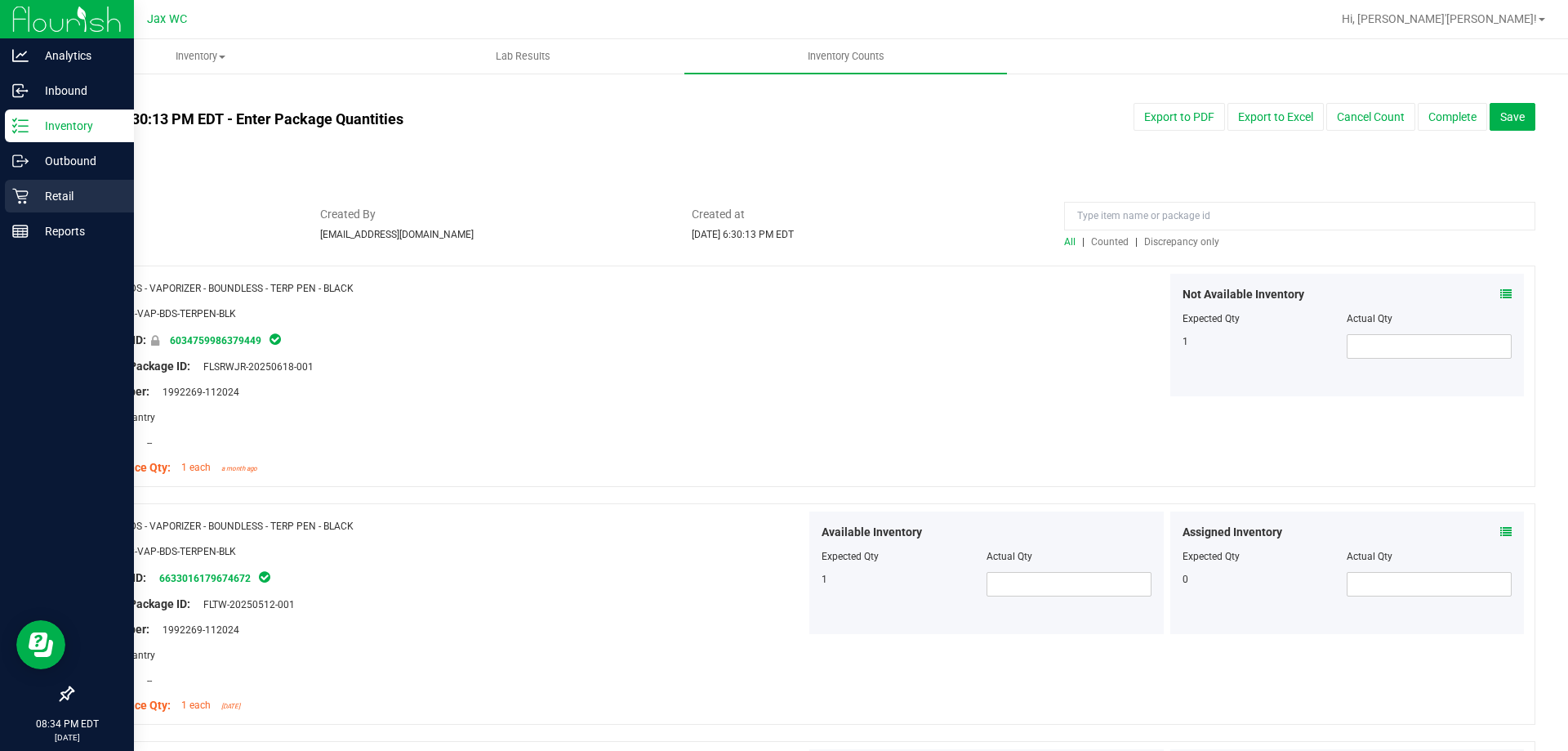
click at [71, 198] on p "Retail" at bounding box center [78, 196] width 98 height 19
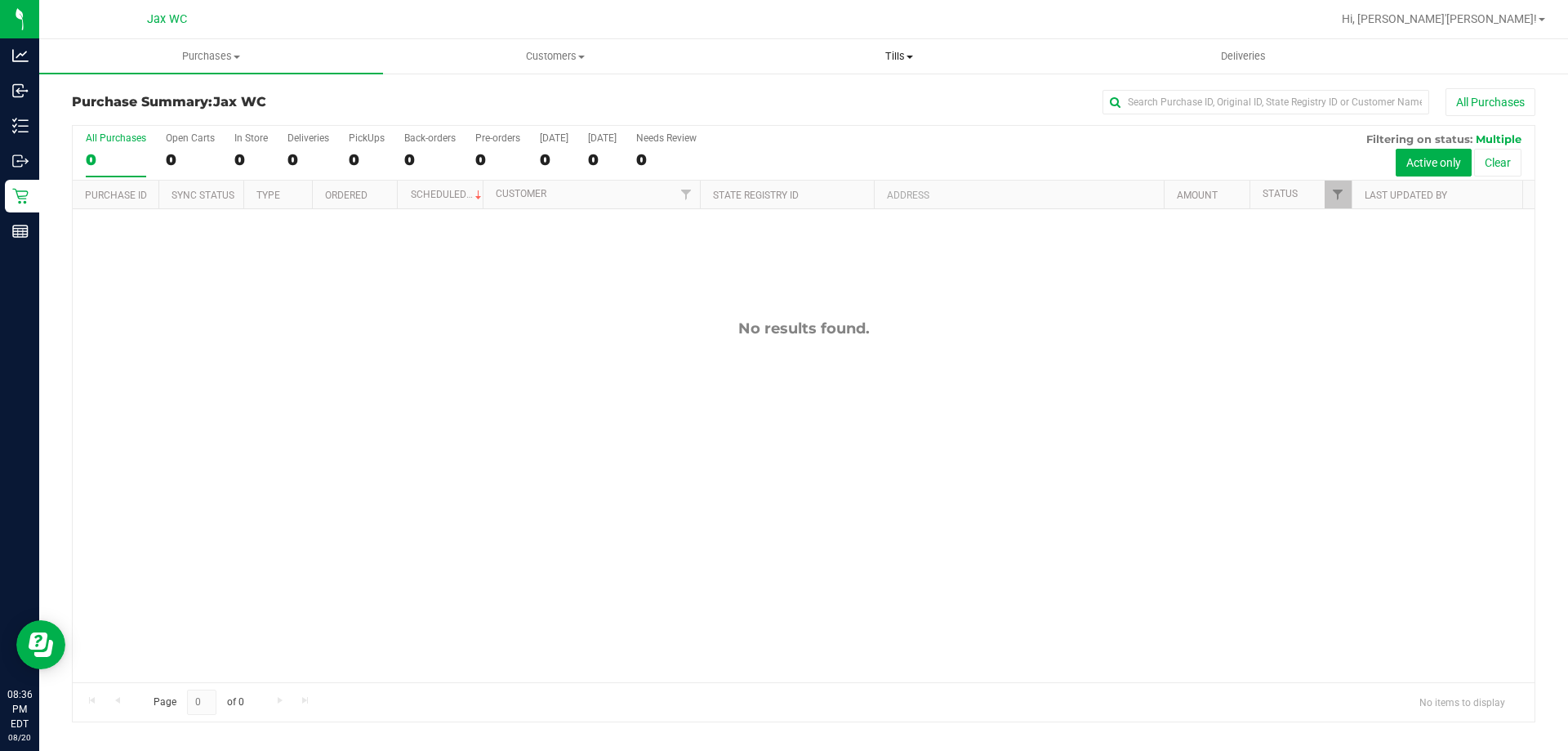
click at [892, 49] on span "Tills" at bounding box center [899, 56] width 342 height 14
click at [835, 93] on span "Manage tills" at bounding box center [782, 98] width 110 height 14
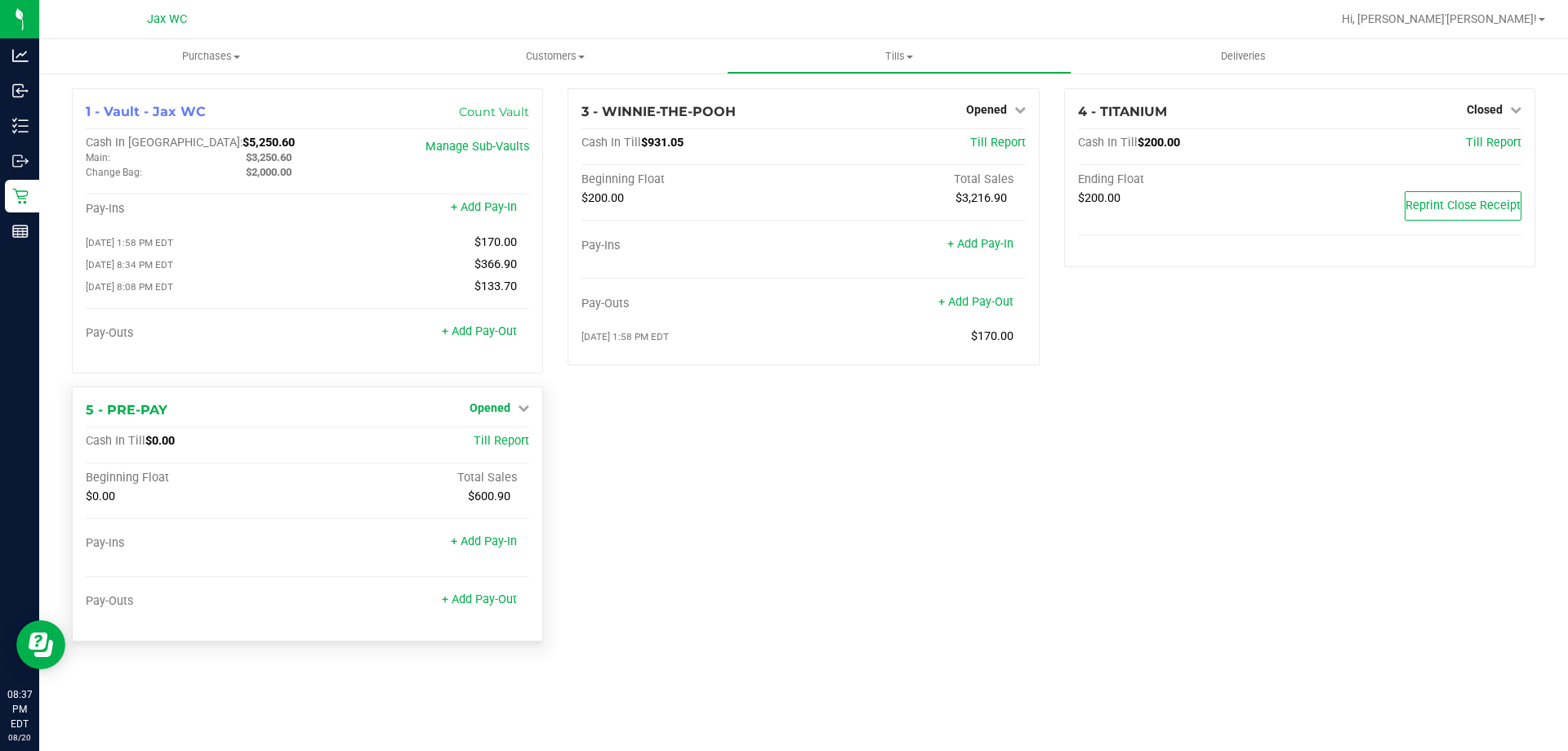
click at [511, 407] on link "Opened" at bounding box center [500, 407] width 59 height 13
click at [489, 448] on link "Close Till" at bounding box center [493, 440] width 44 height 13
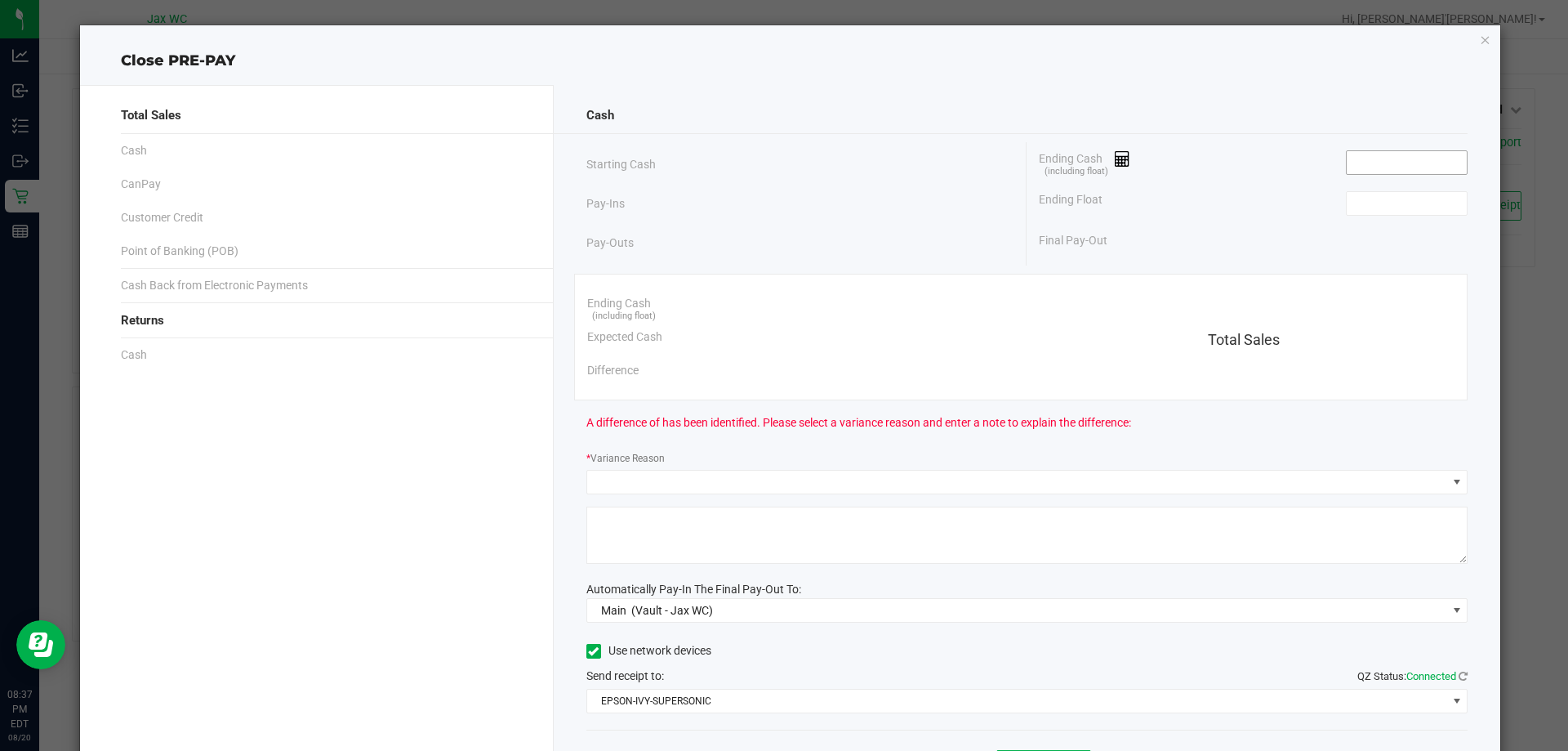
click at [1389, 163] on input at bounding box center [1407, 162] width 120 height 23
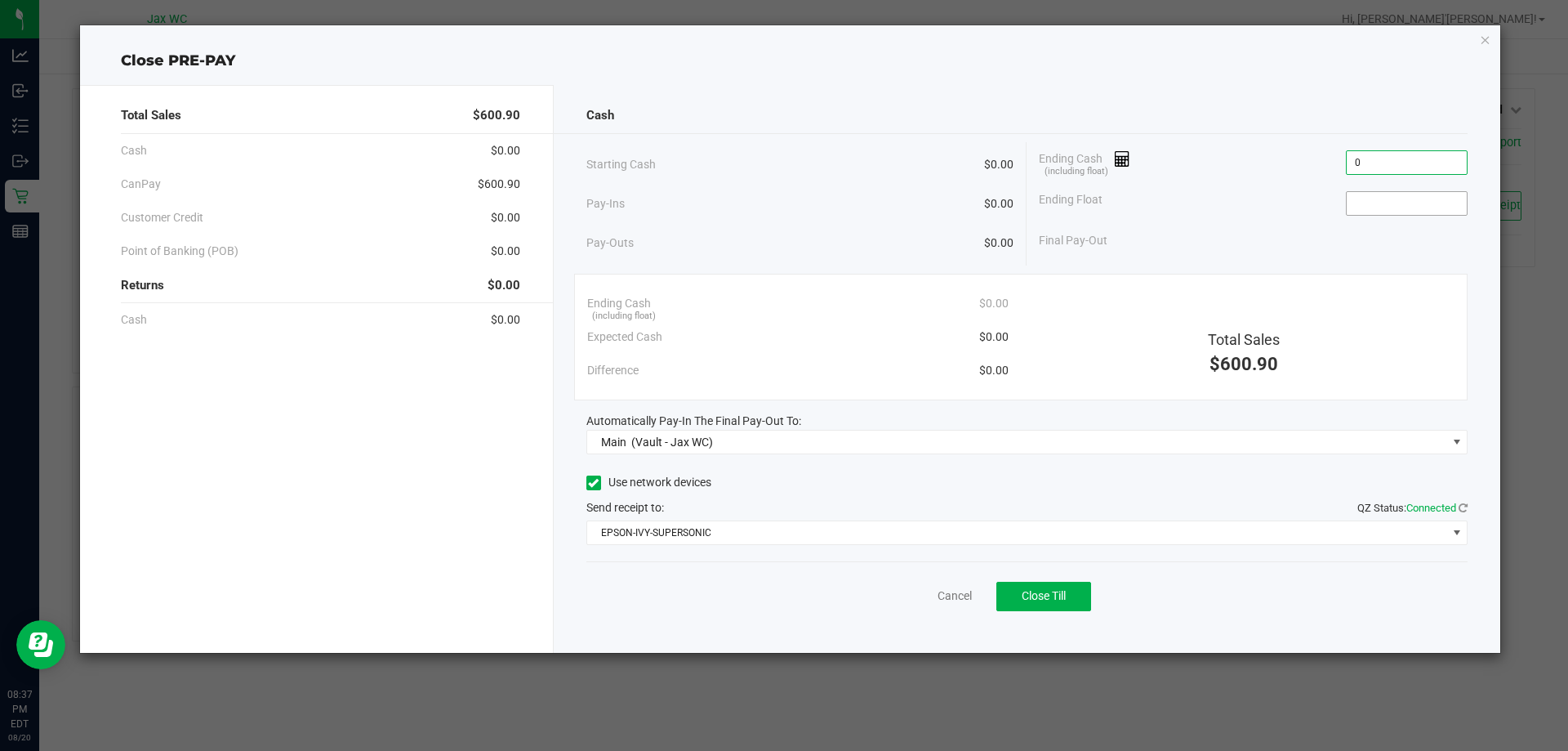
type input "$0.00"
click at [1378, 196] on input at bounding box center [1407, 203] width 120 height 23
type input "$0.00"
click at [1040, 594] on span "Close Till" at bounding box center [1044, 595] width 44 height 13
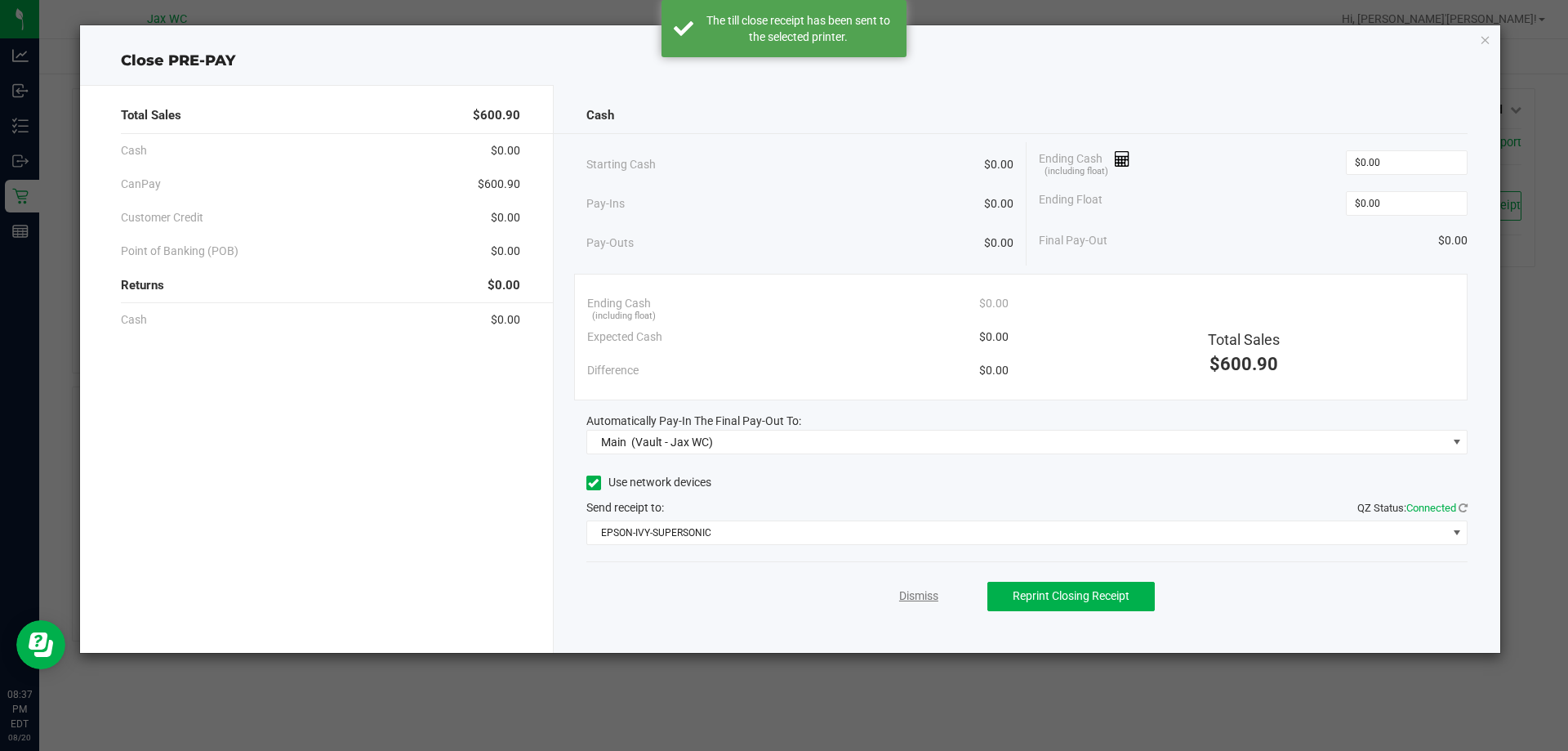
click at [910, 589] on link "Dismiss" at bounding box center [919, 596] width 39 height 17
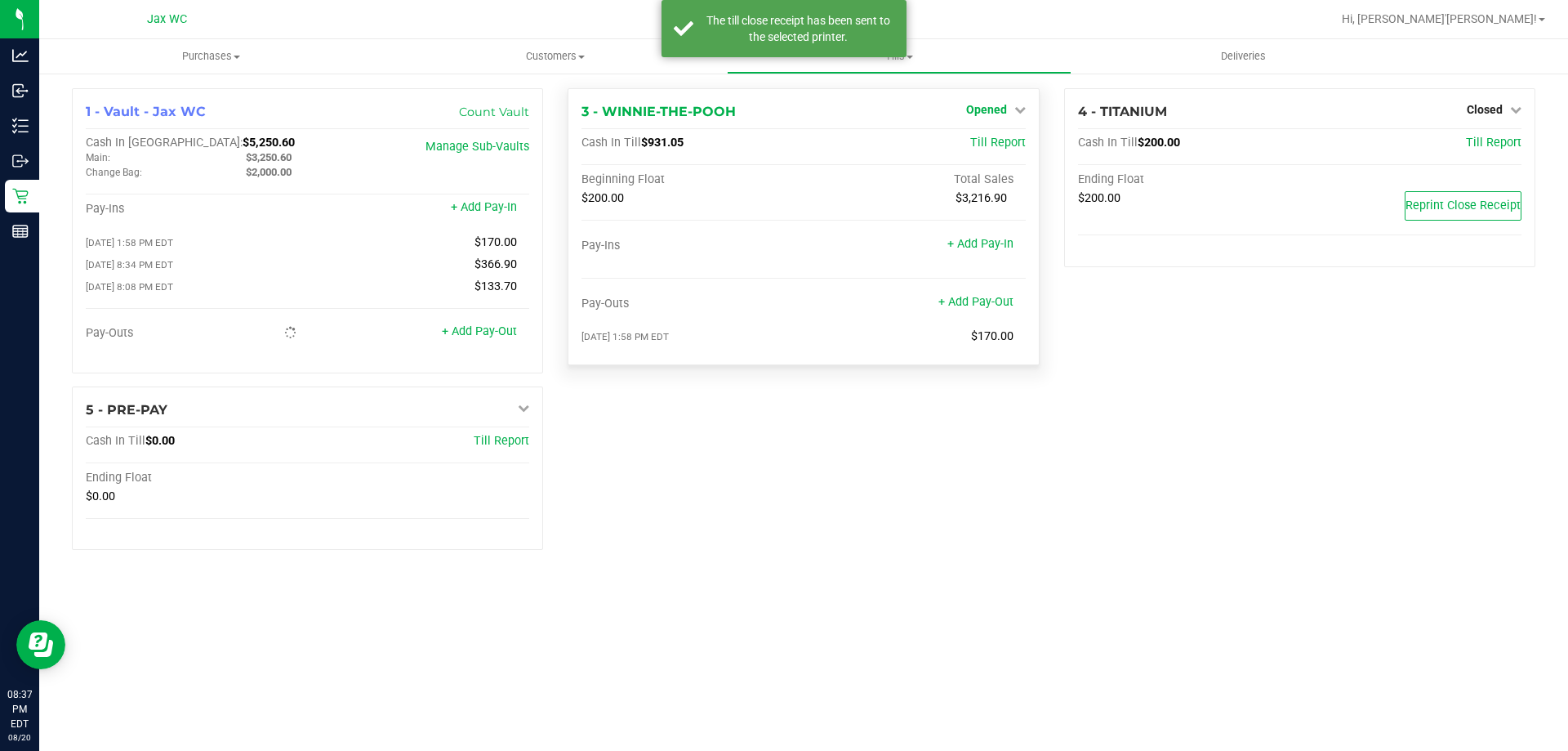
click at [1010, 108] on link "Opened" at bounding box center [996, 109] width 59 height 13
click at [997, 141] on link "Close Till" at bounding box center [988, 143] width 44 height 13
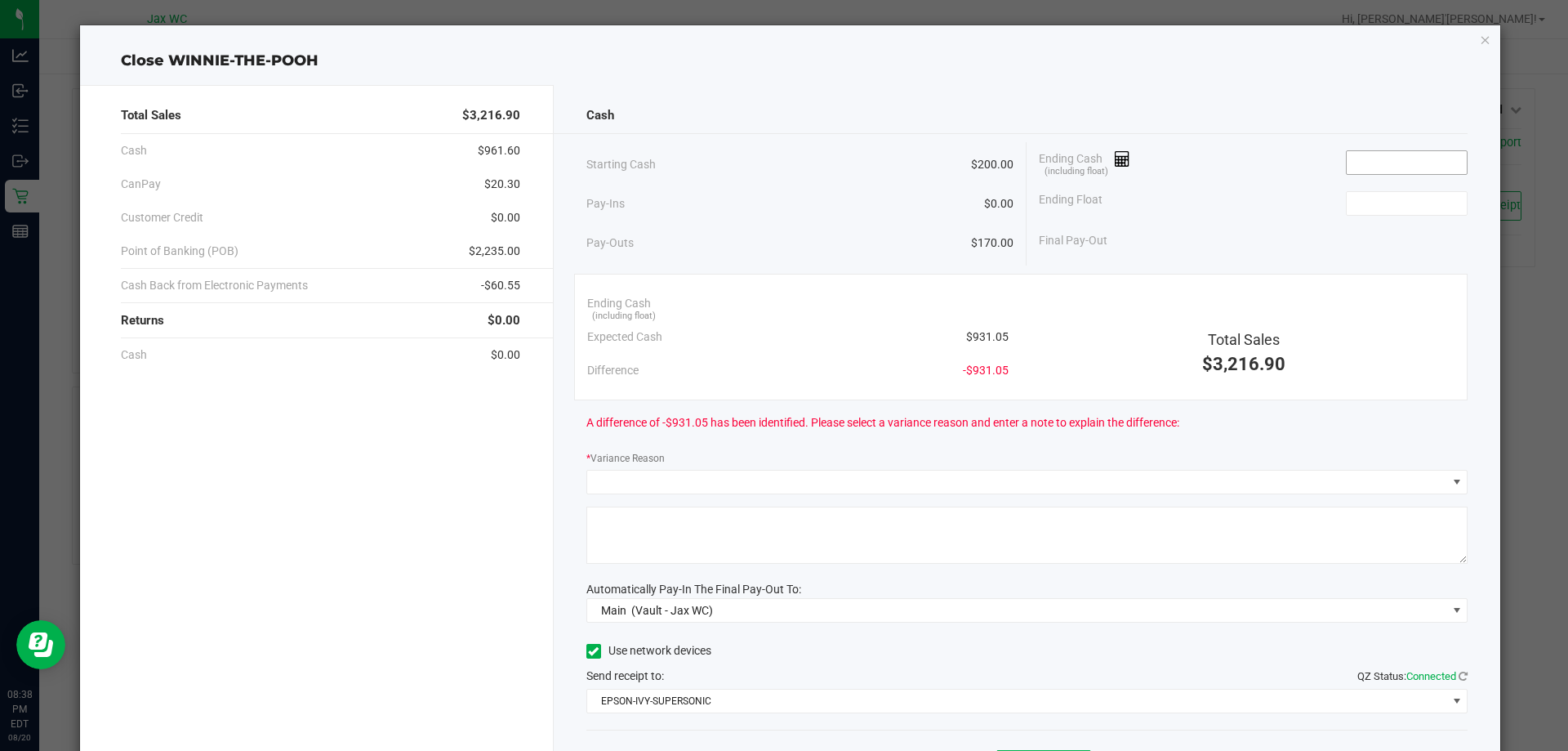
click at [1388, 155] on input at bounding box center [1407, 162] width 120 height 23
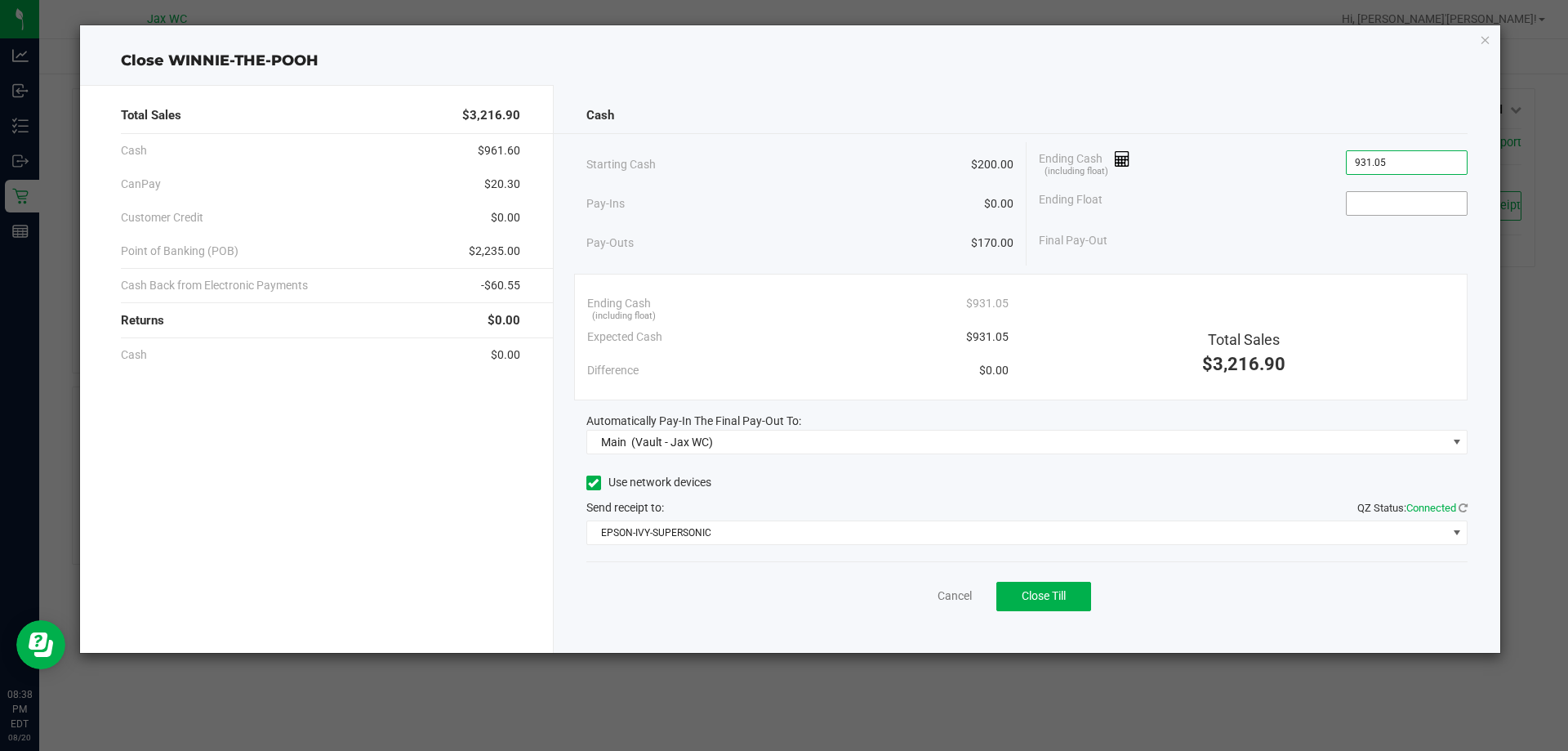
type input "$931.05"
click at [1378, 196] on input at bounding box center [1407, 203] width 120 height 23
type input "$200.00"
click at [1267, 166] on div "Ending Cash (including float) $931.05" at bounding box center [1253, 163] width 428 height 41
click at [1058, 593] on span "Close Till" at bounding box center [1044, 595] width 44 height 13
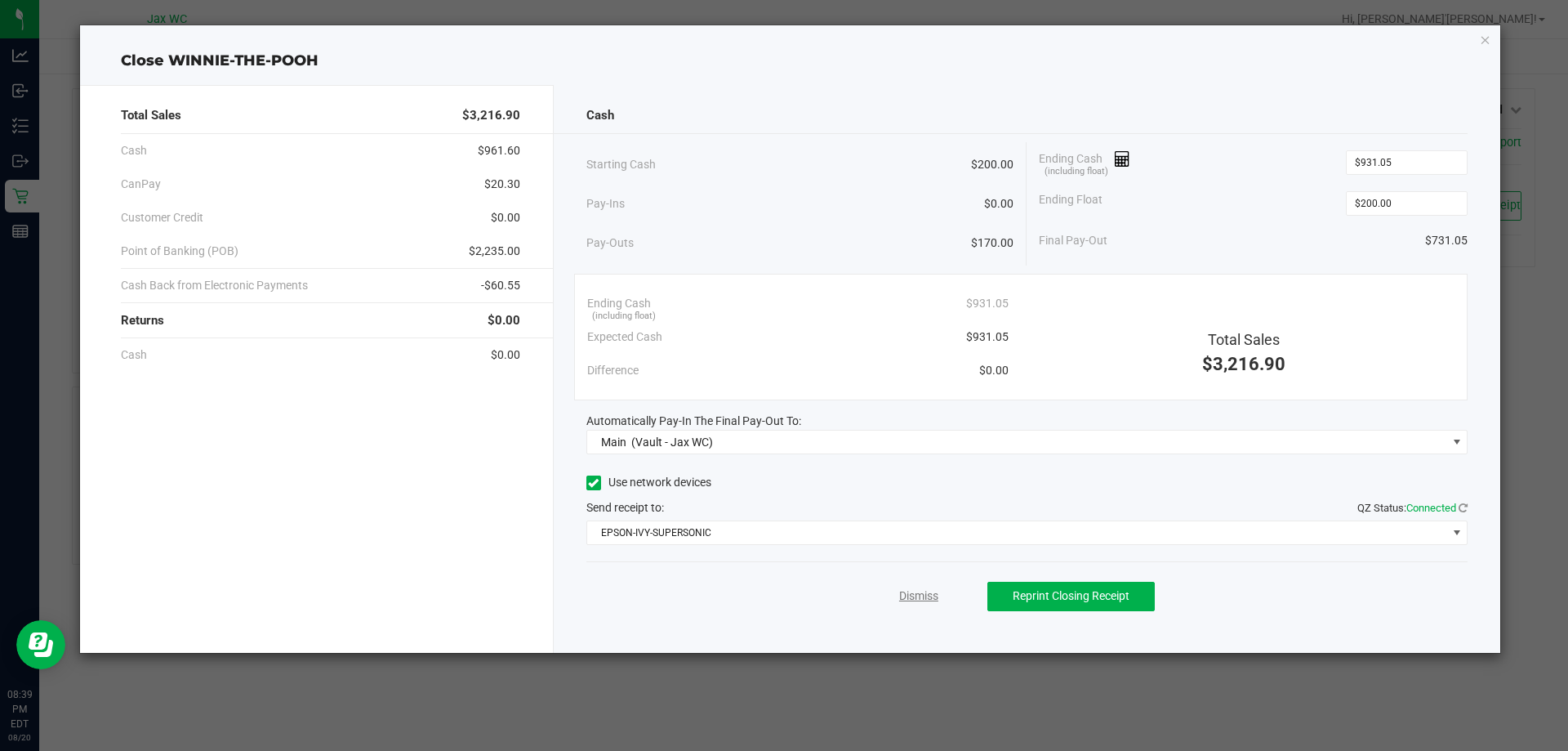
click at [914, 591] on link "Dismiss" at bounding box center [919, 596] width 39 height 17
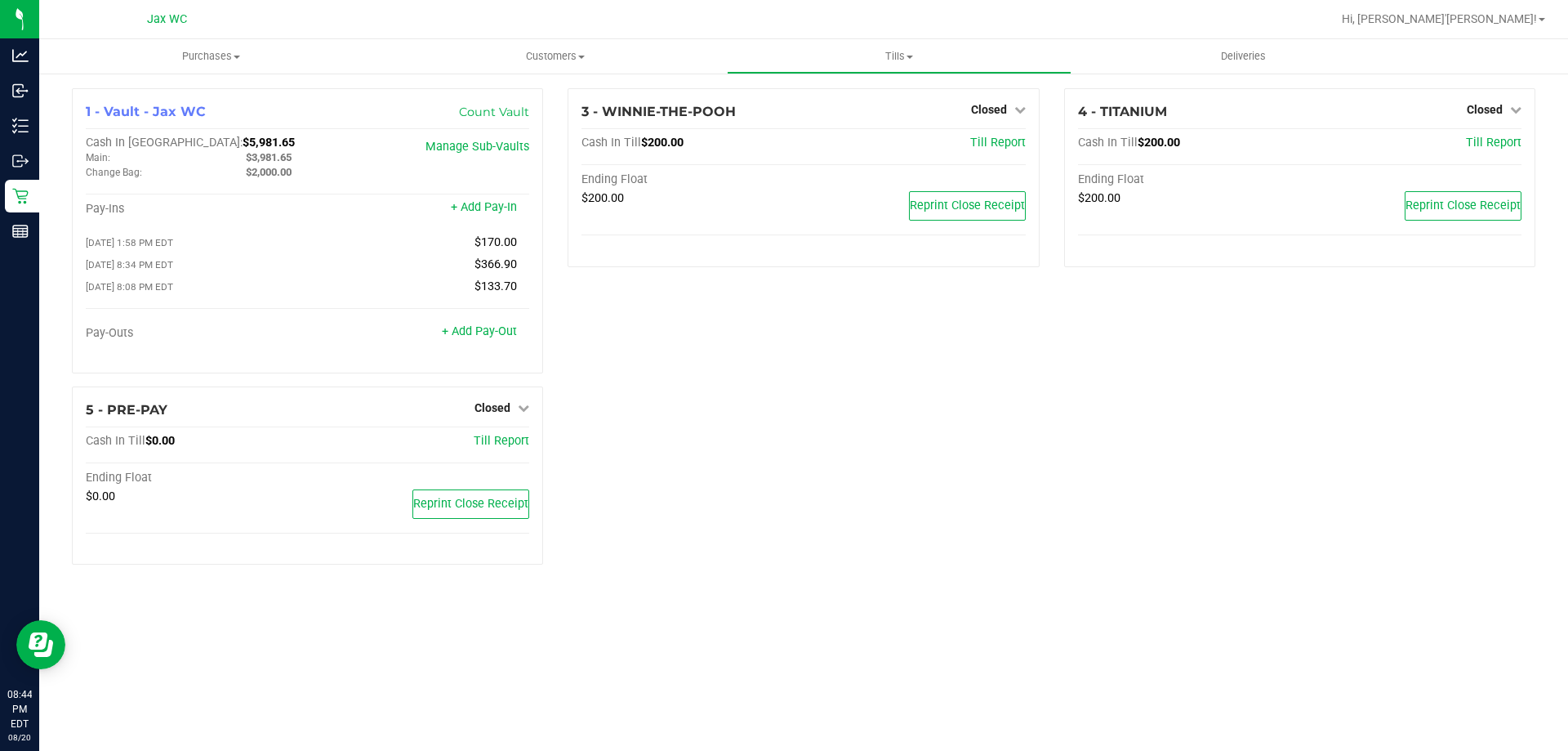
click at [798, 417] on div "1 - Vault - Jax WC Count Vault Cash In Vault: $5,981.65 Main: $3,981.65 Change …" at bounding box center [803, 333] width 1488 height 489
click at [885, 59] on span "Tills" at bounding box center [899, 56] width 342 height 14
click at [843, 113] on span "Reconcile e-payments" at bounding box center [809, 118] width 163 height 14
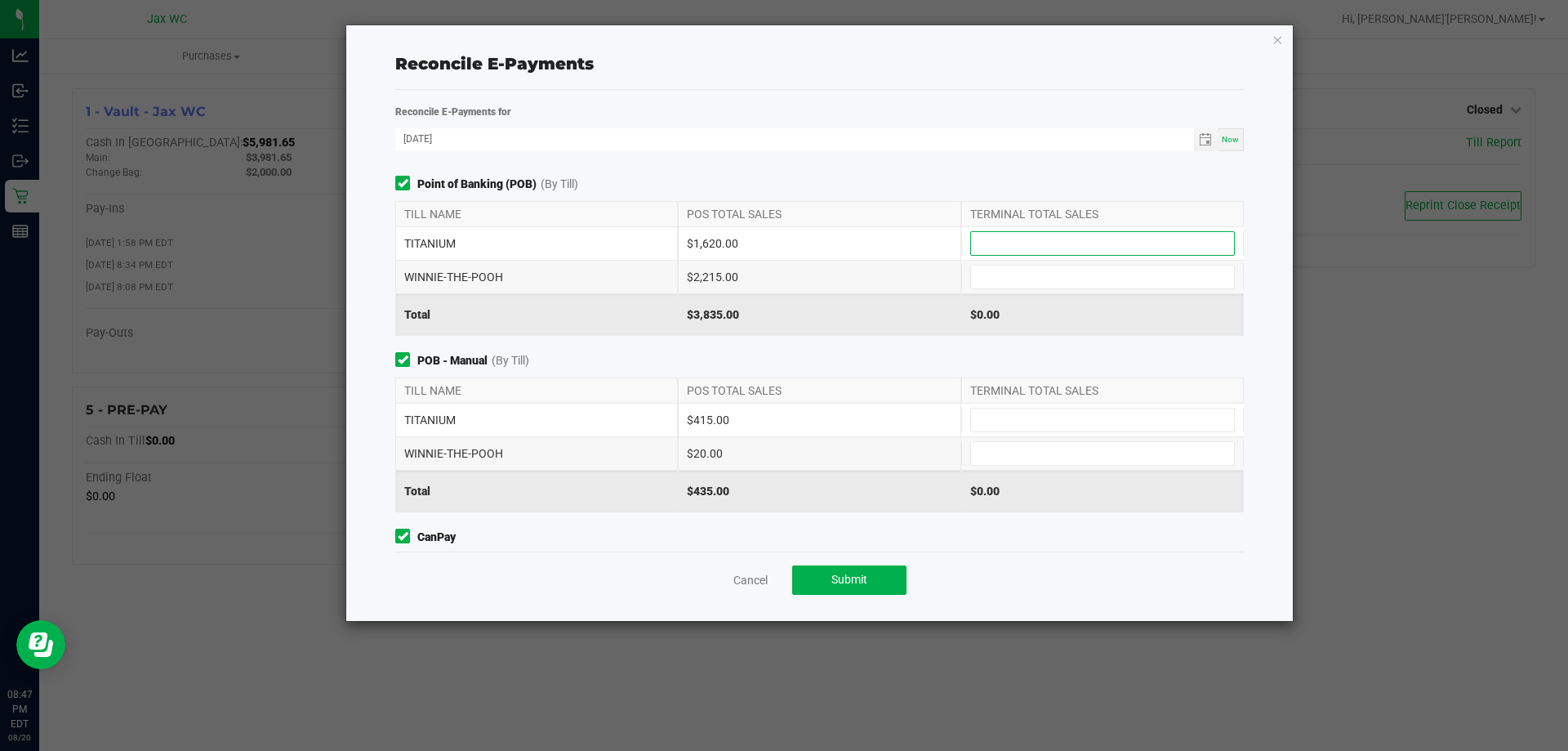
click at [992, 238] on input at bounding box center [1102, 243] width 263 height 23
type input "$1,620.00"
type input "$2,215.00"
type input "$415.00"
type input "$20.00"
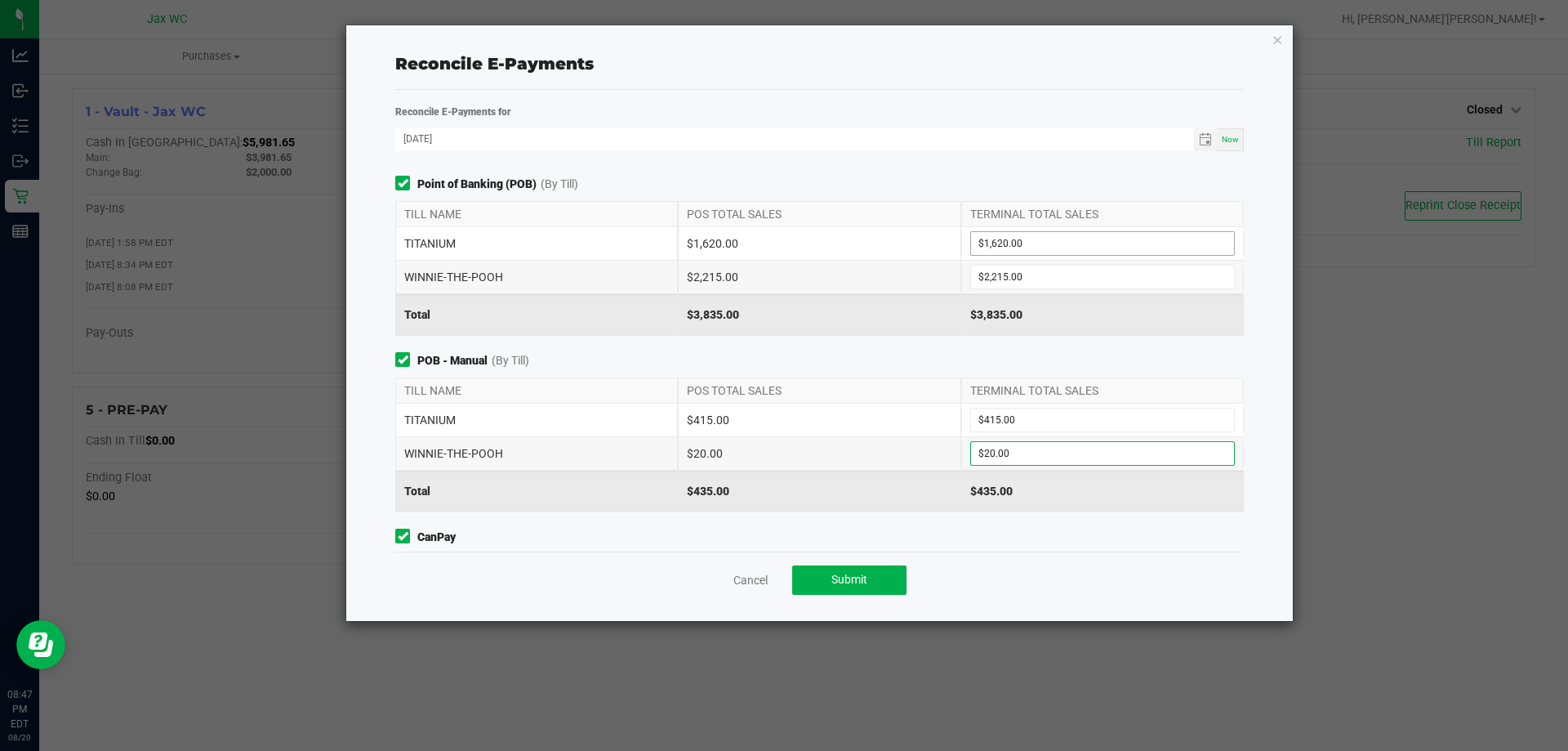
scroll to position [160, 0]
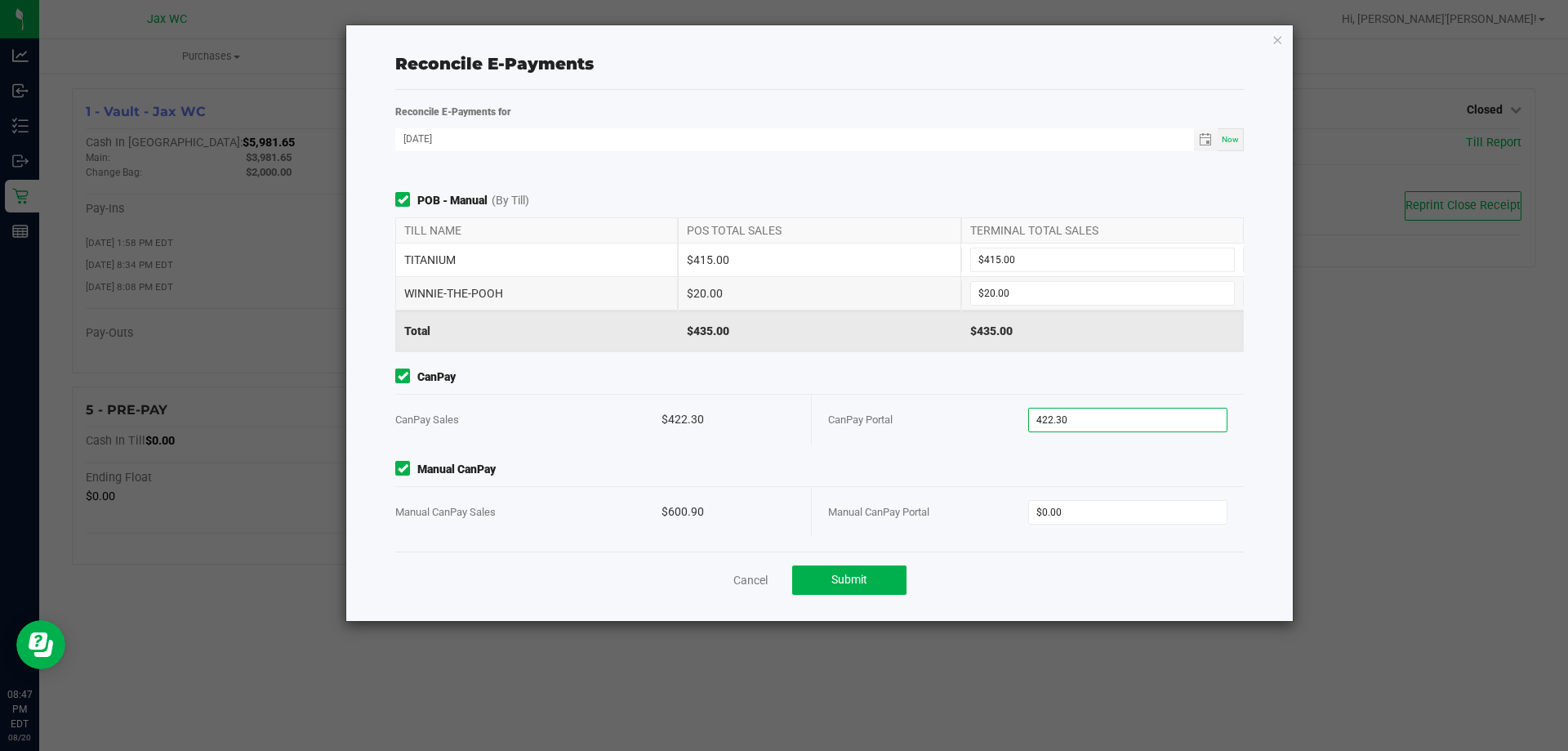
type input "$422.30"
type input "$600.90"
click at [839, 580] on span "Submit" at bounding box center [849, 578] width 36 height 13
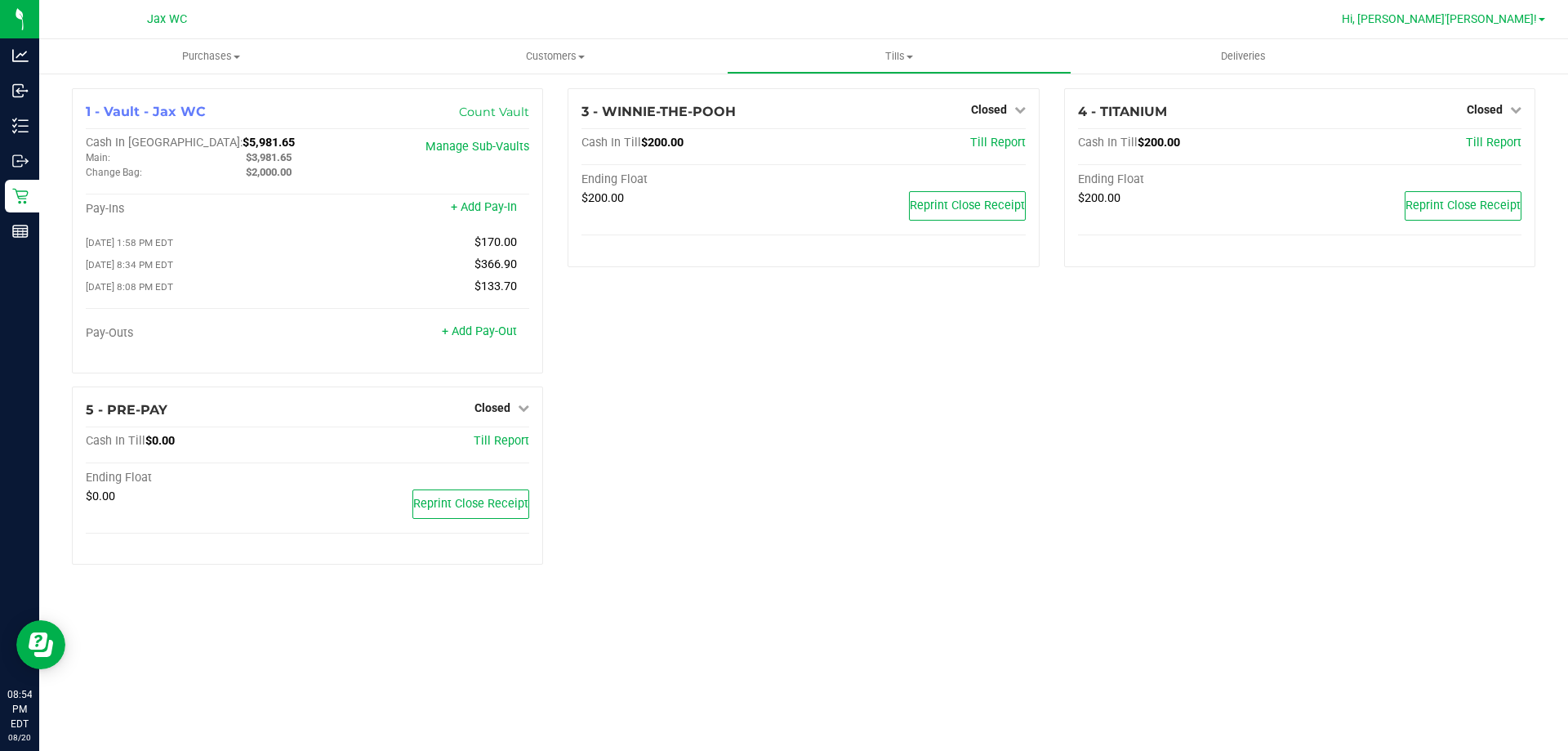
click at [1527, 13] on span "Hi, [PERSON_NAME]'[PERSON_NAME]!" at bounding box center [1439, 18] width 196 height 13
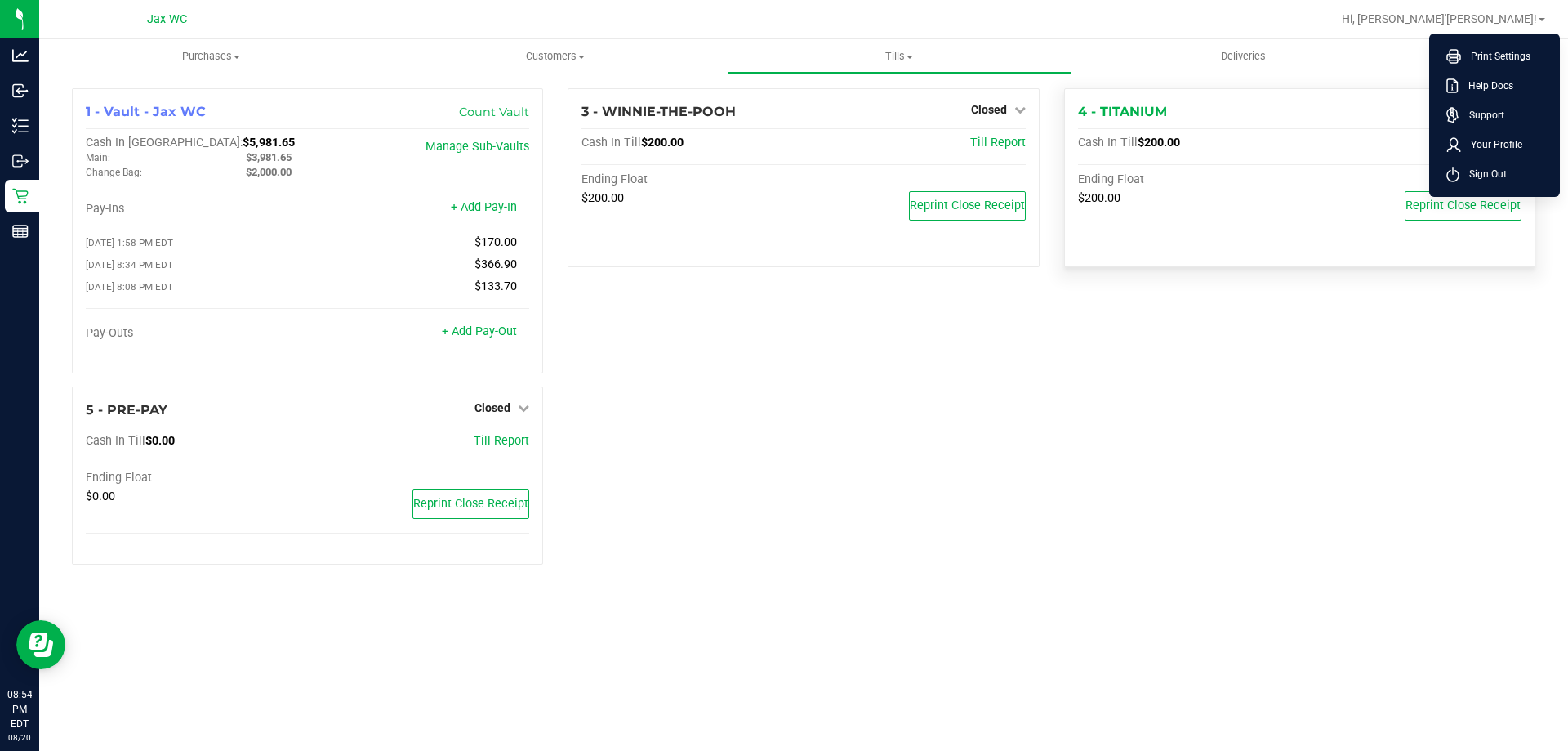
drag, startPoint x: 1504, startPoint y: 173, endPoint x: 1287, endPoint y: 115, distance: 224.6
click at [1503, 172] on span "Sign Out" at bounding box center [1483, 174] width 47 height 16
